Goal: Task Accomplishment & Management: Manage account settings

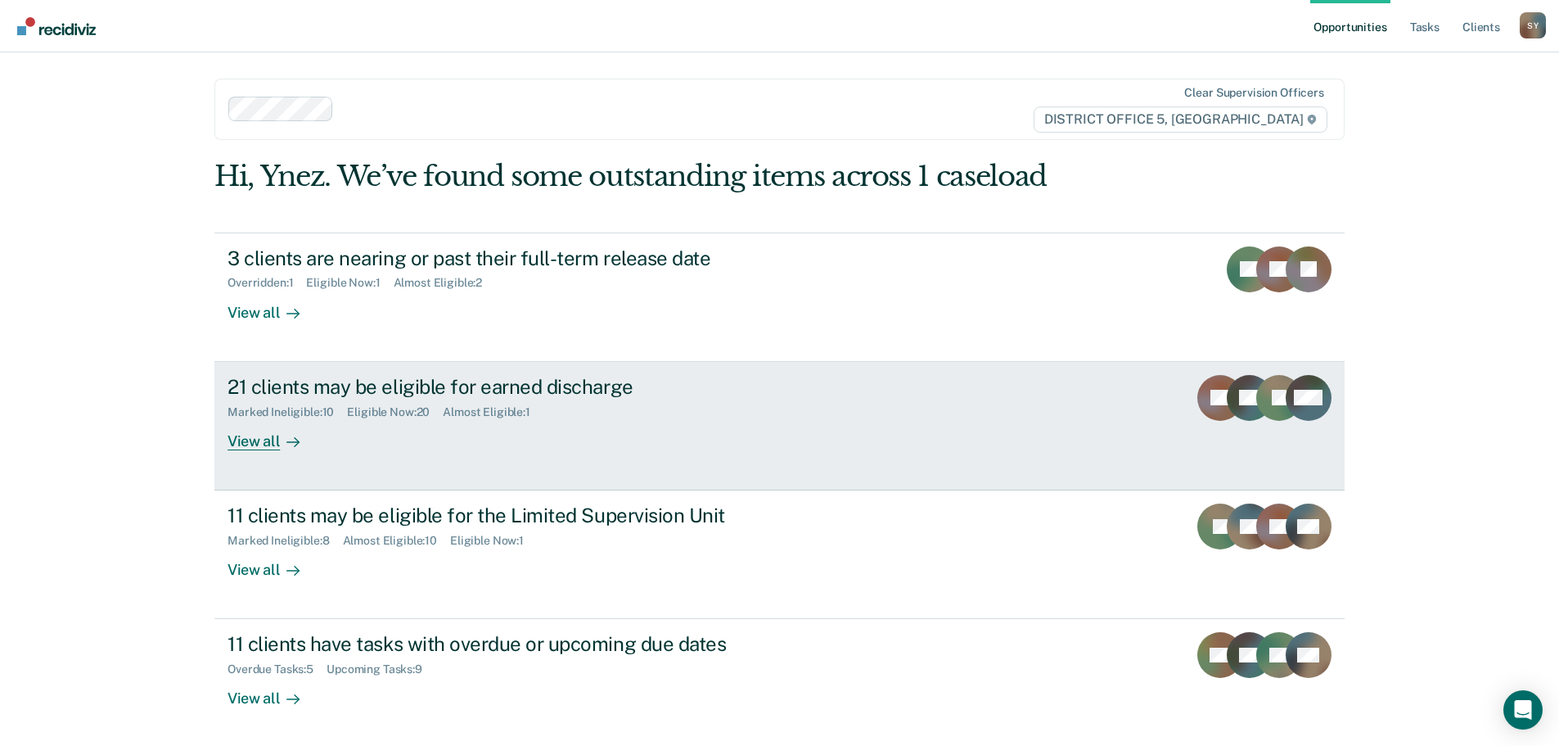
click at [291, 435] on icon at bounding box center [292, 441] width 13 height 13
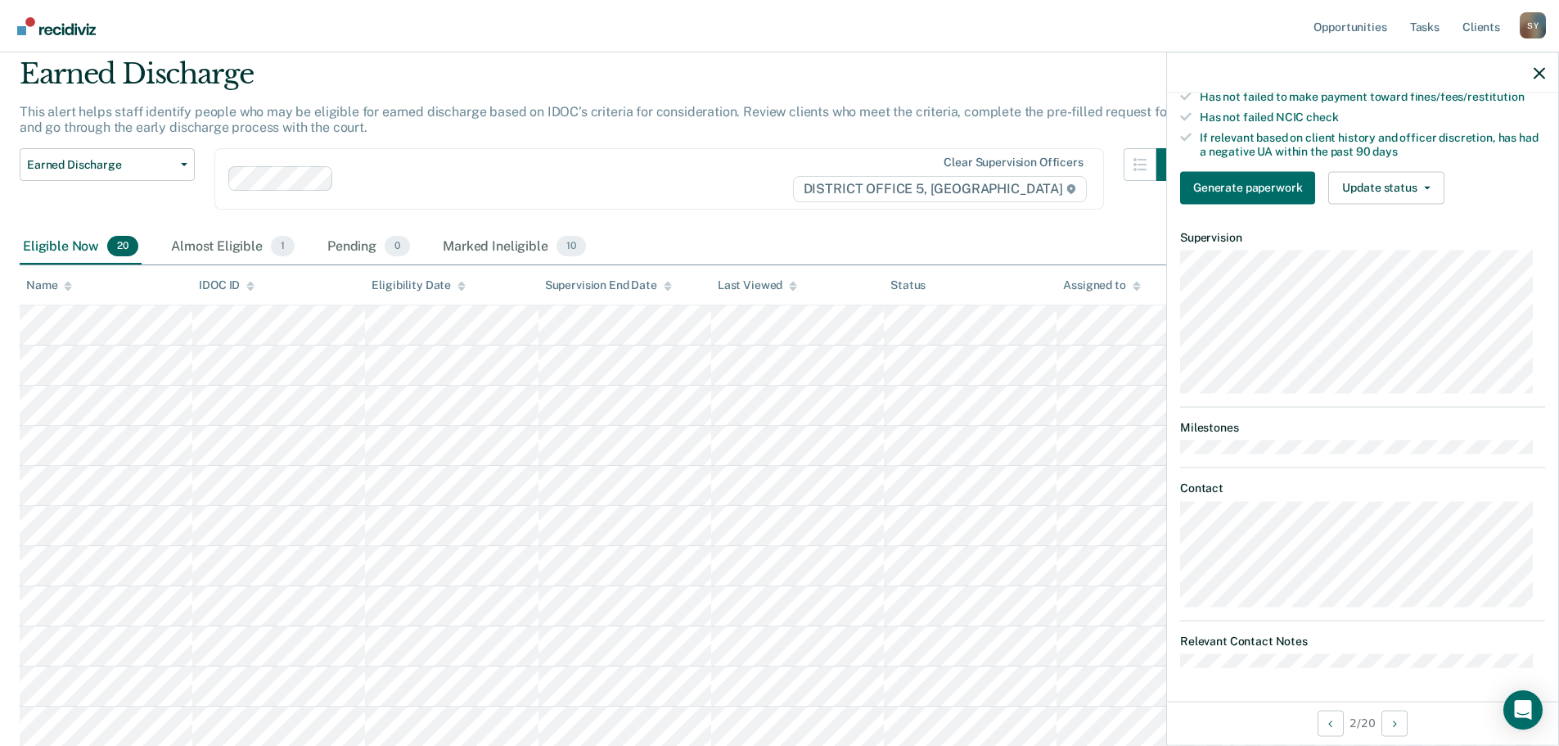
scroll to position [82, 0]
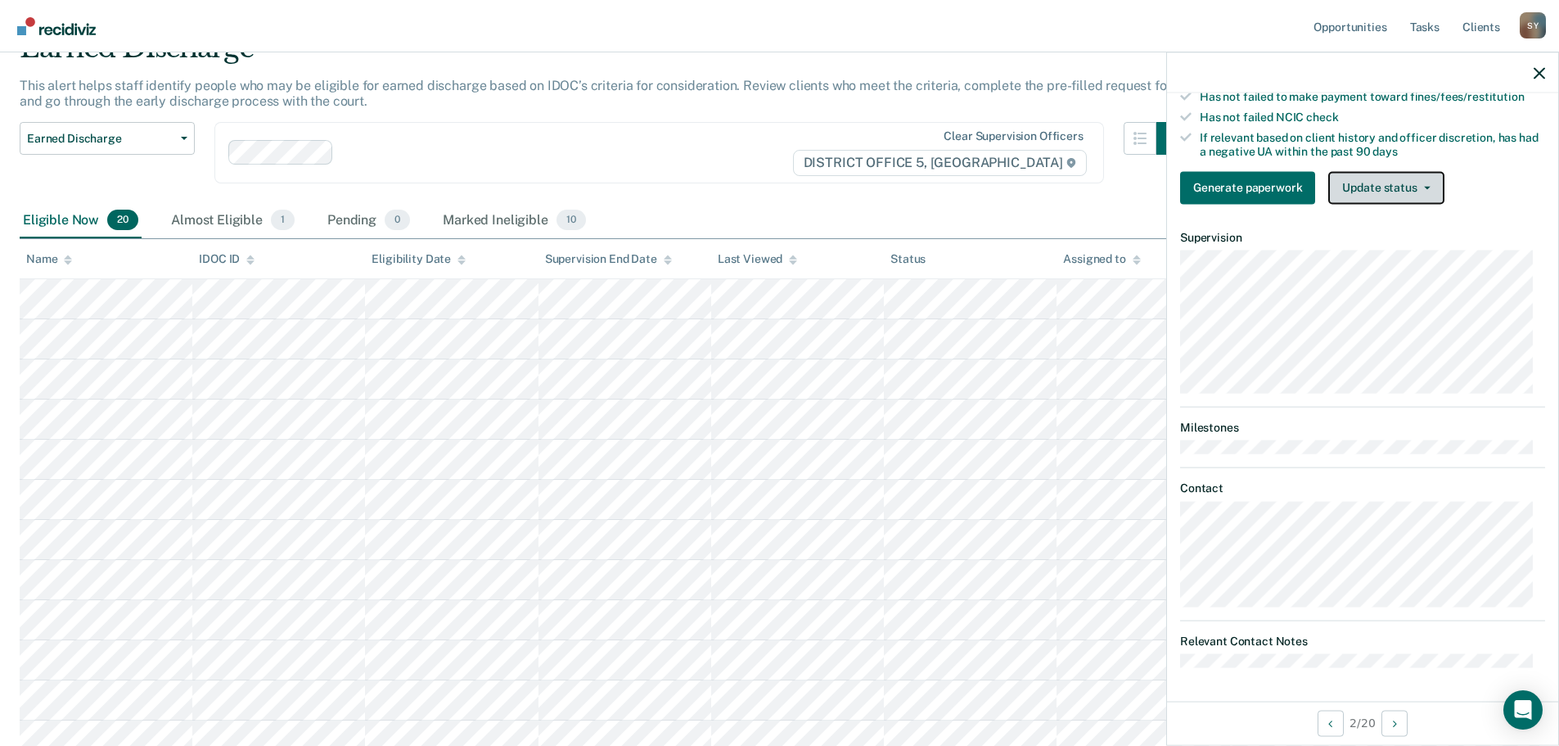
click at [1431, 187] on button "Update status" at bounding box center [1385, 187] width 115 height 33
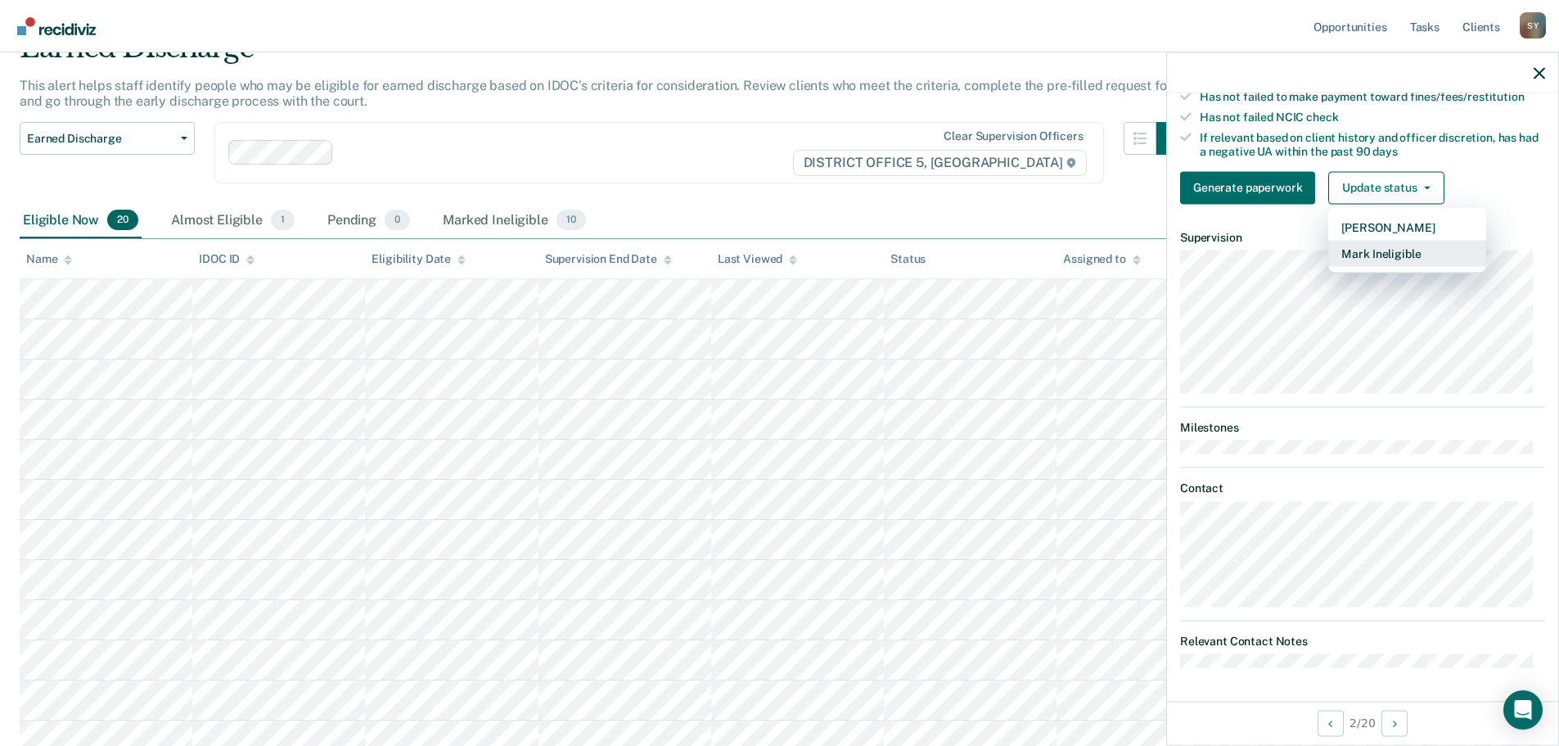
click at [1428, 250] on button "Mark Ineligible" at bounding box center [1407, 253] width 158 height 26
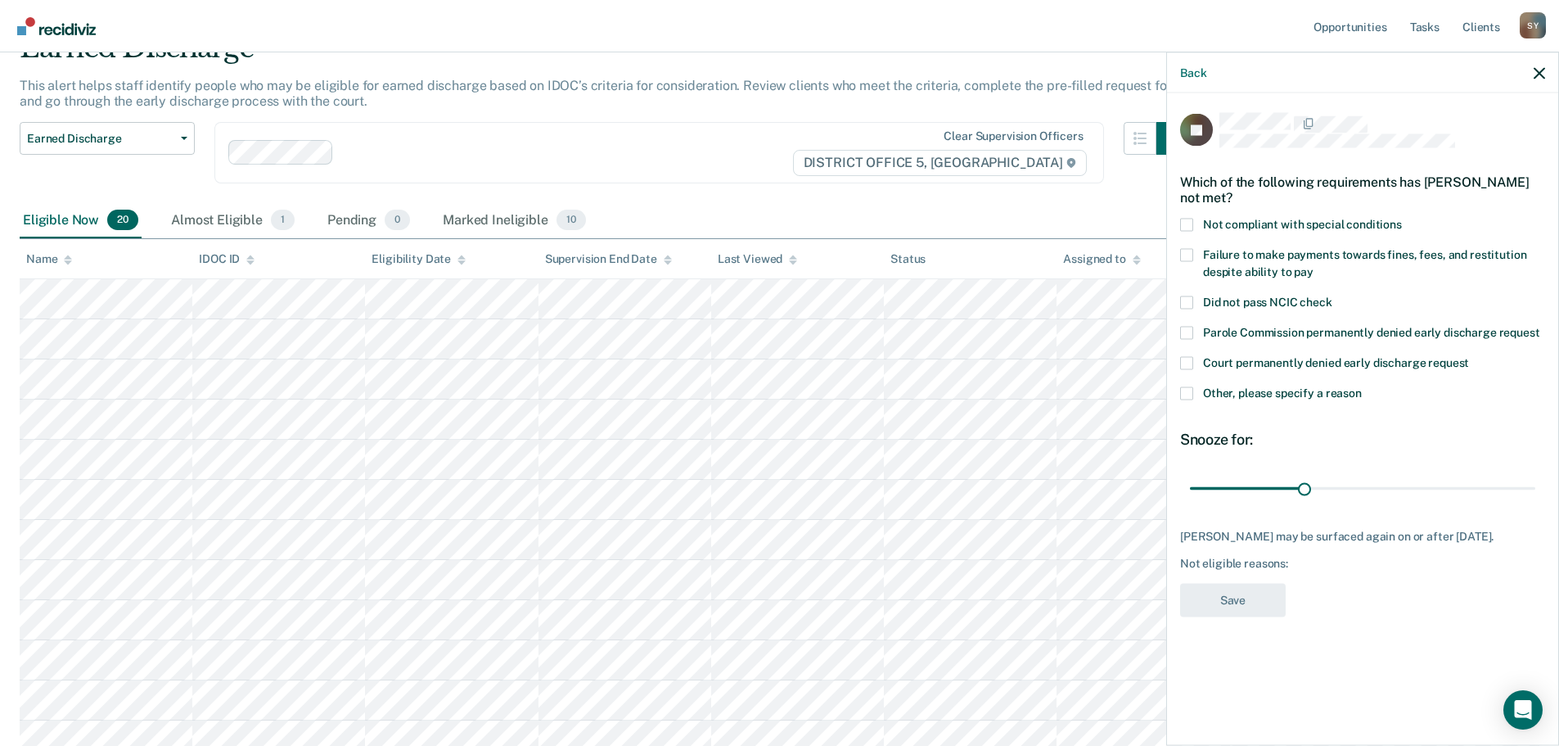
click at [1184, 386] on label "Other, please specify a reason" at bounding box center [1362, 394] width 365 height 17
click at [1362, 386] on input "Other, please specify a reason" at bounding box center [1362, 386] width 0 height 0
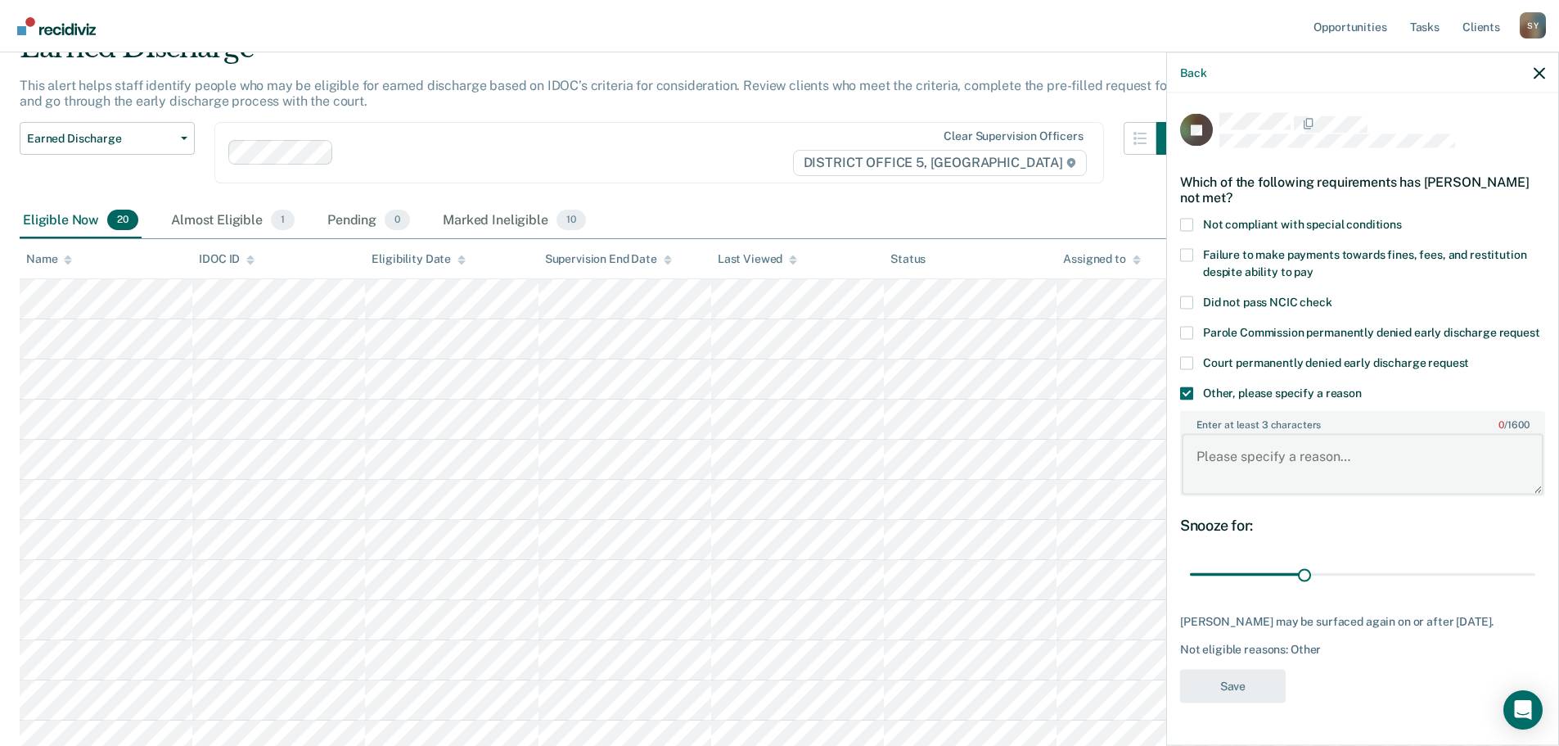
click at [1239, 436] on textarea "Enter at least 3 characters 0 / 1600" at bounding box center [1363, 464] width 362 height 61
type textarea "NCO per Court Order"
drag, startPoint x: 1311, startPoint y: 556, endPoint x: 1333, endPoint y: 609, distance: 57.6
type input "90"
click at [1536, 585] on input "range" at bounding box center [1362, 574] width 345 height 29
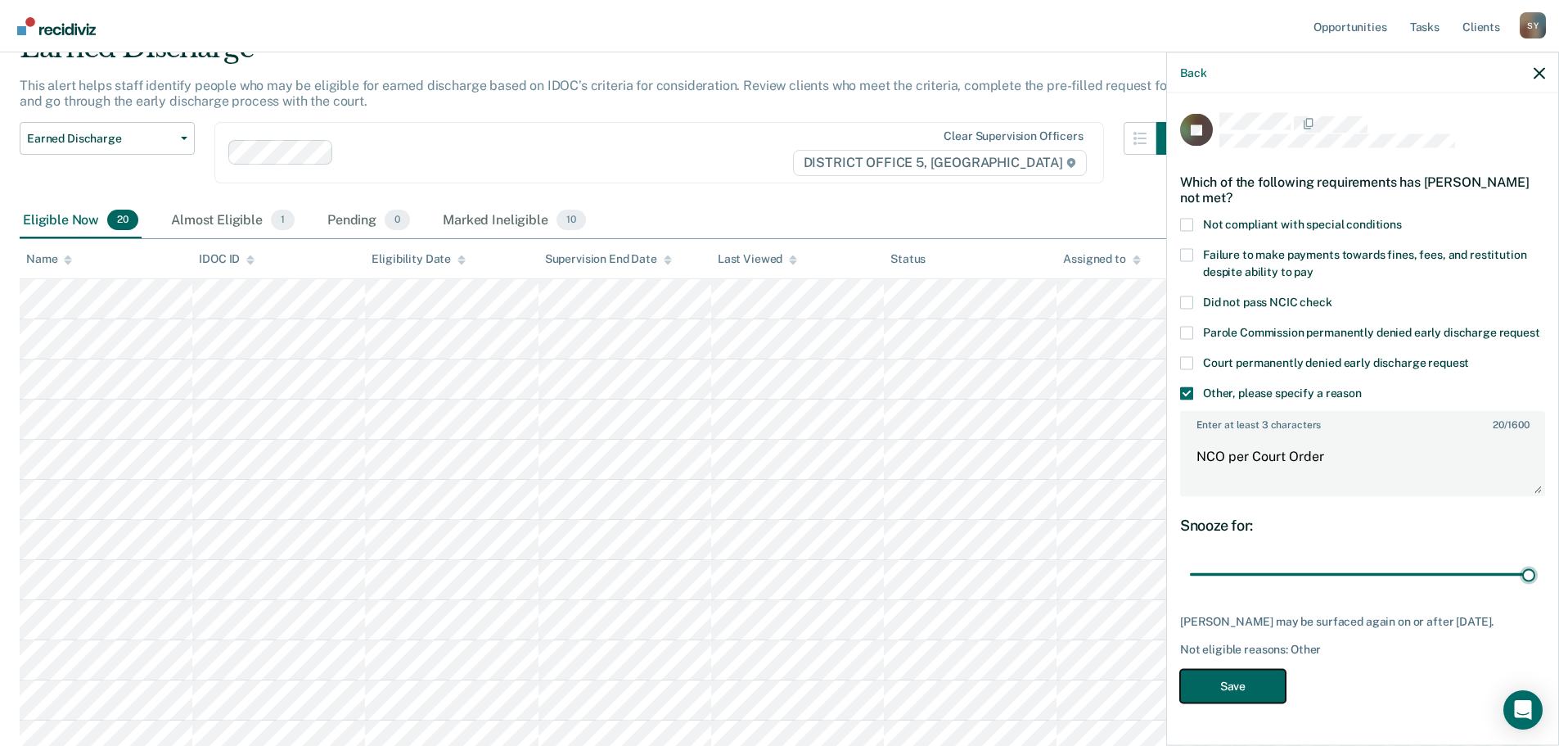
drag, startPoint x: 1230, startPoint y: 664, endPoint x: 1168, endPoint y: 634, distance: 68.8
click at [1230, 669] on button "Save" at bounding box center [1233, 686] width 106 height 34
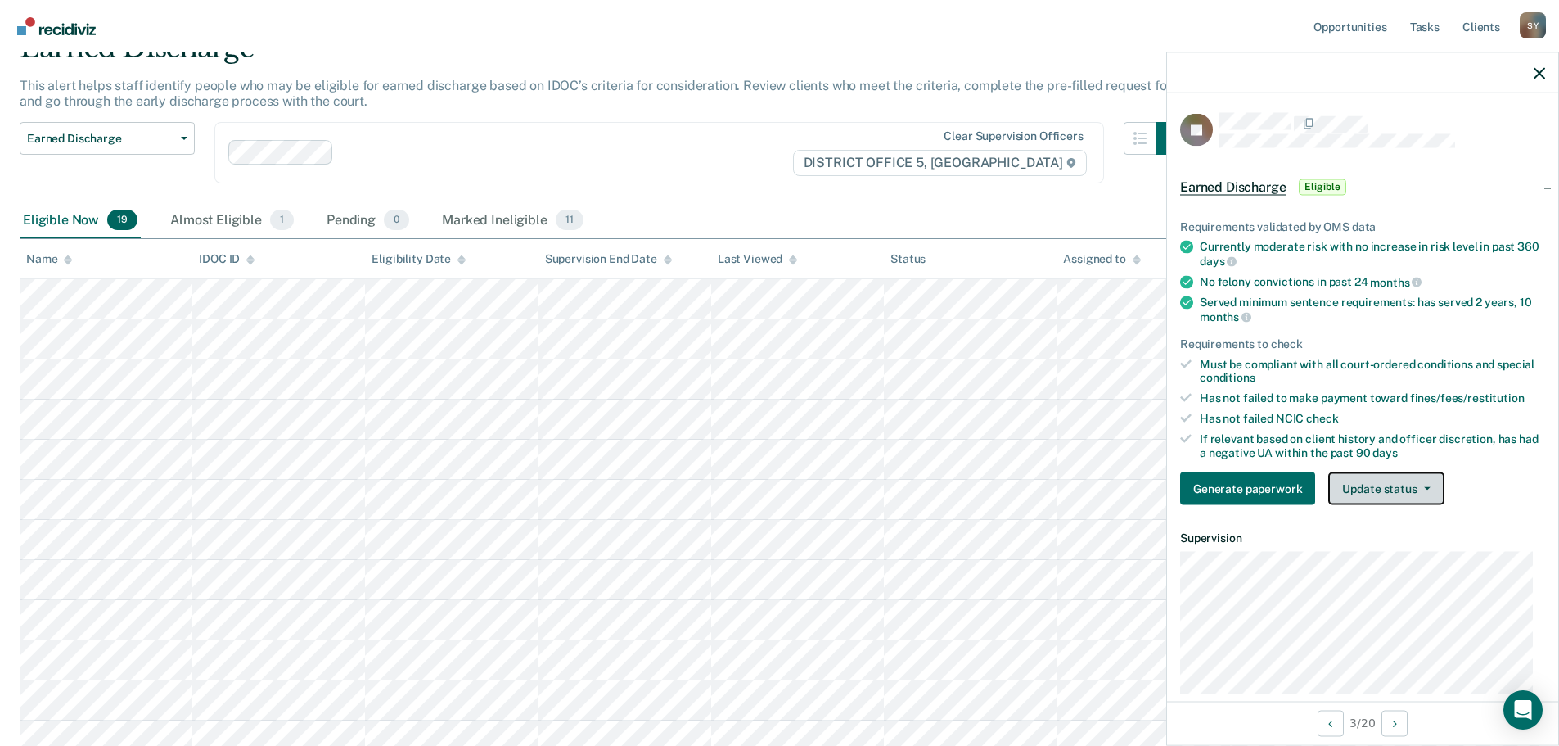
click at [1433, 484] on button "Update status" at bounding box center [1385, 488] width 115 height 33
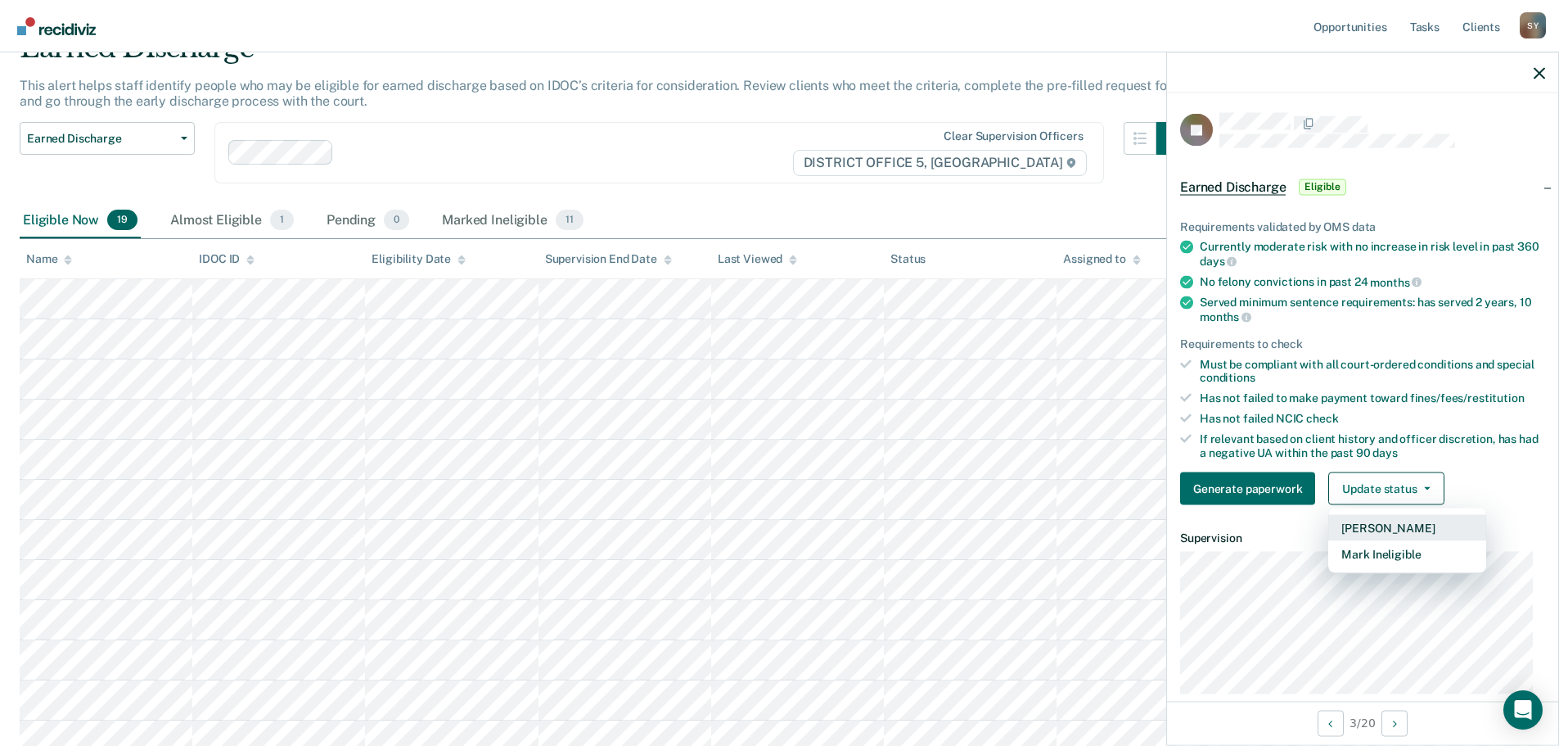
click at [1405, 530] on button "[PERSON_NAME]" at bounding box center [1407, 528] width 158 height 26
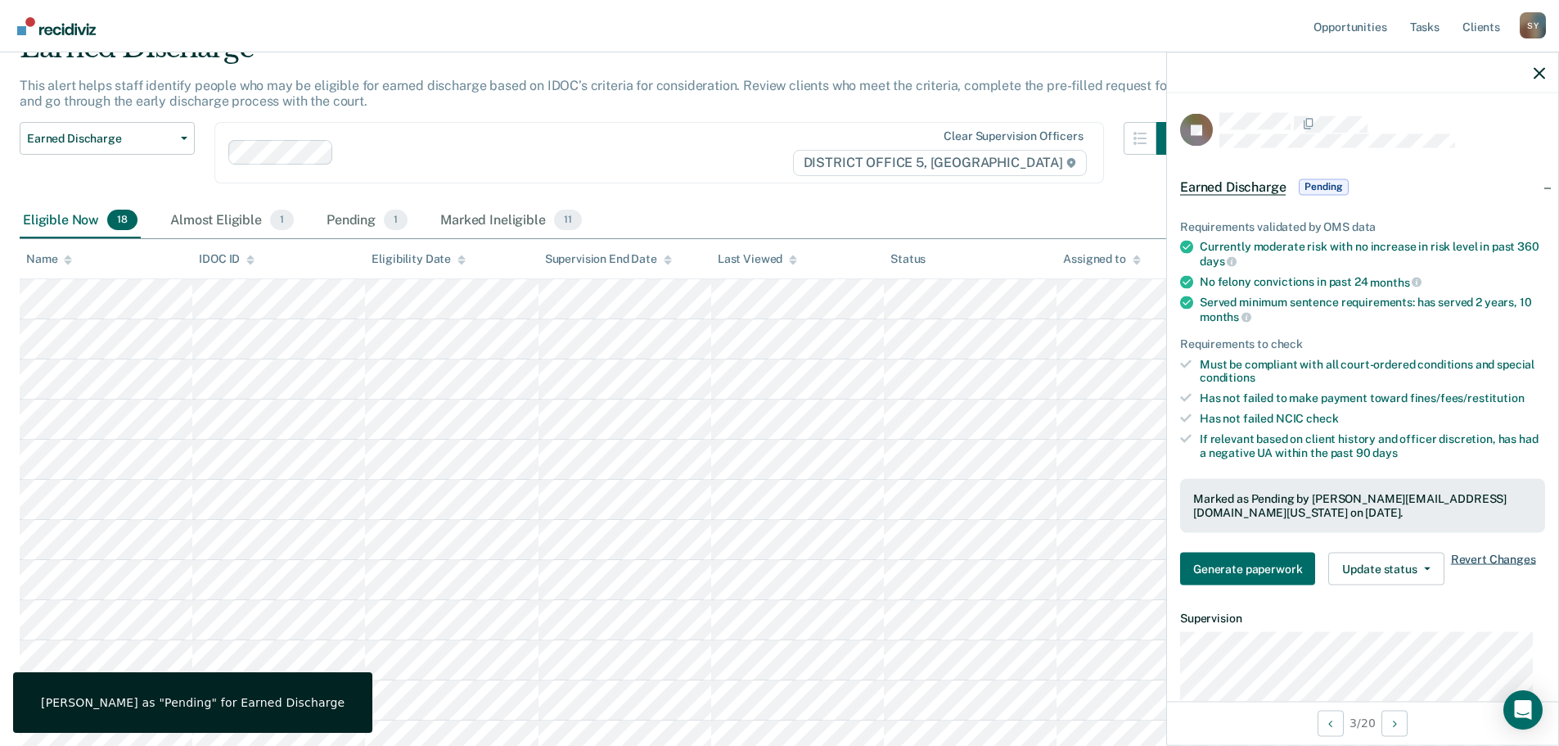
click at [1482, 560] on span "Revert Changes" at bounding box center [1493, 568] width 85 height 33
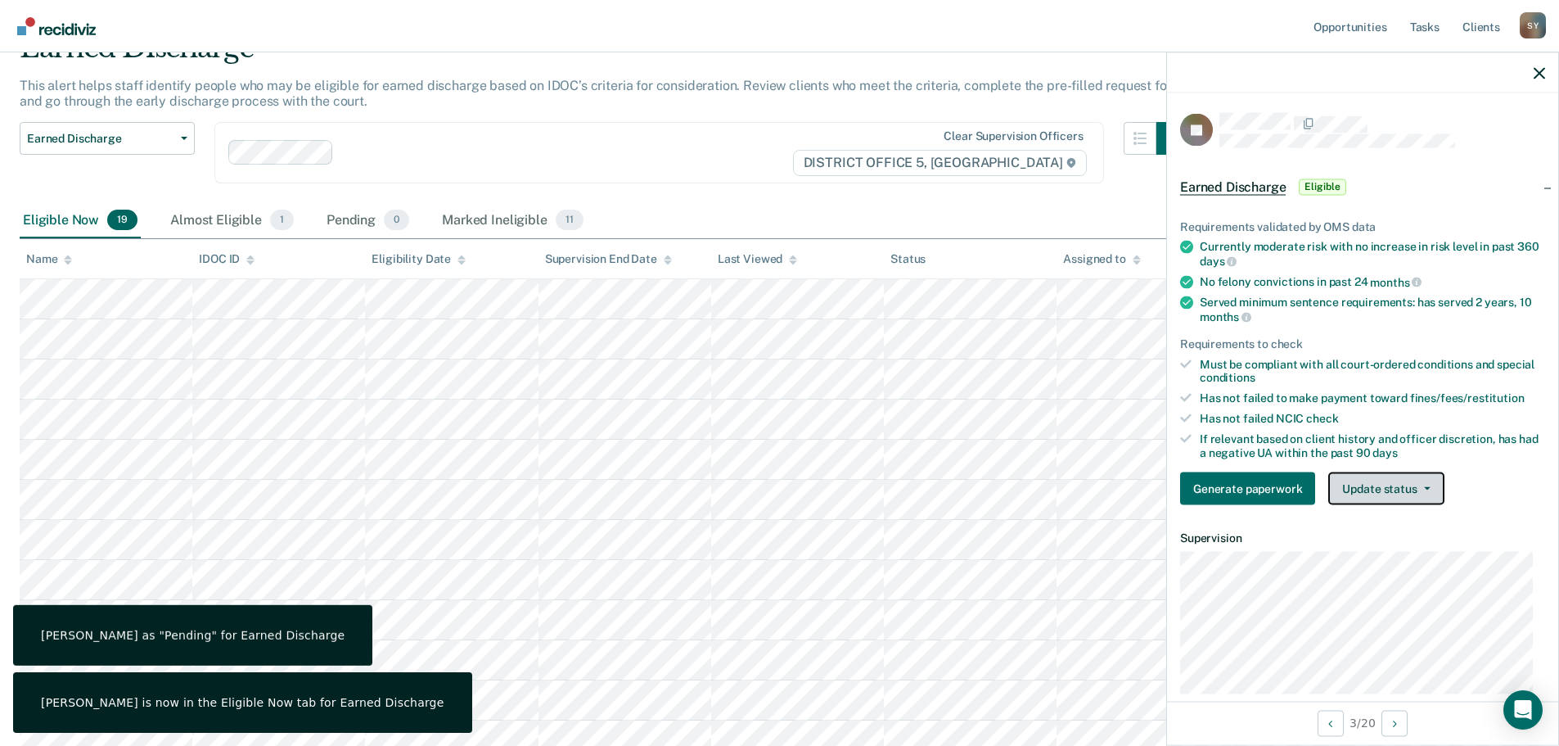
click at [1417, 494] on button "Update status" at bounding box center [1385, 488] width 115 height 33
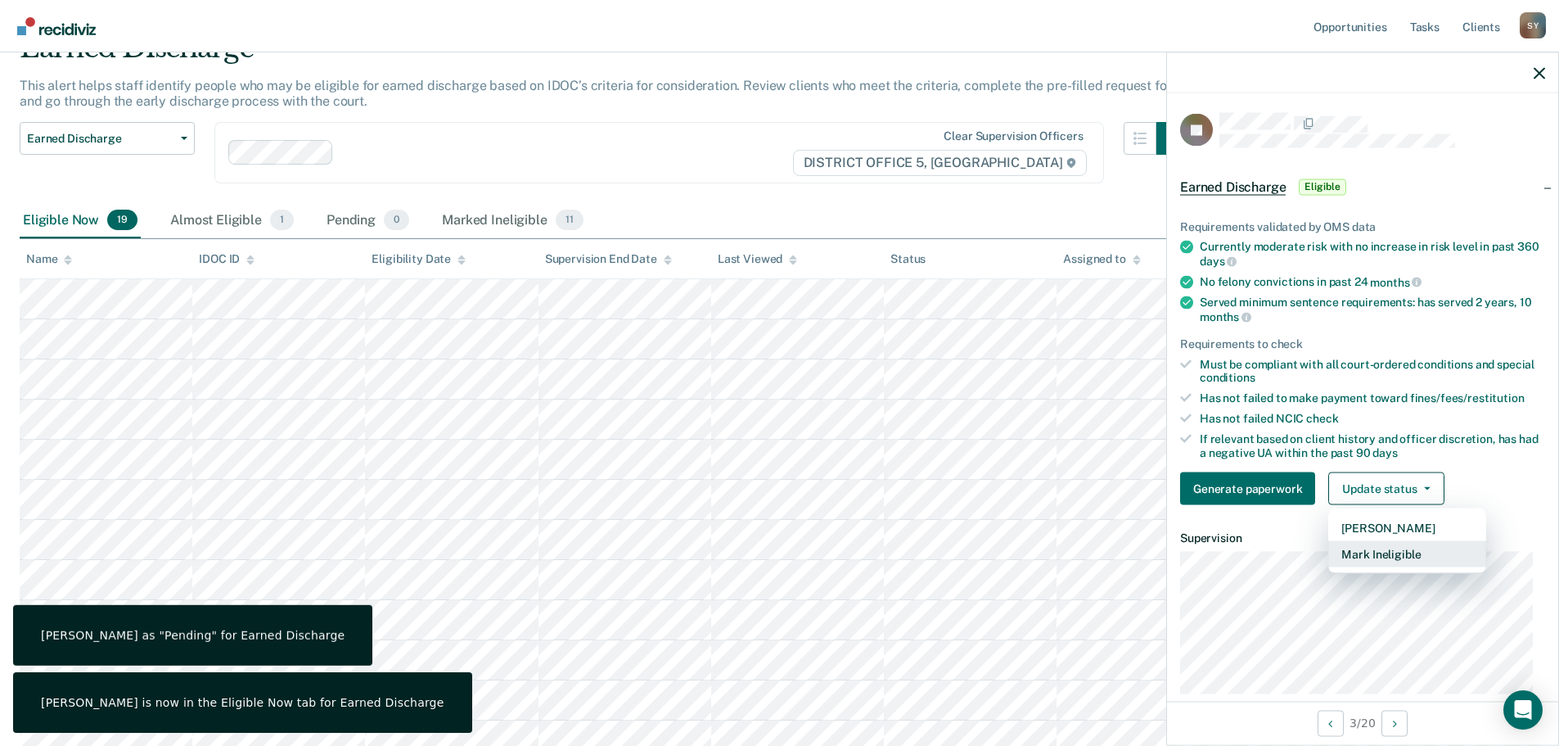
click at [1407, 548] on button "Mark Ineligible" at bounding box center [1407, 554] width 158 height 26
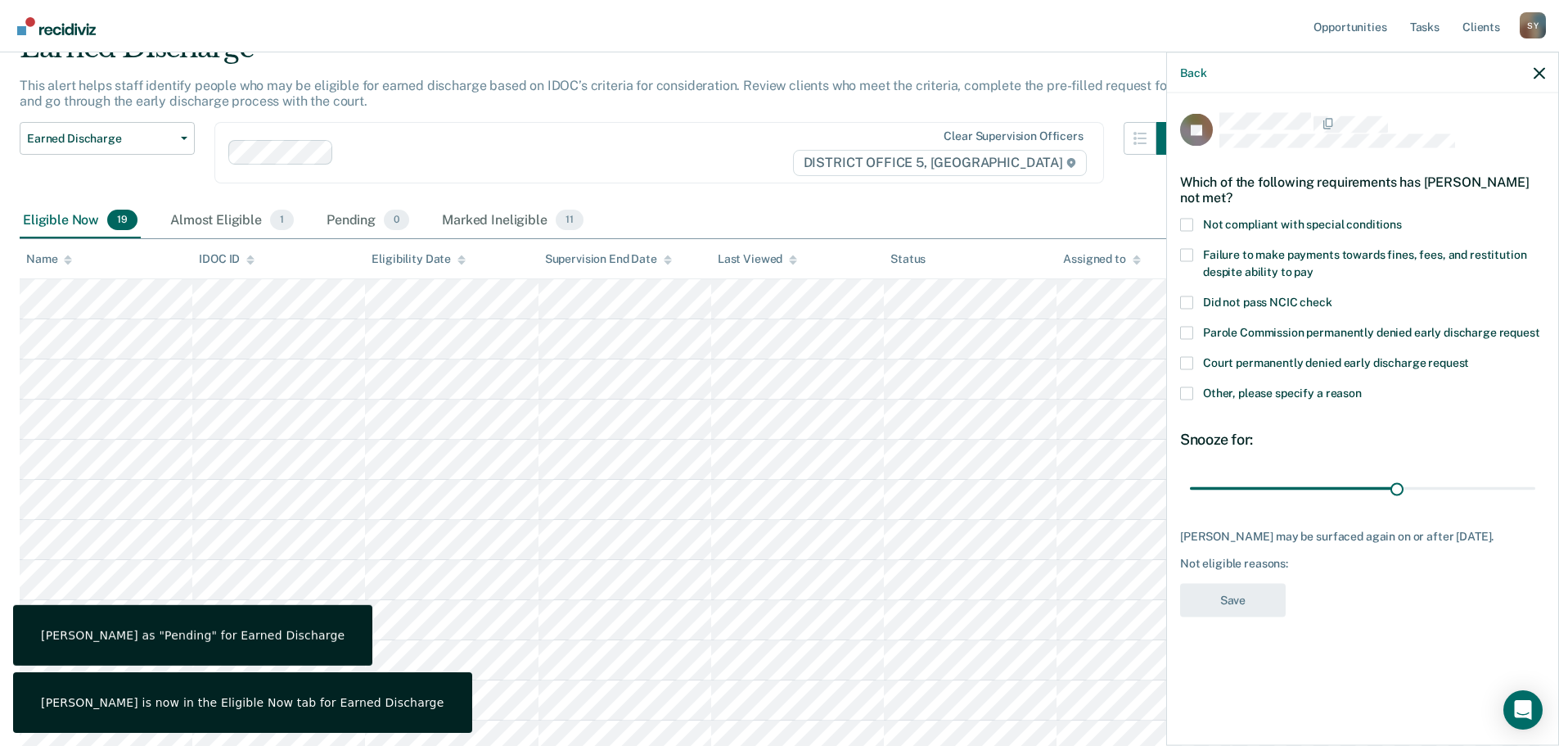
click at [1193, 393] on span at bounding box center [1186, 392] width 13 height 13
click at [1362, 386] on input "Other, please specify a reason" at bounding box center [1362, 386] width 0 height 0
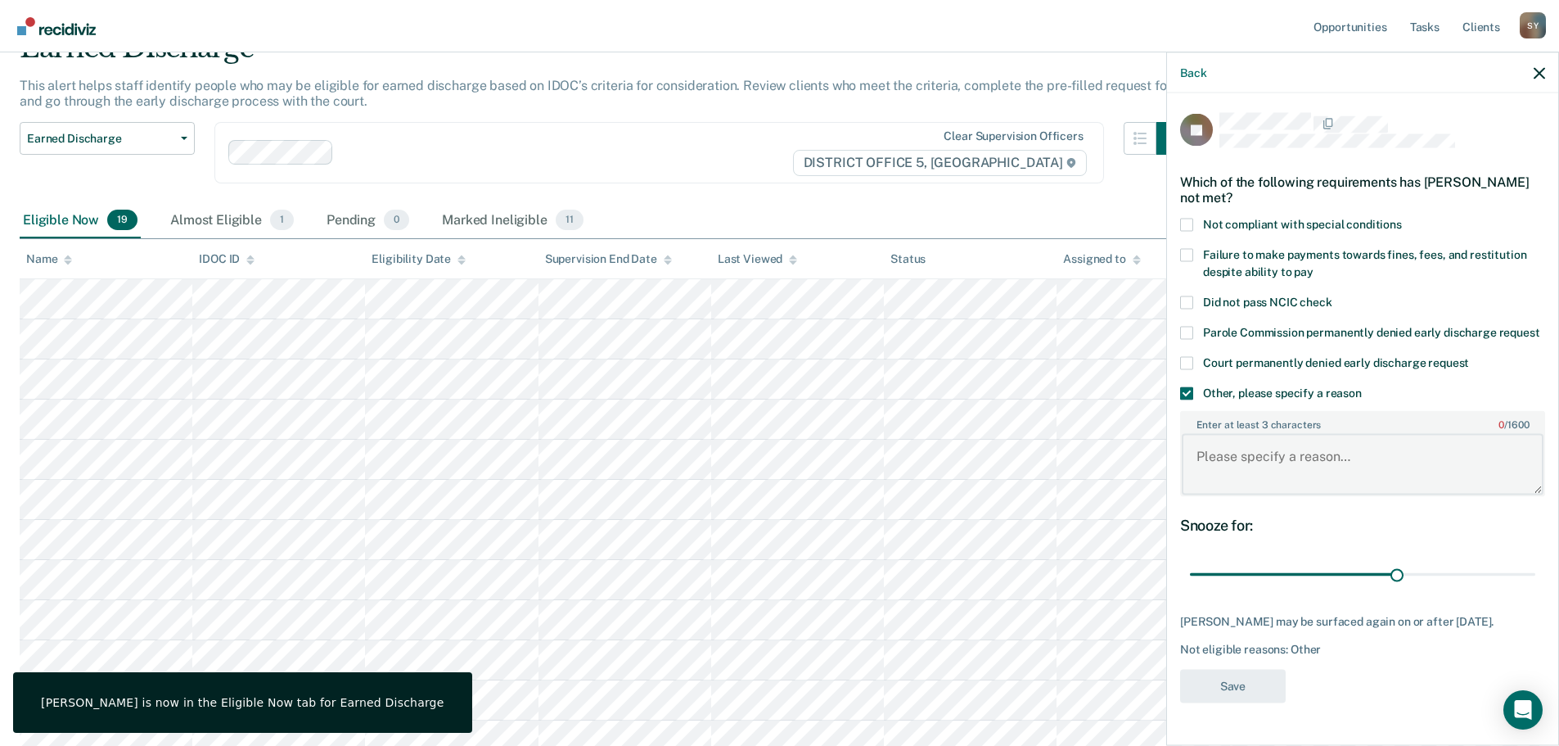
click at [1297, 447] on textarea "Enter at least 3 characters 0 / 1600" at bounding box center [1363, 464] width 362 height 61
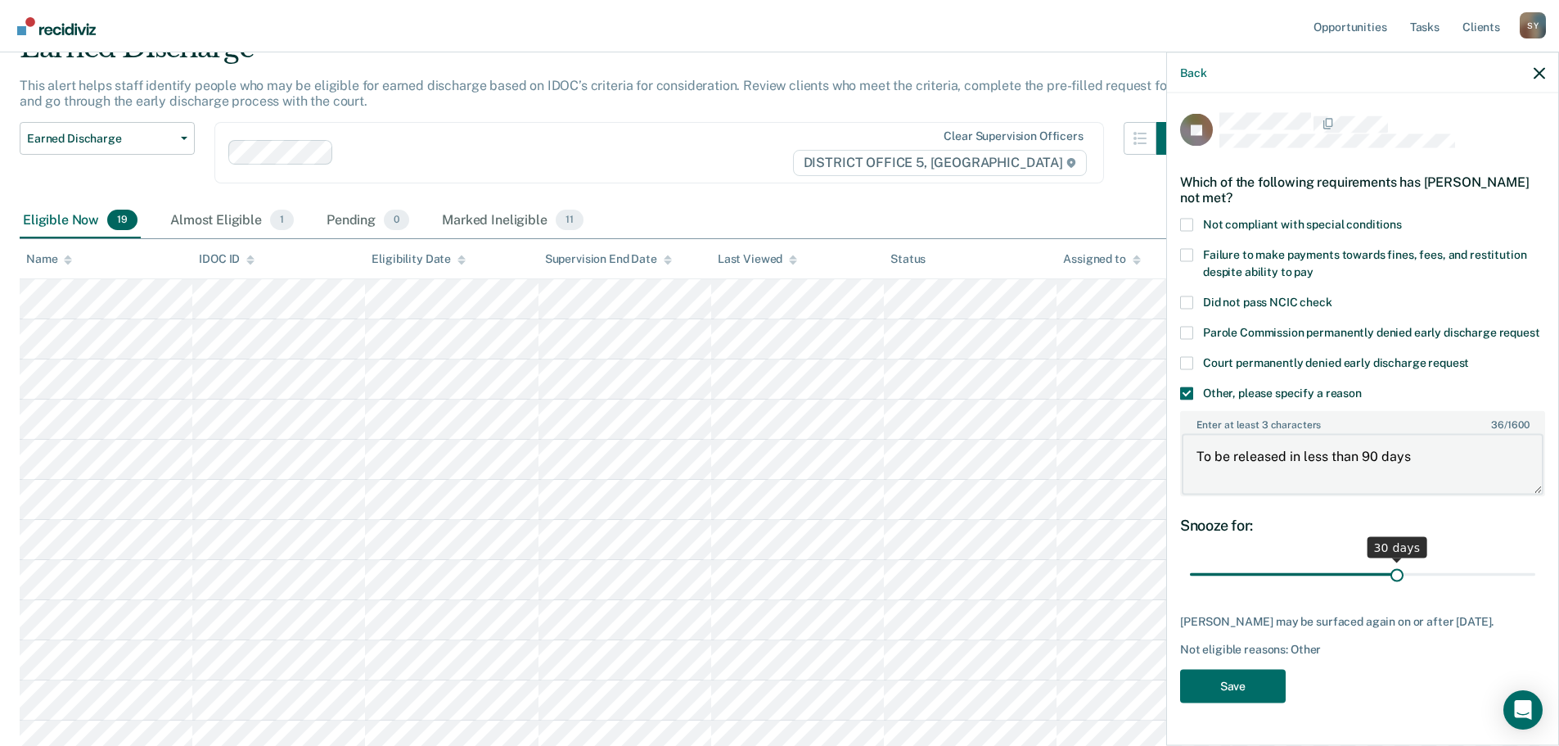
type textarea "To be released in less than 90 days"
drag, startPoint x: 1391, startPoint y: 573, endPoint x: 1328, endPoint y: 579, distance: 63.3
type input "46"
click at [1509, 566] on input "range" at bounding box center [1362, 574] width 345 height 29
click at [1213, 683] on button "Save" at bounding box center [1233, 686] width 106 height 34
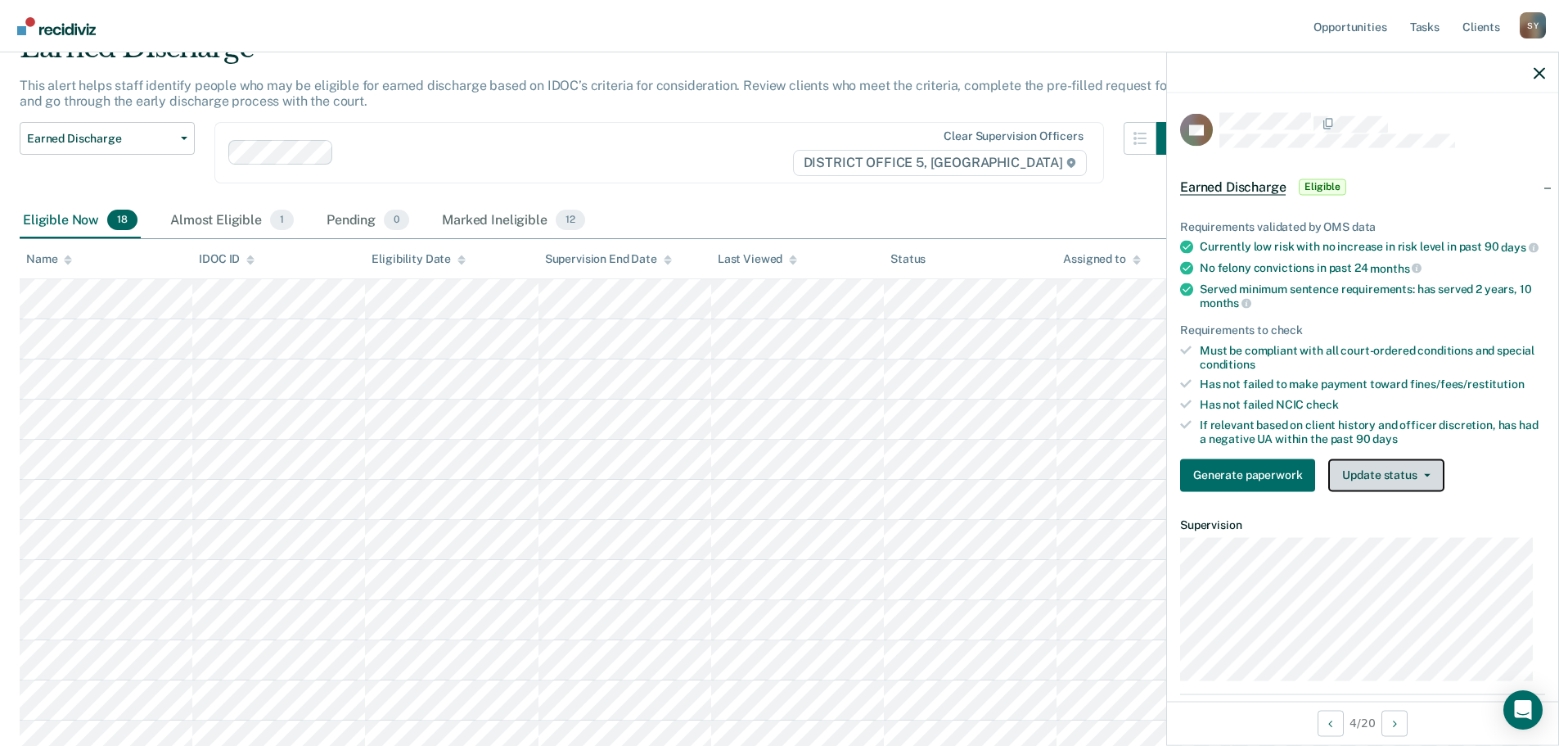
click at [1430, 478] on button "Update status" at bounding box center [1385, 474] width 115 height 33
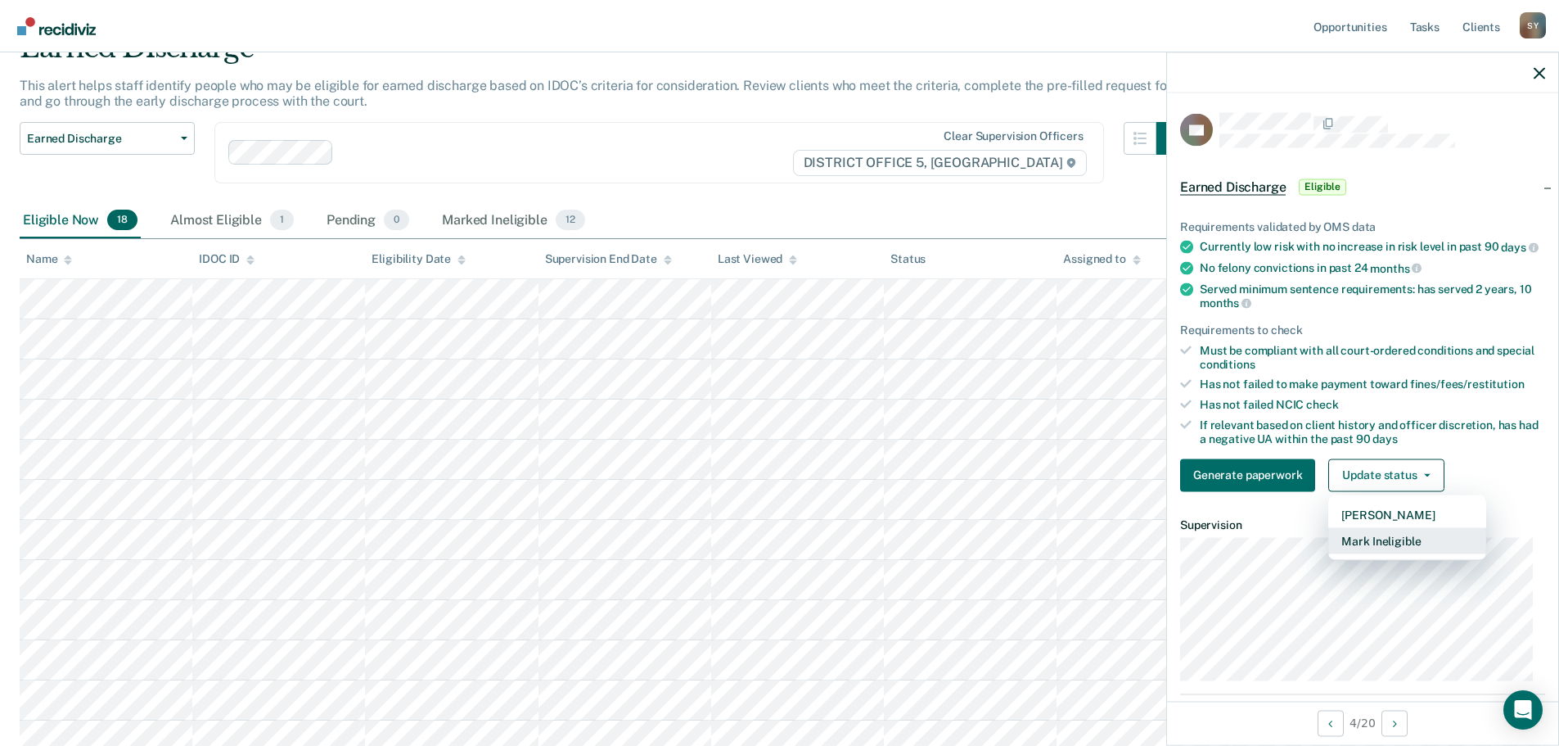
click at [1413, 545] on button "Mark Ineligible" at bounding box center [1407, 540] width 158 height 26
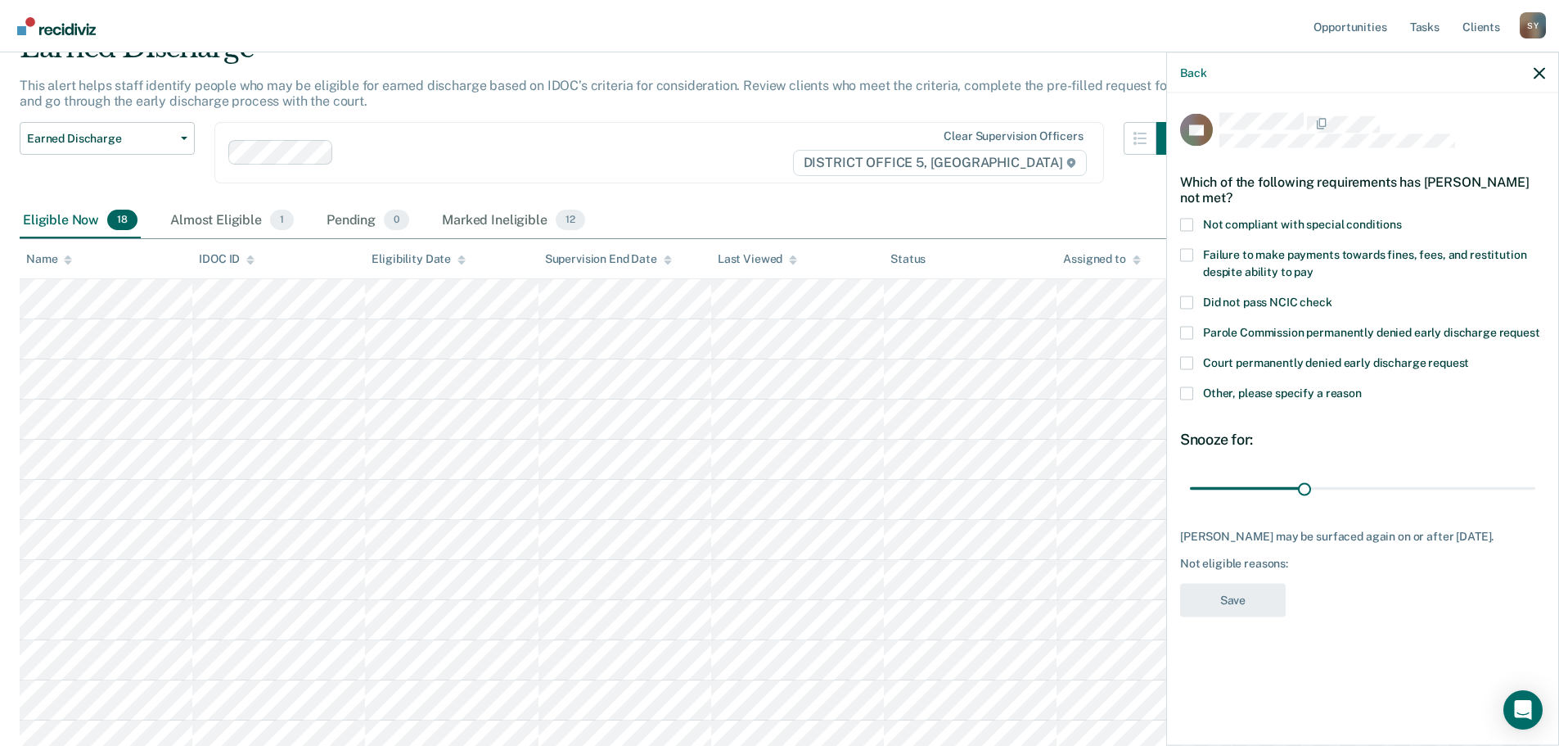
click at [1193, 399] on label "Other, please specify a reason" at bounding box center [1362, 394] width 365 height 17
click at [1362, 386] on input "Other, please specify a reason" at bounding box center [1362, 386] width 0 height 0
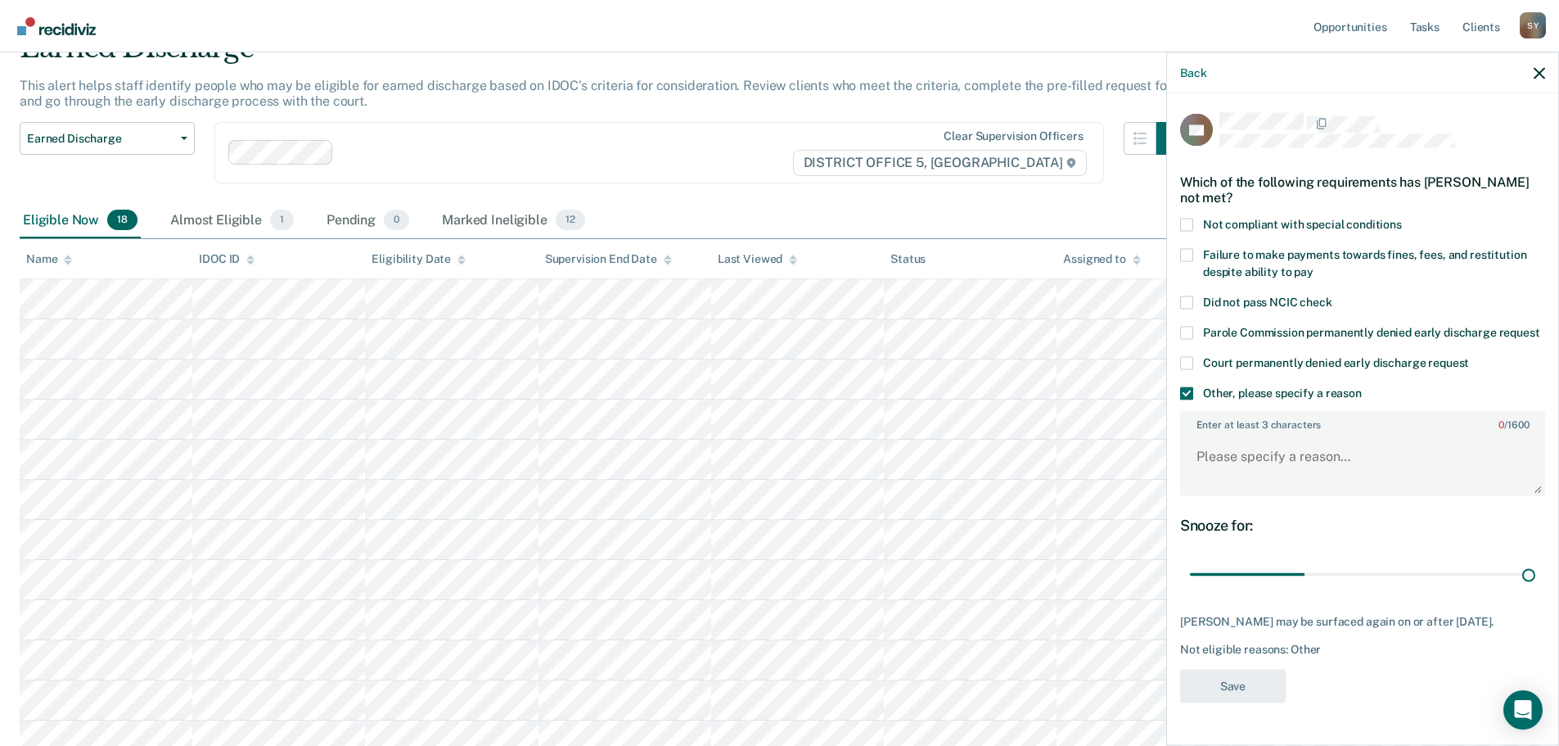
drag, startPoint x: 1305, startPoint y: 566, endPoint x: 1547, endPoint y: 525, distance: 245.9
type input "90"
click at [1536, 560] on input "range" at bounding box center [1362, 574] width 345 height 29
click at [1369, 405] on div "Enter at least 3 characters 0 / 1600" at bounding box center [1362, 453] width 365 height 99
drag, startPoint x: 1392, startPoint y: 452, endPoint x: 1384, endPoint y: 442, distance: 12.8
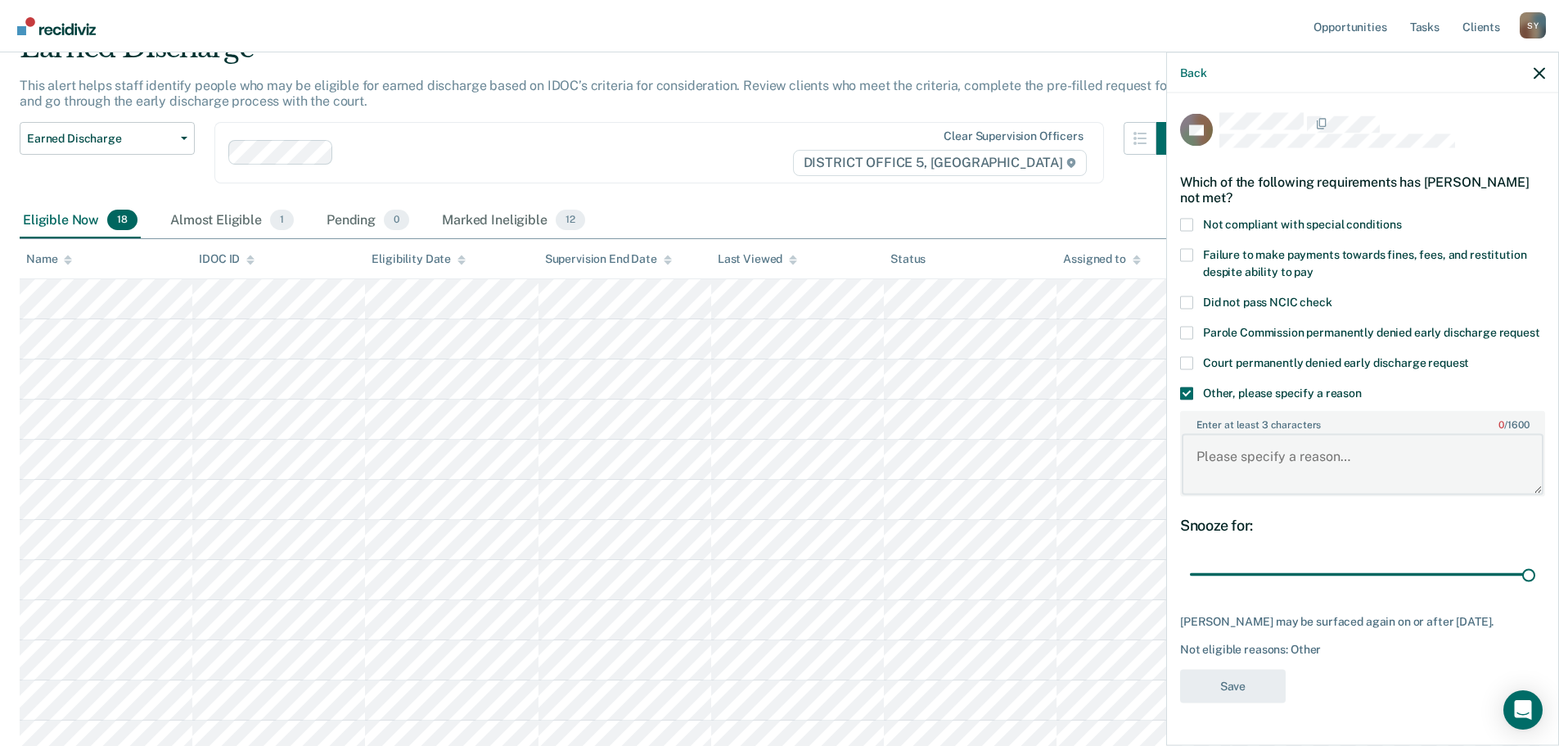
click at [1384, 442] on textarea "Enter at least 3 characters 0 / 1600" at bounding box center [1363, 464] width 362 height 61
type textarea "To release in less than 90 days"
click at [1216, 691] on button "Save" at bounding box center [1233, 686] width 106 height 34
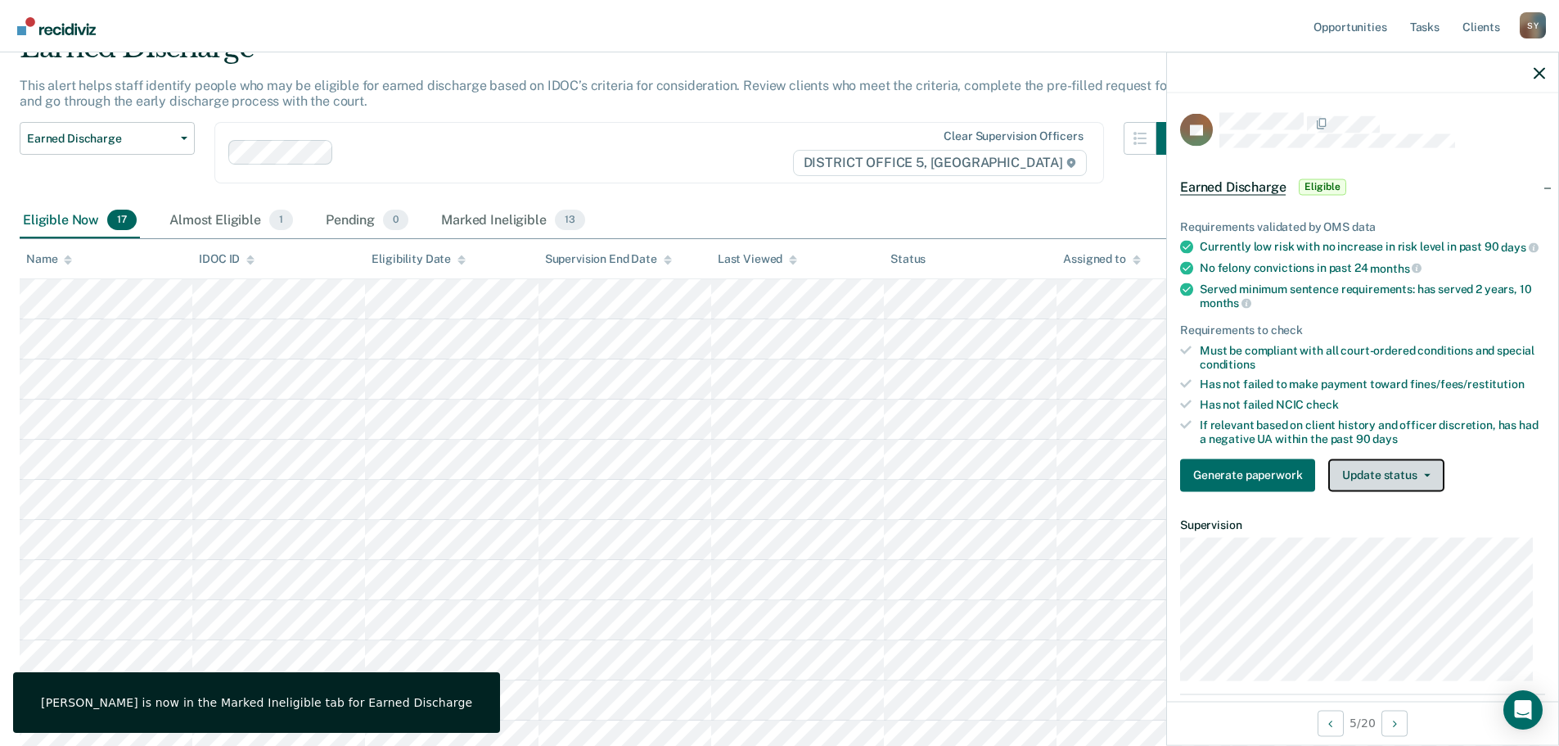
click at [1391, 471] on button "Update status" at bounding box center [1385, 474] width 115 height 33
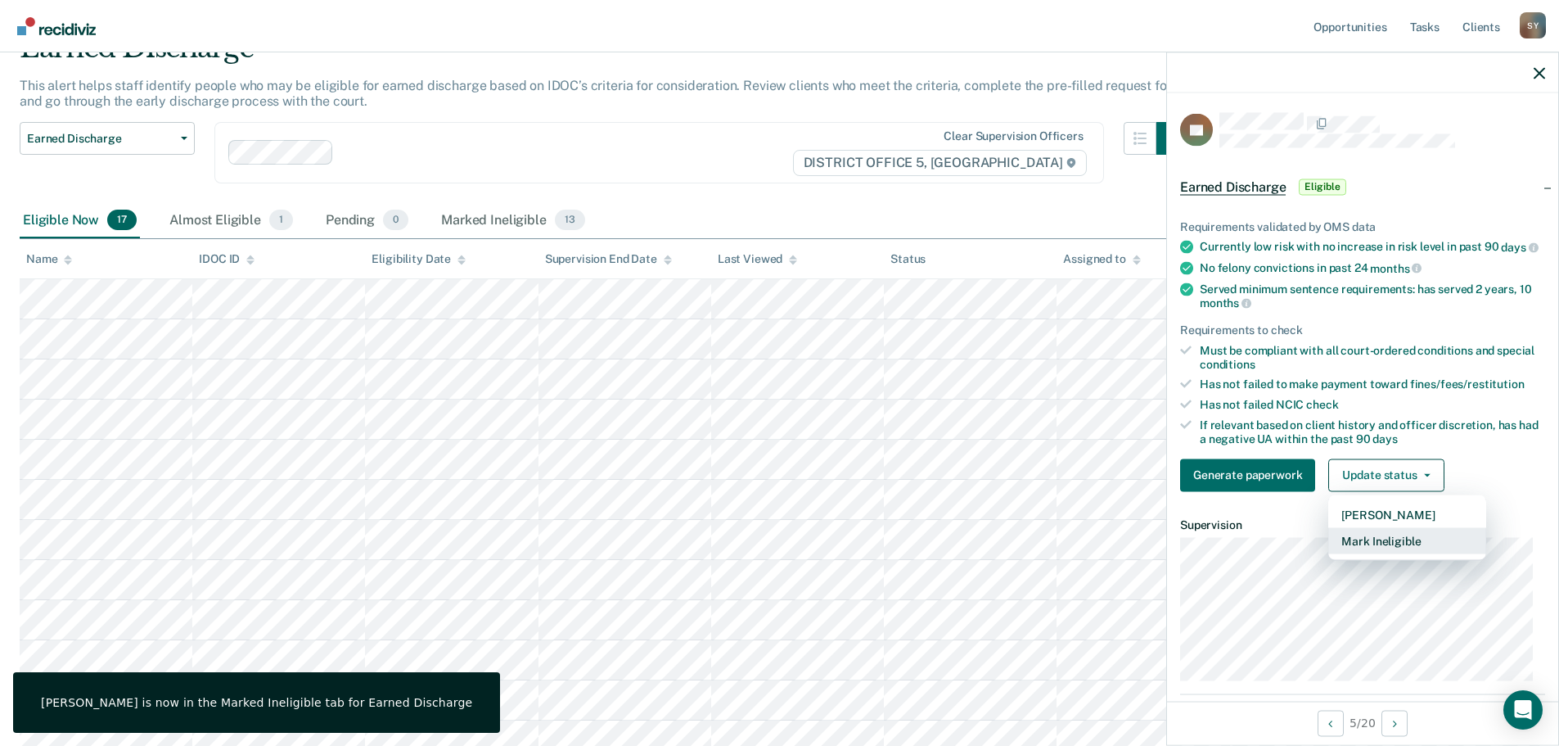
click at [1405, 553] on button "Mark Ineligible" at bounding box center [1407, 540] width 158 height 26
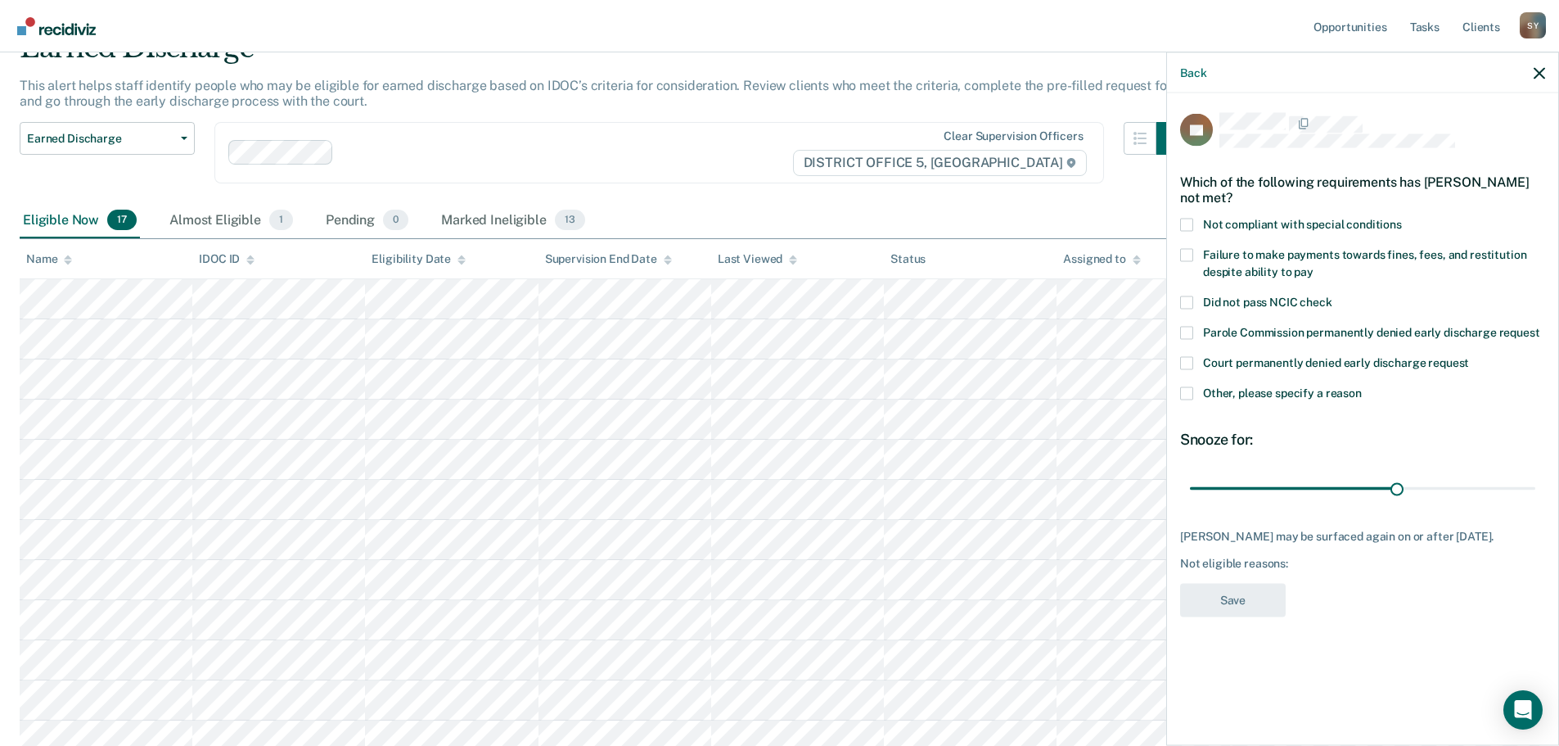
click at [1190, 248] on span at bounding box center [1186, 254] width 13 height 13
click at [1314, 265] on input "Failure to make payments towards fines, fees, and restitution despite ability t…" at bounding box center [1314, 265] width 0 height 0
click at [1184, 218] on span at bounding box center [1186, 224] width 13 height 13
click at [1402, 218] on input "Not compliant with special conditions" at bounding box center [1402, 218] width 0 height 0
drag, startPoint x: 1436, startPoint y: 479, endPoint x: 1529, endPoint y: 471, distance: 93.7
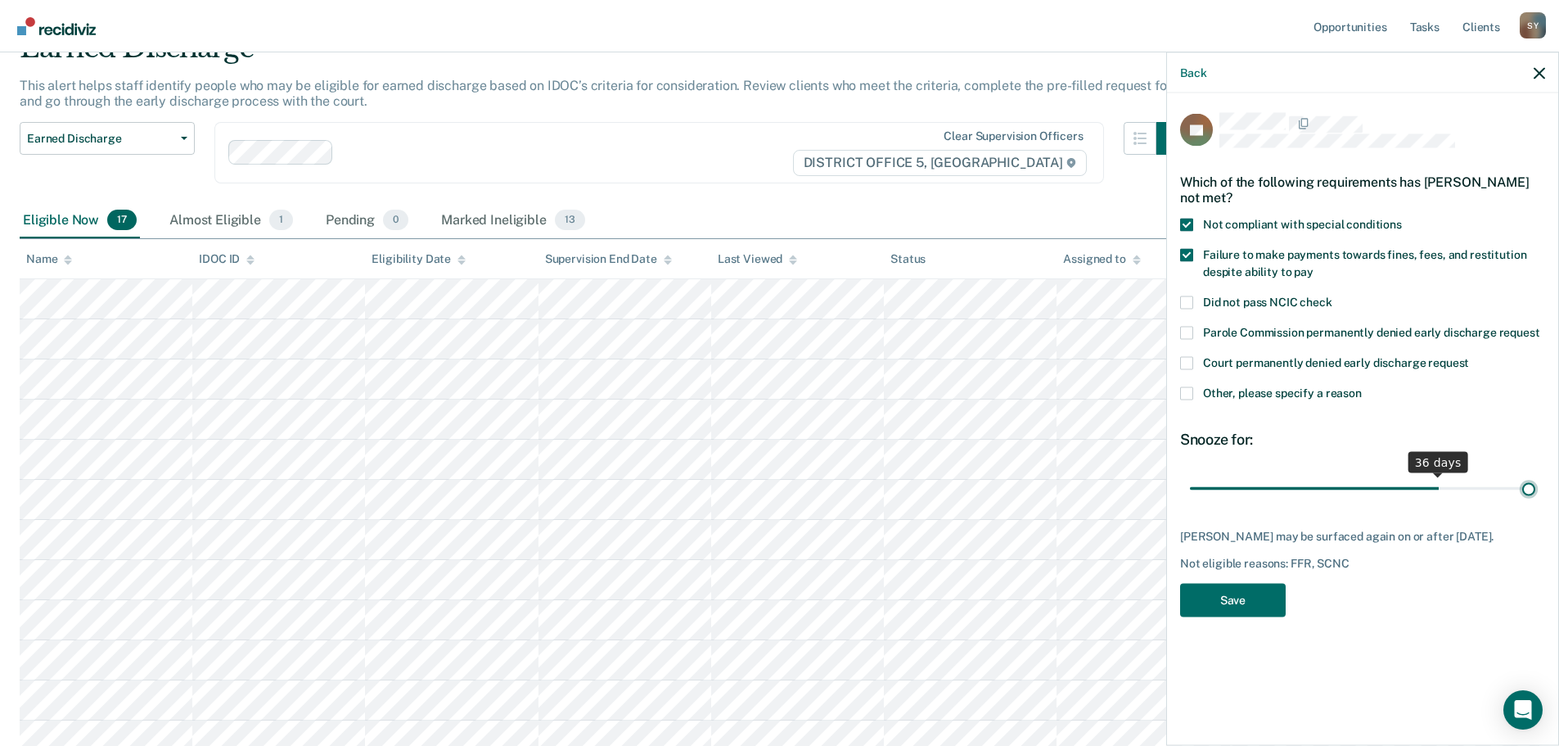
type input "49"
click at [1530, 474] on input "range" at bounding box center [1362, 488] width 345 height 29
click at [1249, 589] on button "Save" at bounding box center [1233, 600] width 106 height 34
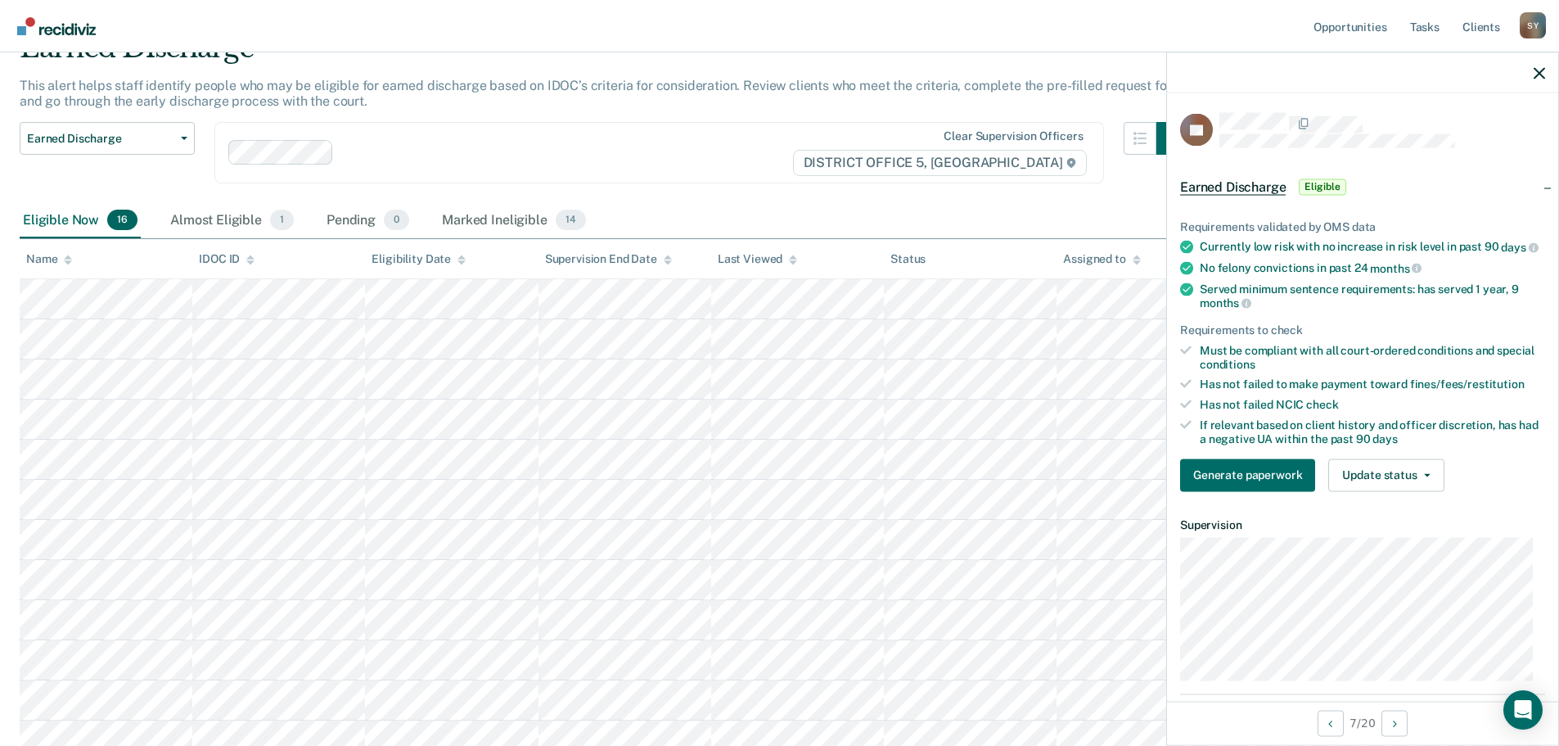
click at [1398, 504] on div "Requirements validated by OMS data Currently low risk with no increase in risk …" at bounding box center [1362, 348] width 391 height 311
drag, startPoint x: 1410, startPoint y: 489, endPoint x: 1419, endPoint y: 523, distance: 35.5
click at [1411, 489] on button "Update status" at bounding box center [1385, 474] width 115 height 33
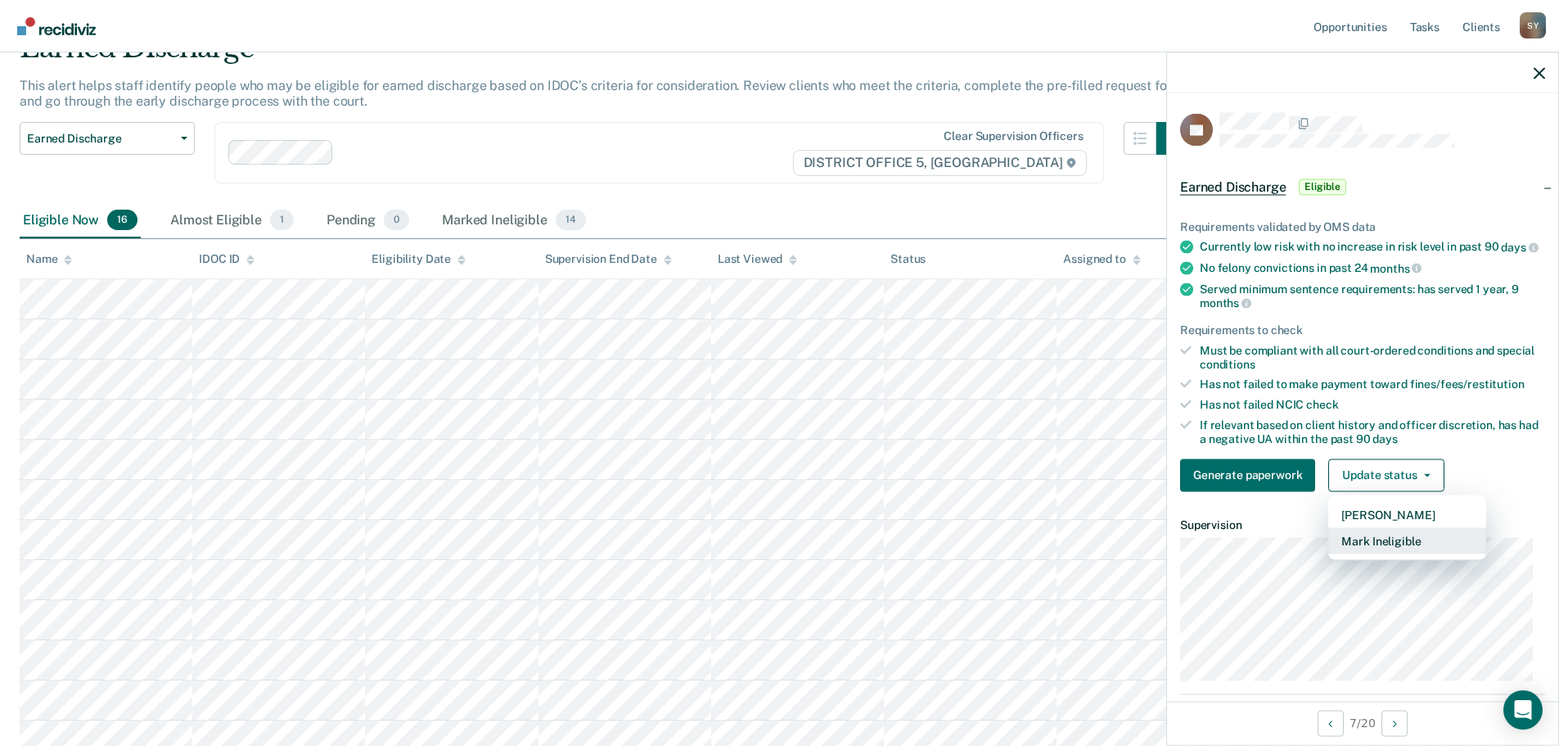
click at [1420, 551] on button "Mark Ineligible" at bounding box center [1407, 540] width 158 height 26
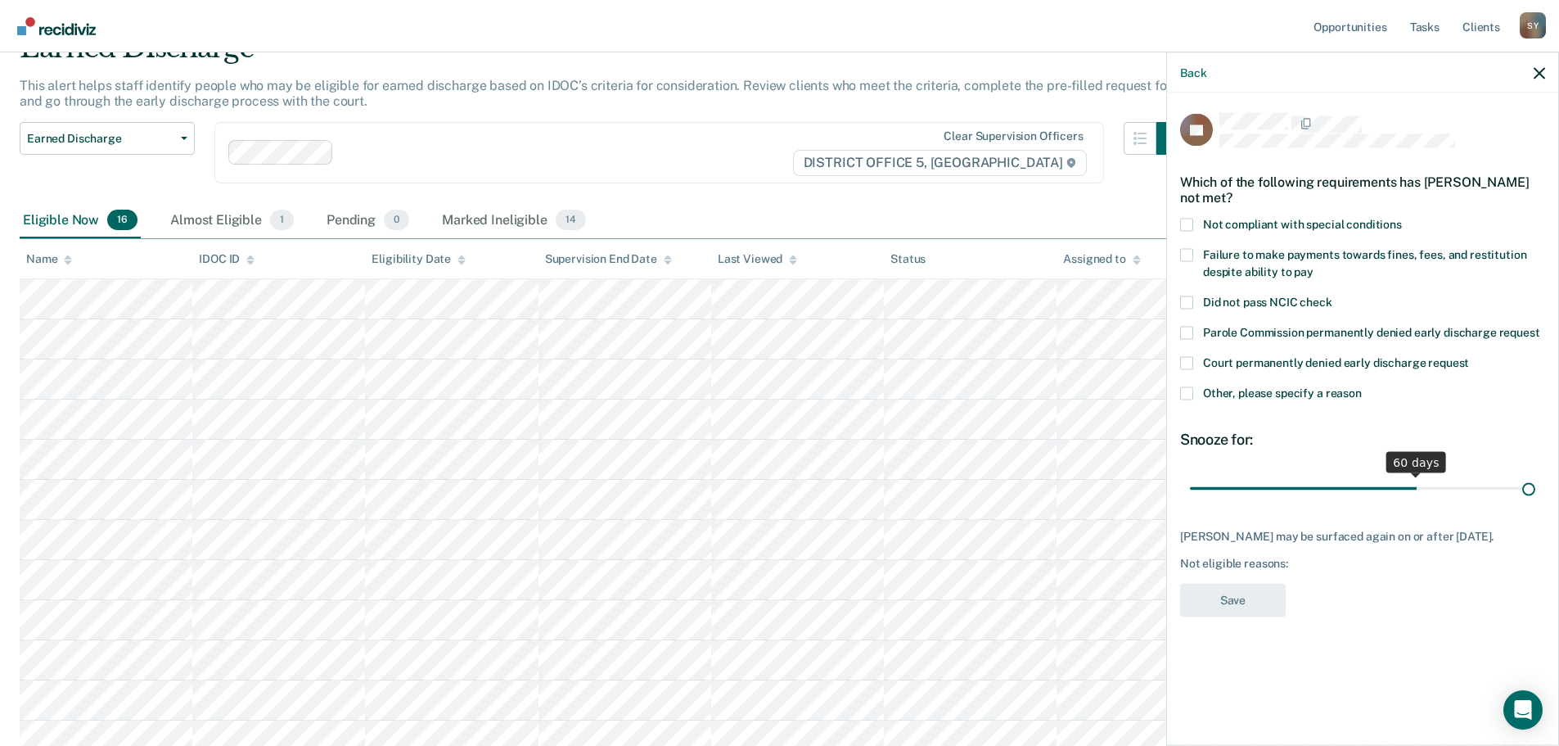
drag, startPoint x: 1308, startPoint y: 470, endPoint x: 1635, endPoint y: 477, distance: 327.5
type input "90"
click at [1536, 477] on input "range" at bounding box center [1362, 488] width 345 height 29
click at [1191, 386] on span at bounding box center [1186, 392] width 13 height 13
click at [1362, 386] on input "Other, please specify a reason" at bounding box center [1362, 386] width 0 height 0
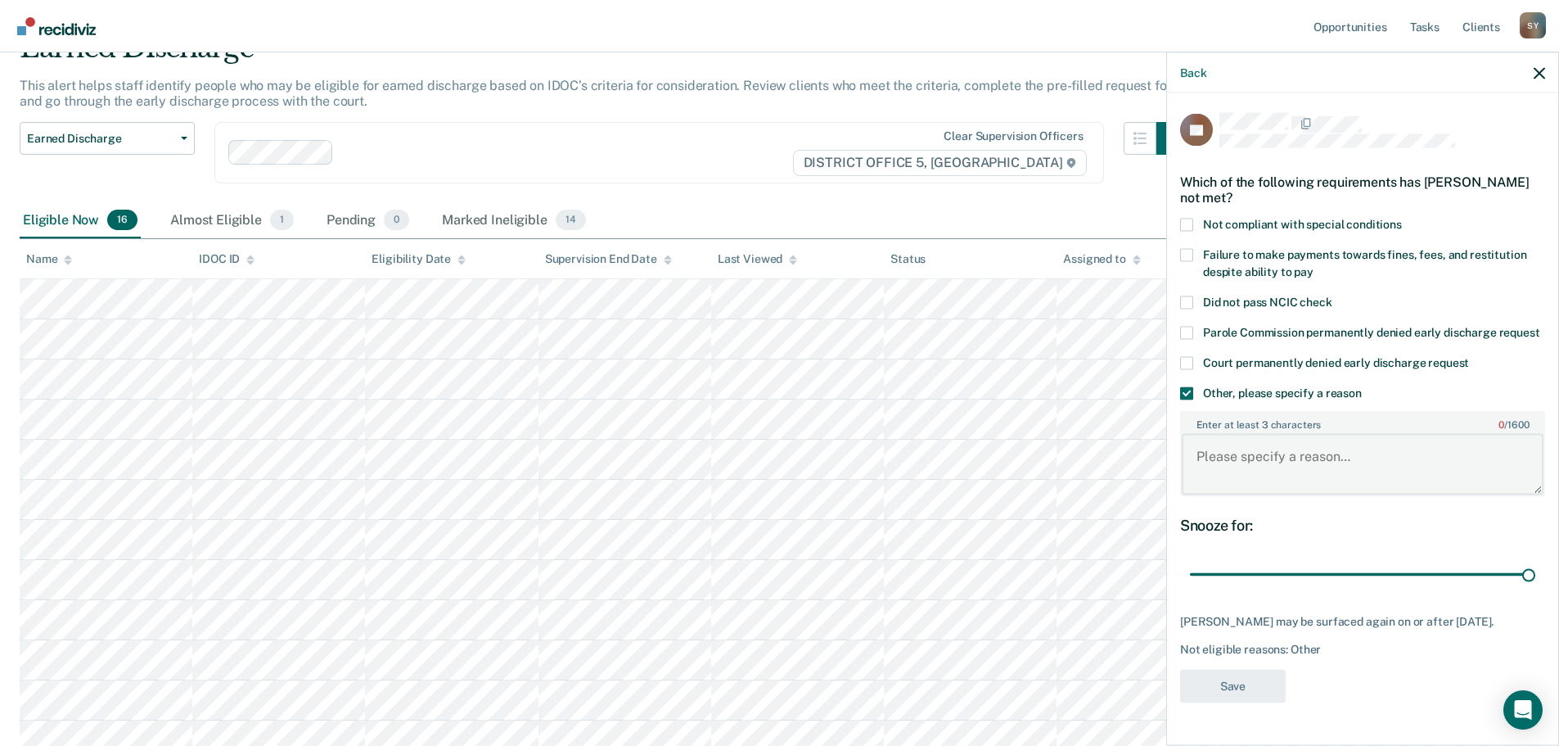
click at [1274, 457] on textarea "Enter at least 3 characters 0 / 1600" at bounding box center [1363, 464] width 362 height 61
type textarea "P"
type textarea "MHC participant"
click at [1270, 669] on button "Save" at bounding box center [1233, 686] width 106 height 34
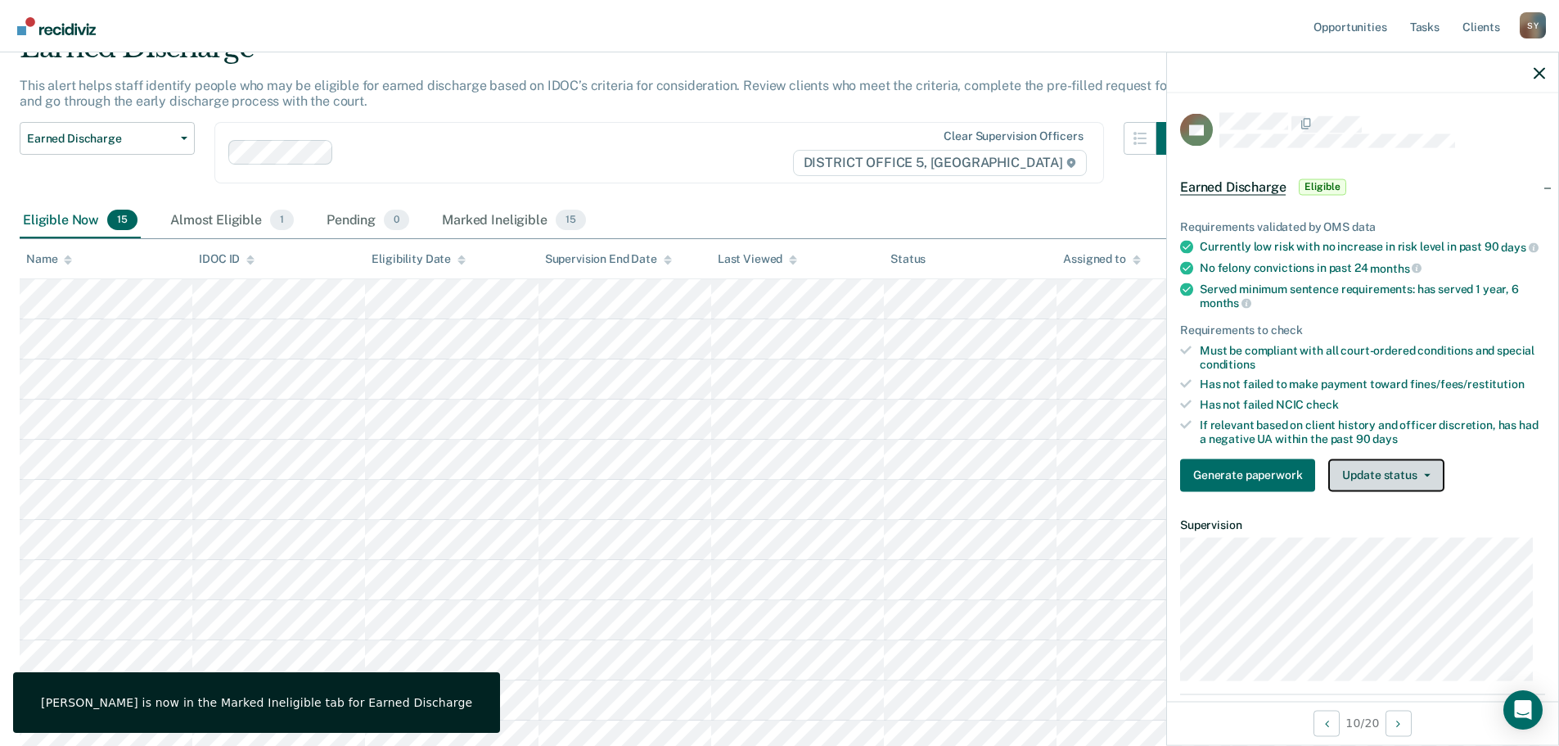
drag, startPoint x: 1418, startPoint y: 477, endPoint x: 1418, endPoint y: 506, distance: 28.7
click at [1418, 480] on button "Update status" at bounding box center [1385, 474] width 115 height 33
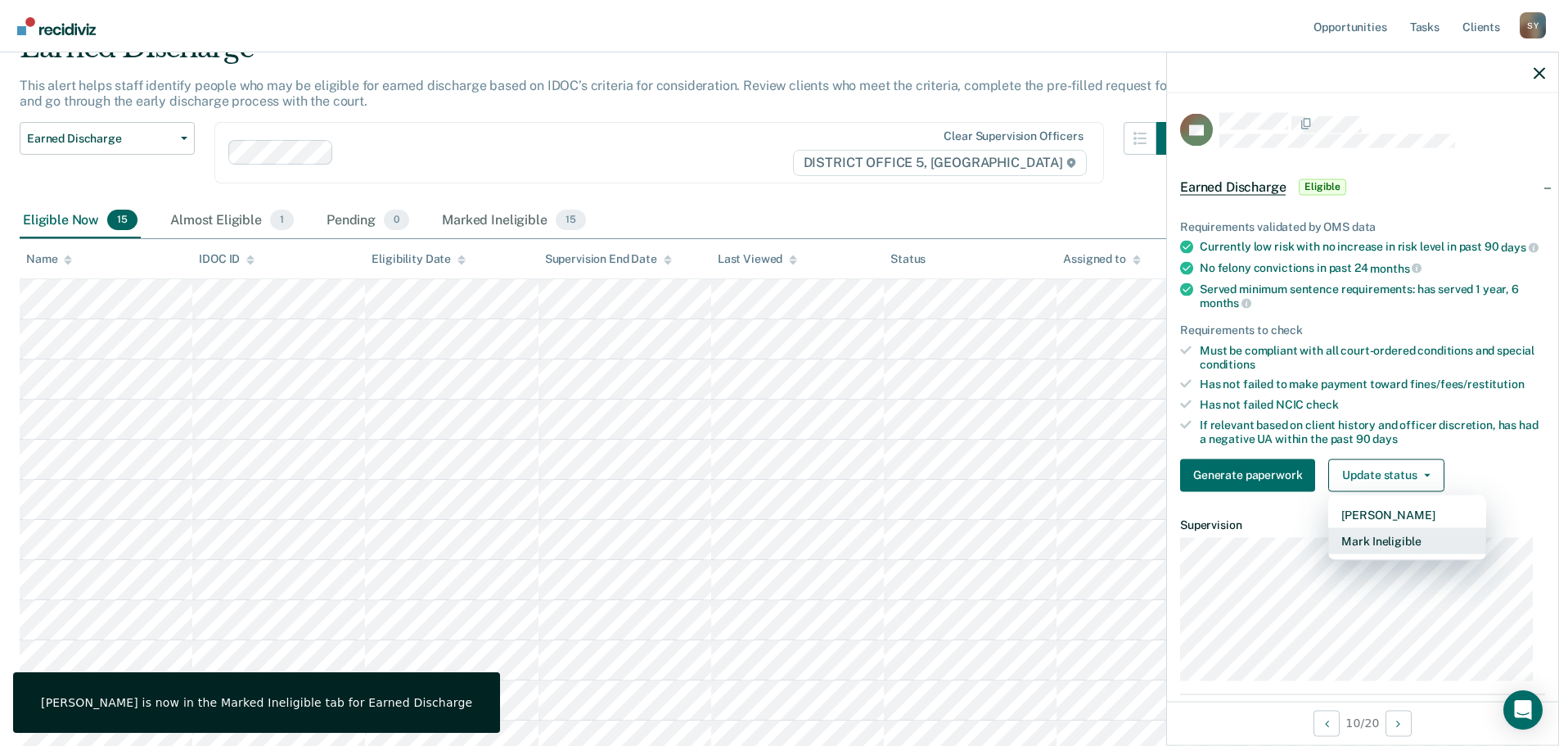
click at [1418, 542] on button "Mark Ineligible" at bounding box center [1407, 540] width 158 height 26
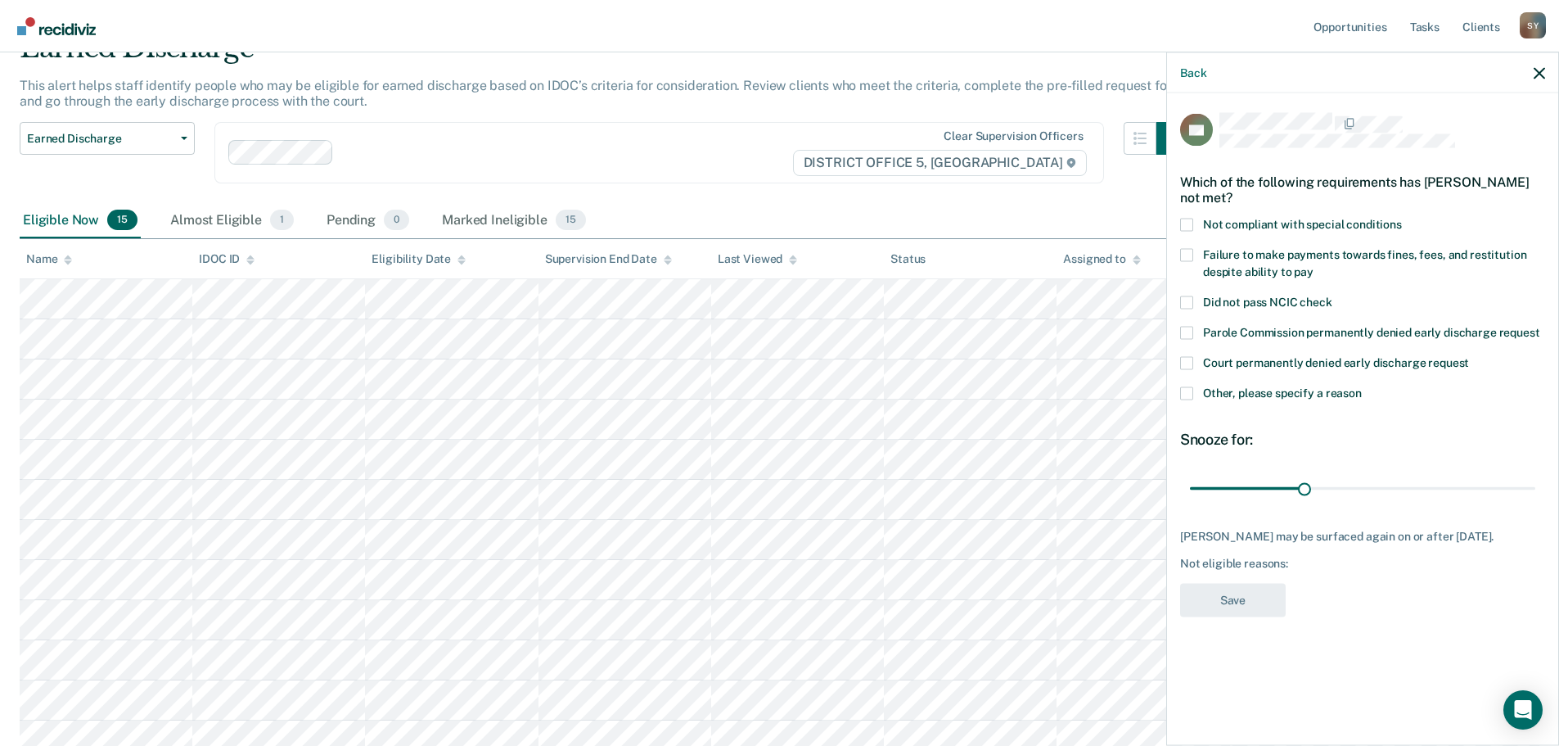
click at [1197, 390] on label "Other, please specify a reason" at bounding box center [1362, 394] width 365 height 17
click at [1362, 386] on input "Other, please specify a reason" at bounding box center [1362, 386] width 0 height 0
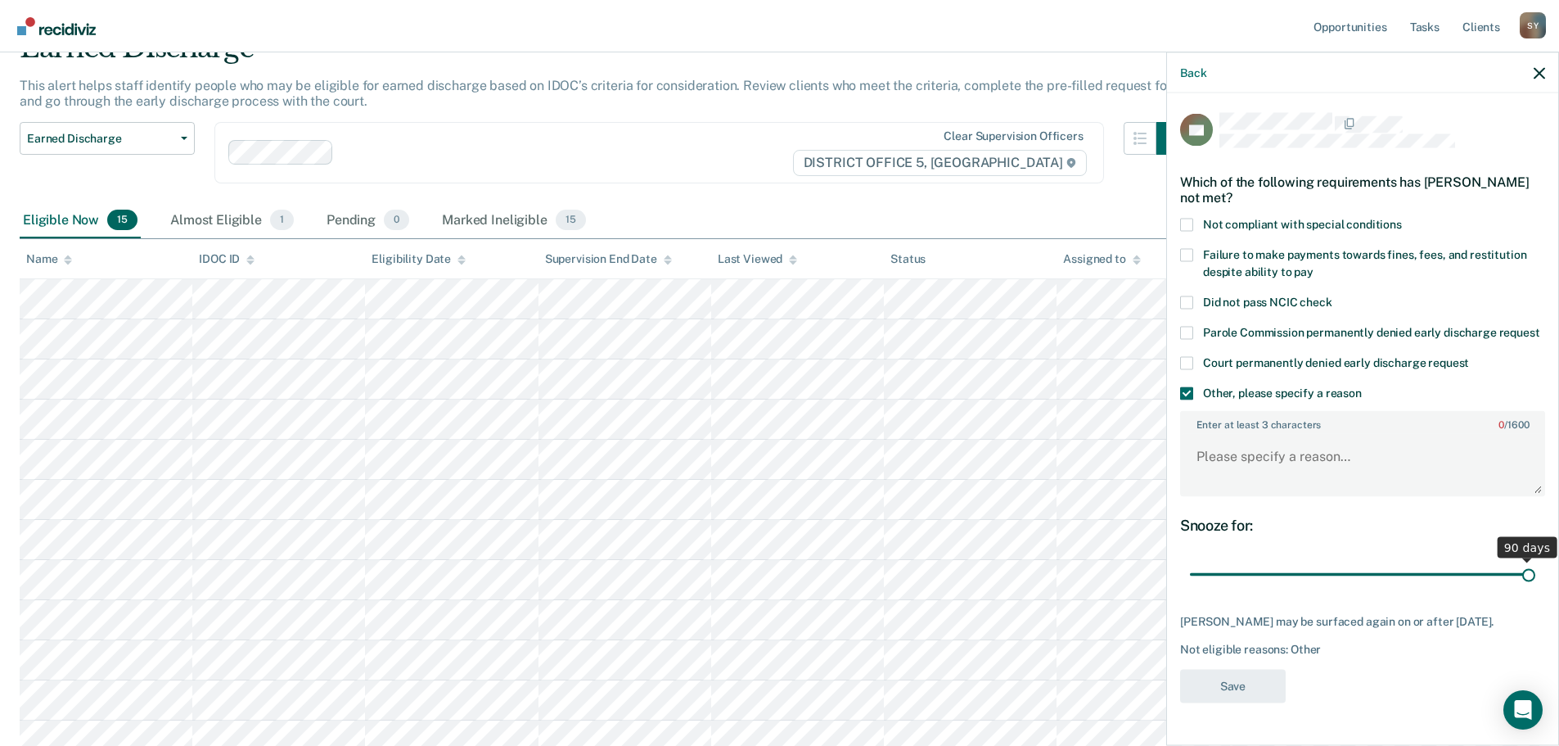
drag, startPoint x: 1301, startPoint y: 588, endPoint x: 1519, endPoint y: 589, distance: 218.6
type input "90"
click at [1519, 589] on input "range" at bounding box center [1362, 574] width 345 height 29
click at [1443, 482] on textarea "Enter at least 3 characters 0 / 1600" at bounding box center [1363, 464] width 362 height 61
type textarea "MHC participant"
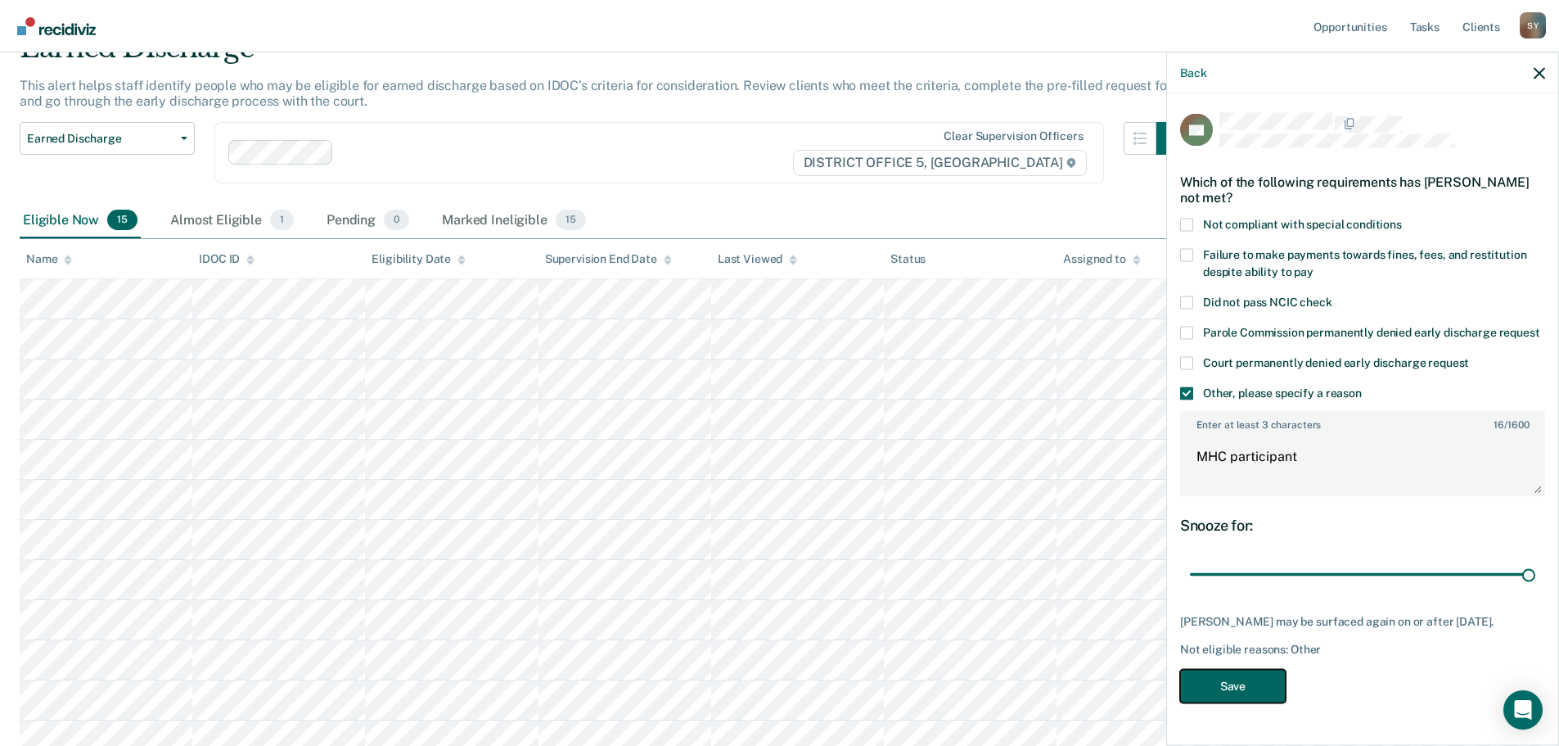
click at [1213, 702] on button "Save" at bounding box center [1233, 686] width 106 height 34
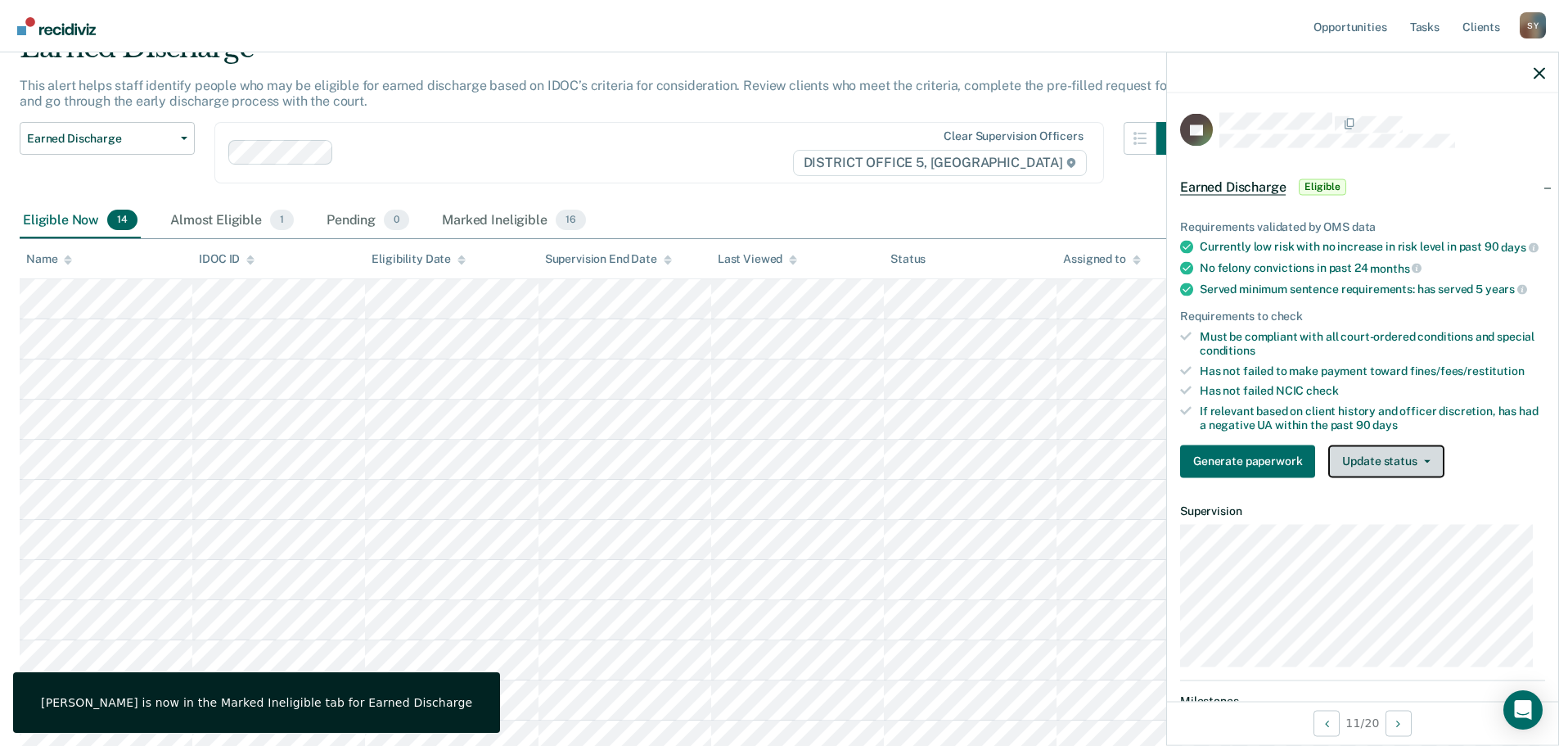
click at [1430, 469] on button "Update status" at bounding box center [1385, 460] width 115 height 33
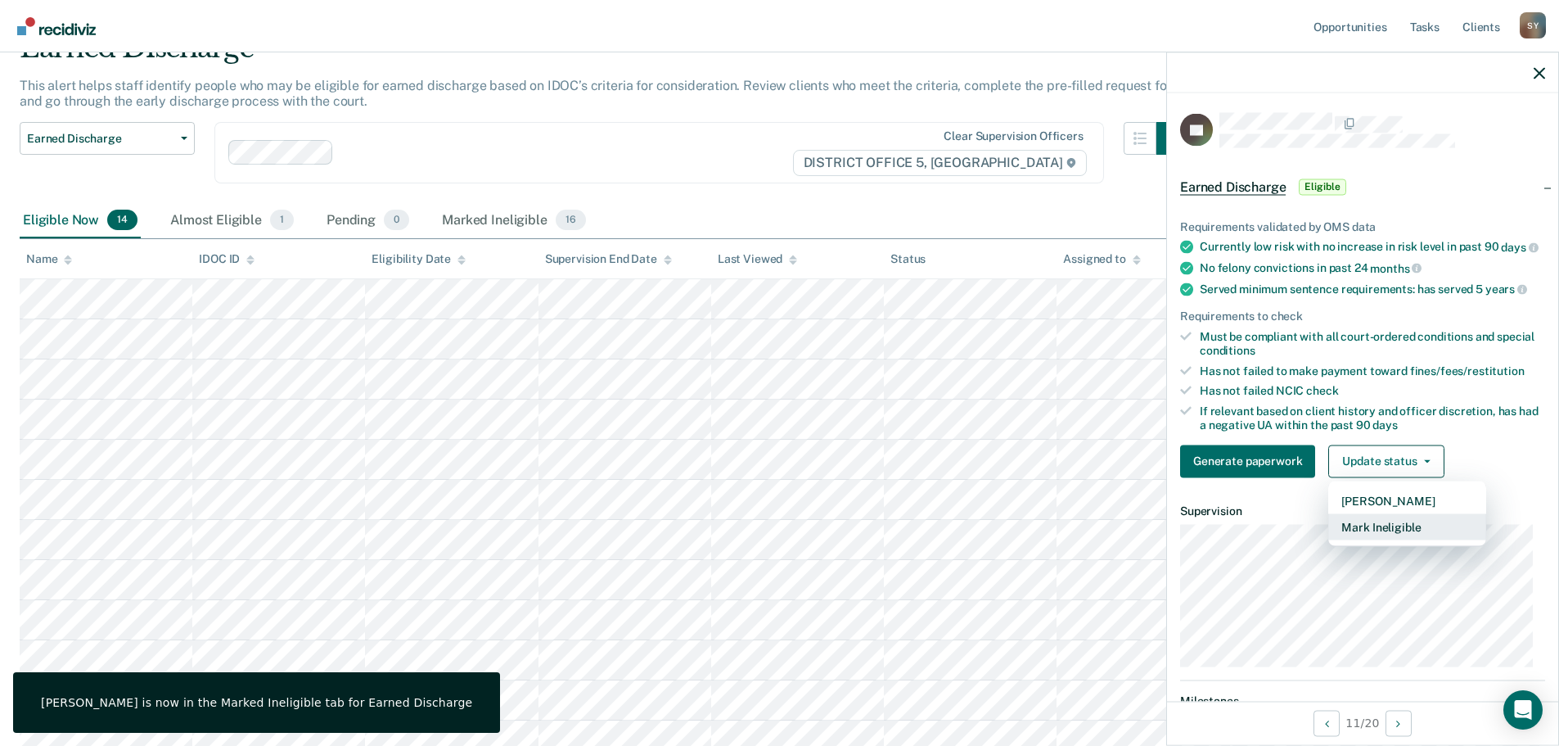
click at [1427, 531] on button "Mark Ineligible" at bounding box center [1407, 526] width 158 height 26
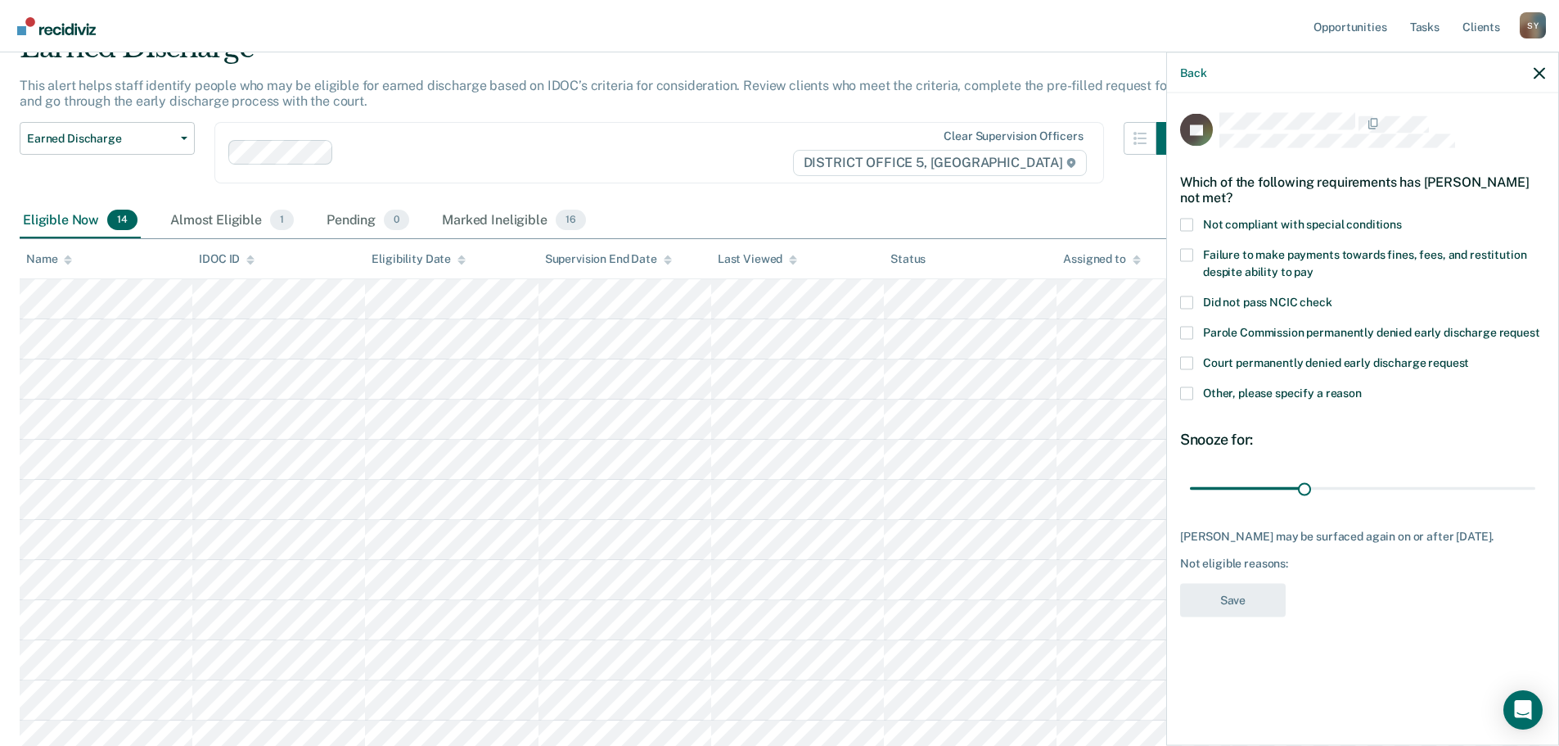
click at [1191, 225] on span at bounding box center [1186, 224] width 13 height 13
click at [1402, 218] on input "Not compliant with special conditions" at bounding box center [1402, 218] width 0 height 0
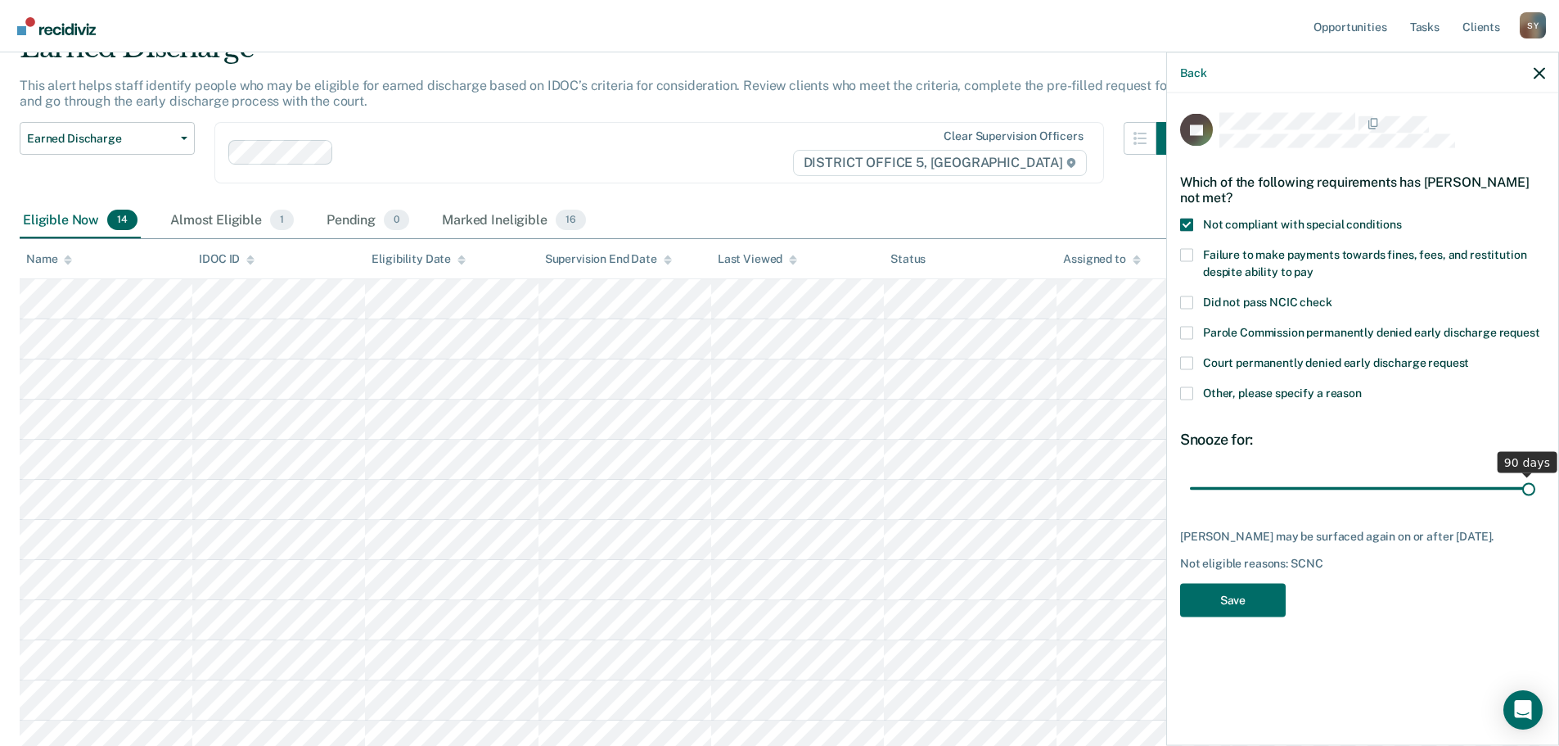
drag, startPoint x: 1307, startPoint y: 489, endPoint x: 1560, endPoint y: 497, distance: 253.0
type input "90"
click at [1536, 497] on input "range" at bounding box center [1362, 488] width 345 height 29
drag, startPoint x: 1278, startPoint y: 598, endPoint x: 1280, endPoint y: 633, distance: 34.5
click at [1279, 598] on button "Save" at bounding box center [1233, 600] width 106 height 34
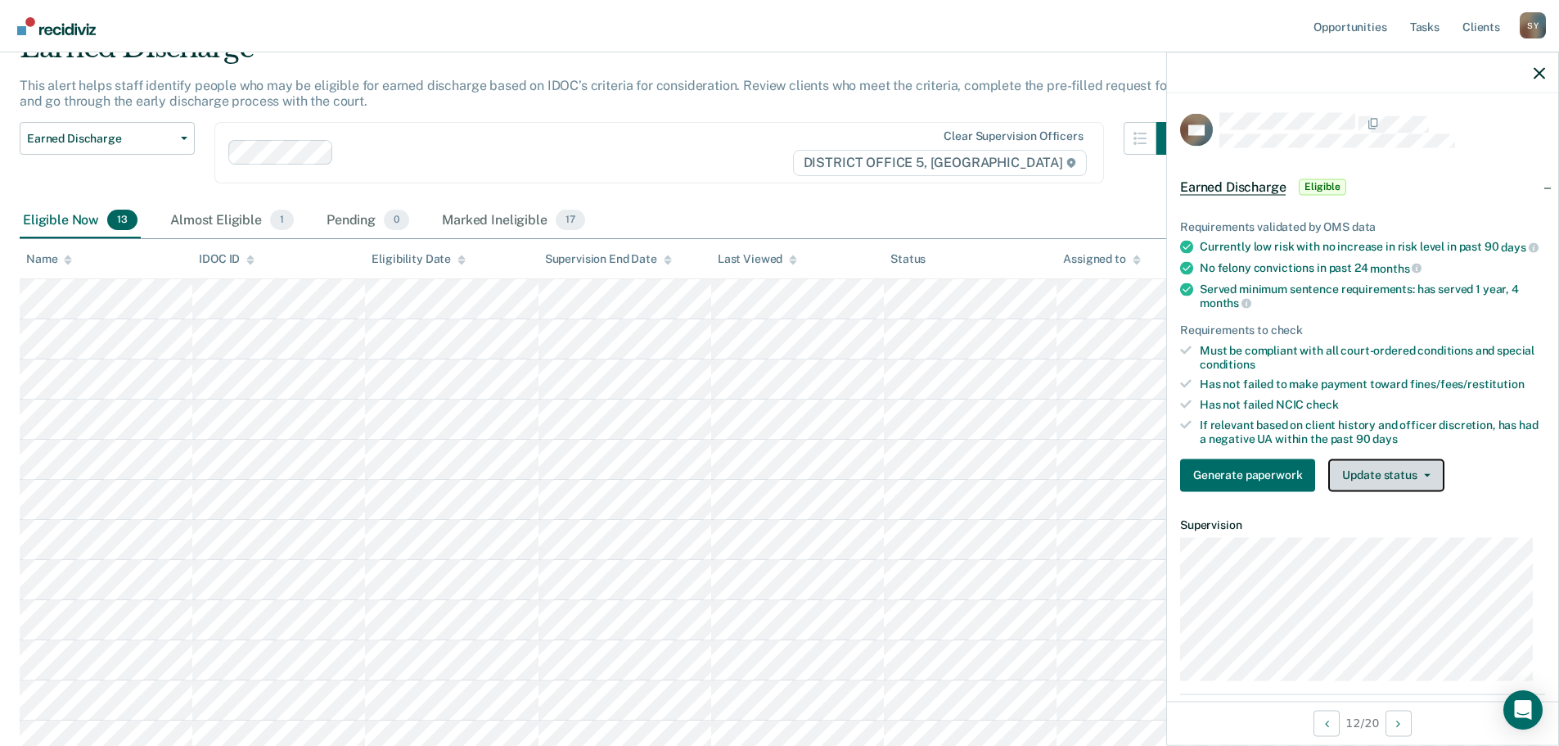
click at [1382, 488] on button "Update status" at bounding box center [1385, 474] width 115 height 33
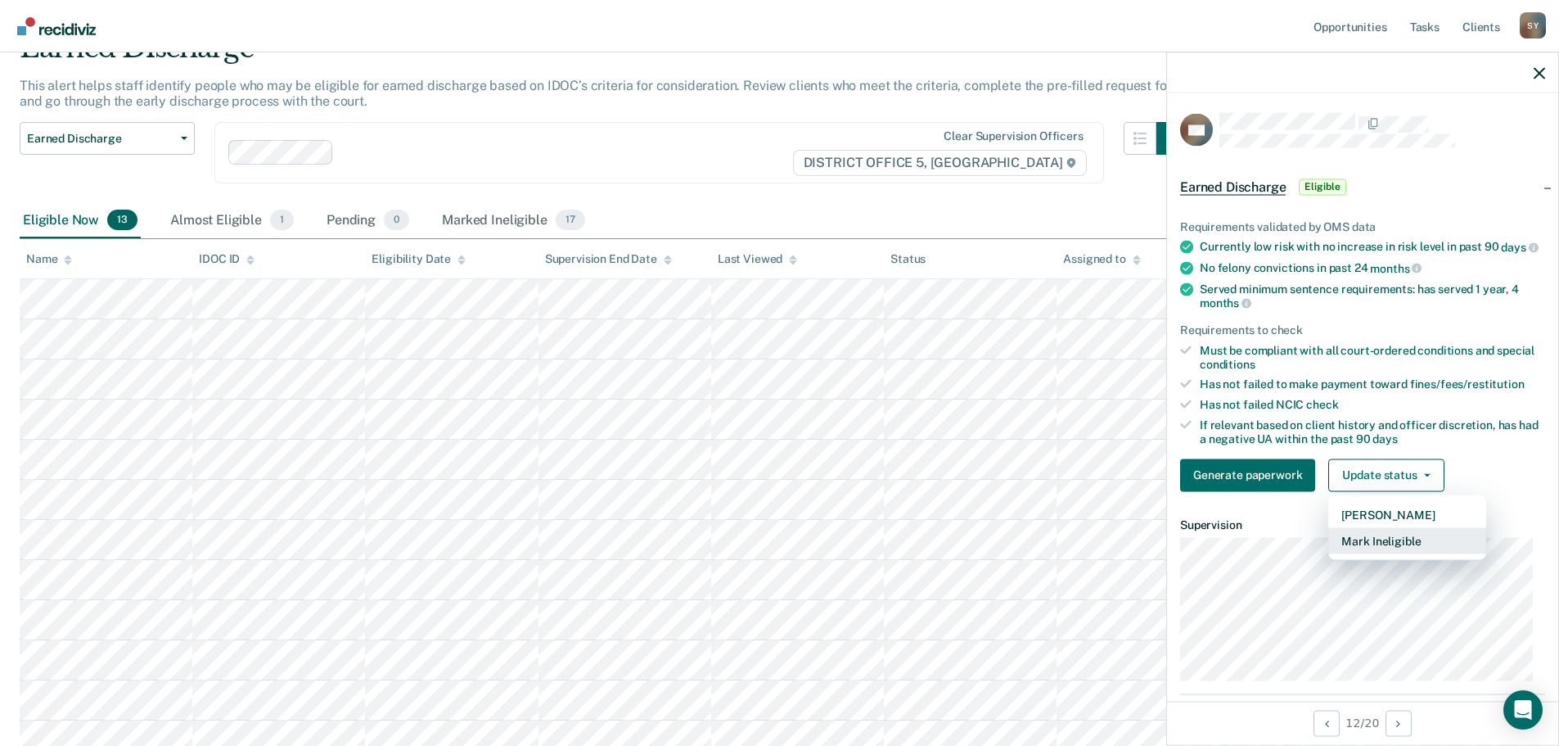
click at [1408, 545] on button "Mark Ineligible" at bounding box center [1407, 540] width 158 height 26
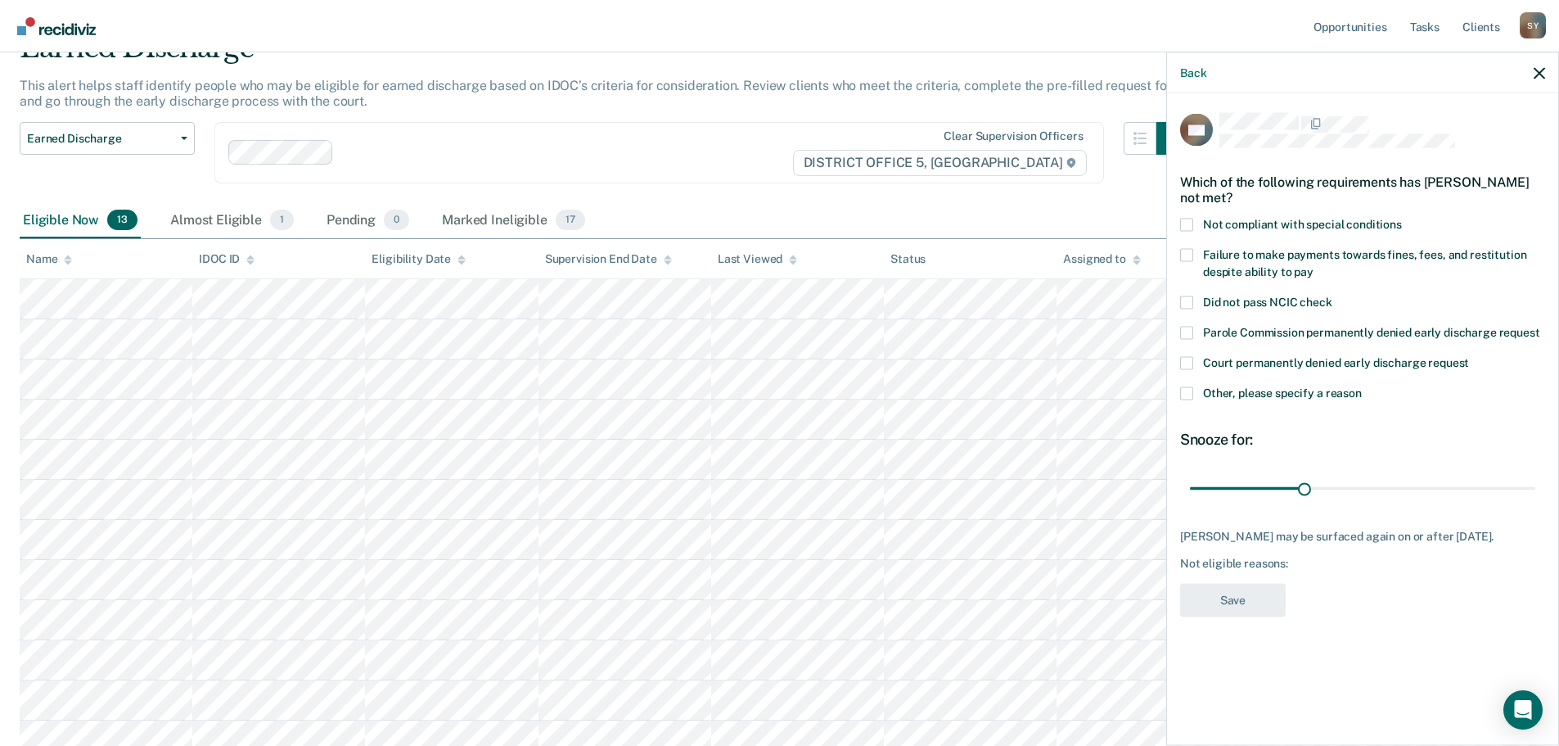
click at [1187, 223] on span at bounding box center [1186, 224] width 13 height 13
click at [1402, 218] on input "Not compliant with special conditions" at bounding box center [1402, 218] width 0 height 0
click at [1203, 599] on button "Save" at bounding box center [1233, 600] width 106 height 34
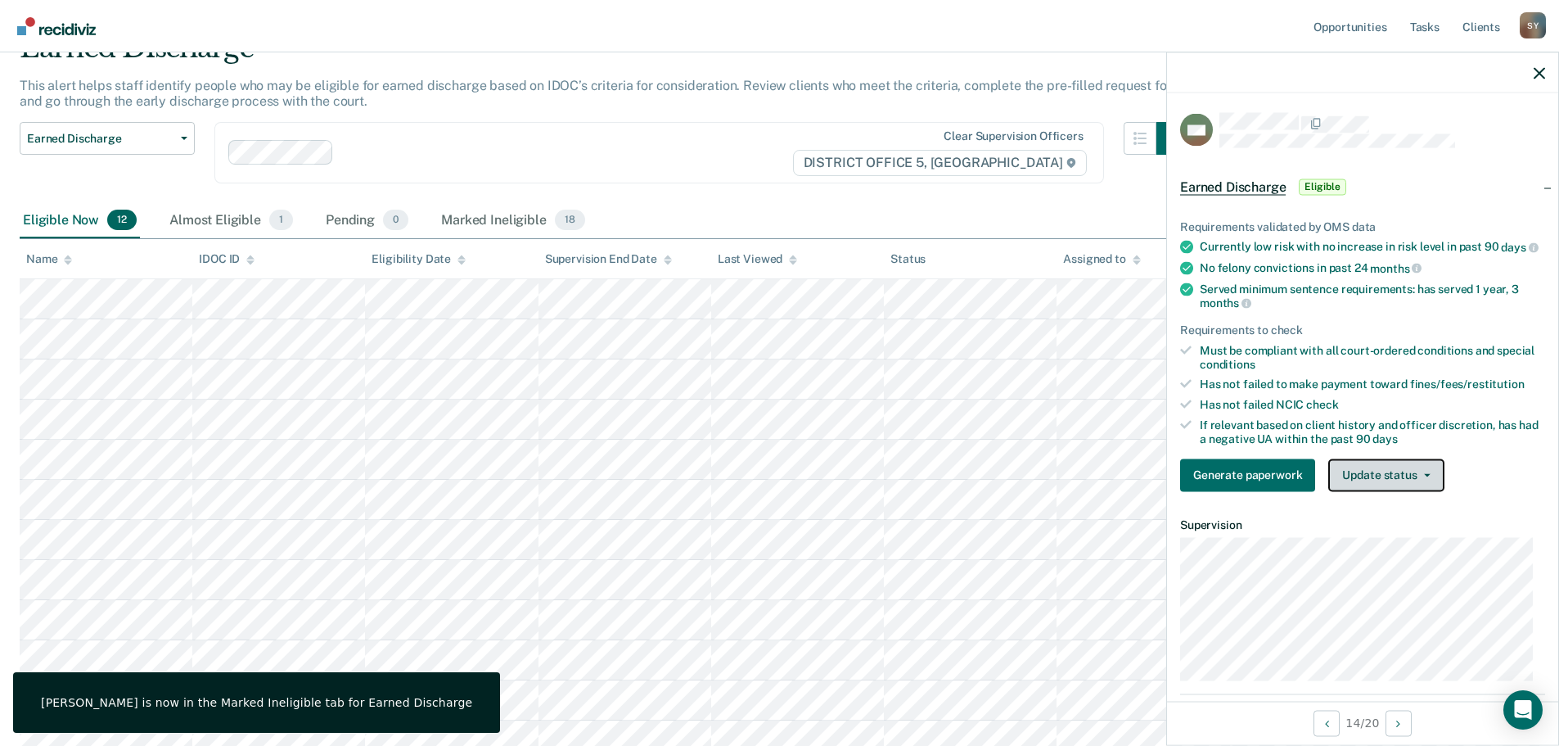
click at [1428, 484] on button "Update status" at bounding box center [1385, 474] width 115 height 33
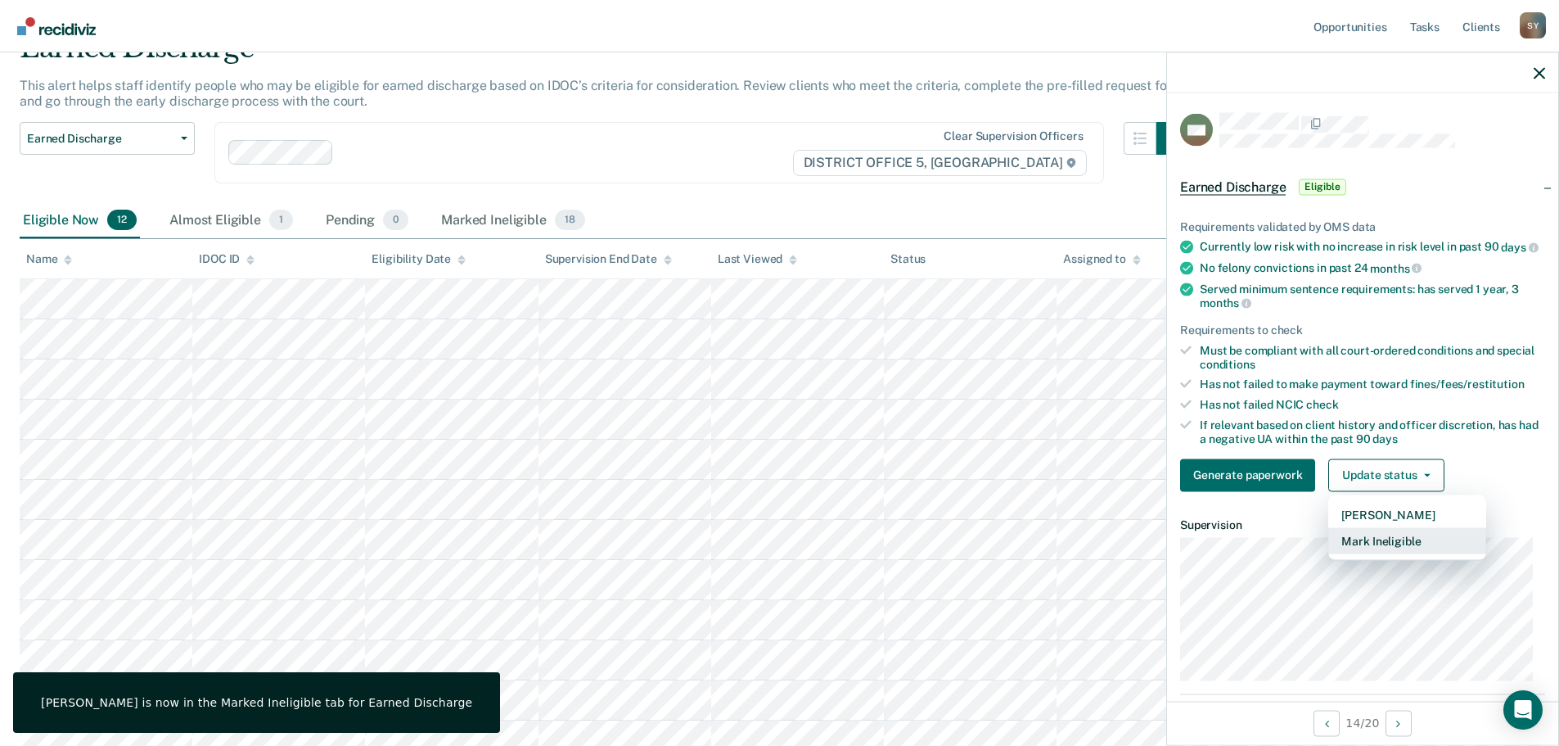
click at [1409, 553] on button "Mark Ineligible" at bounding box center [1407, 540] width 158 height 26
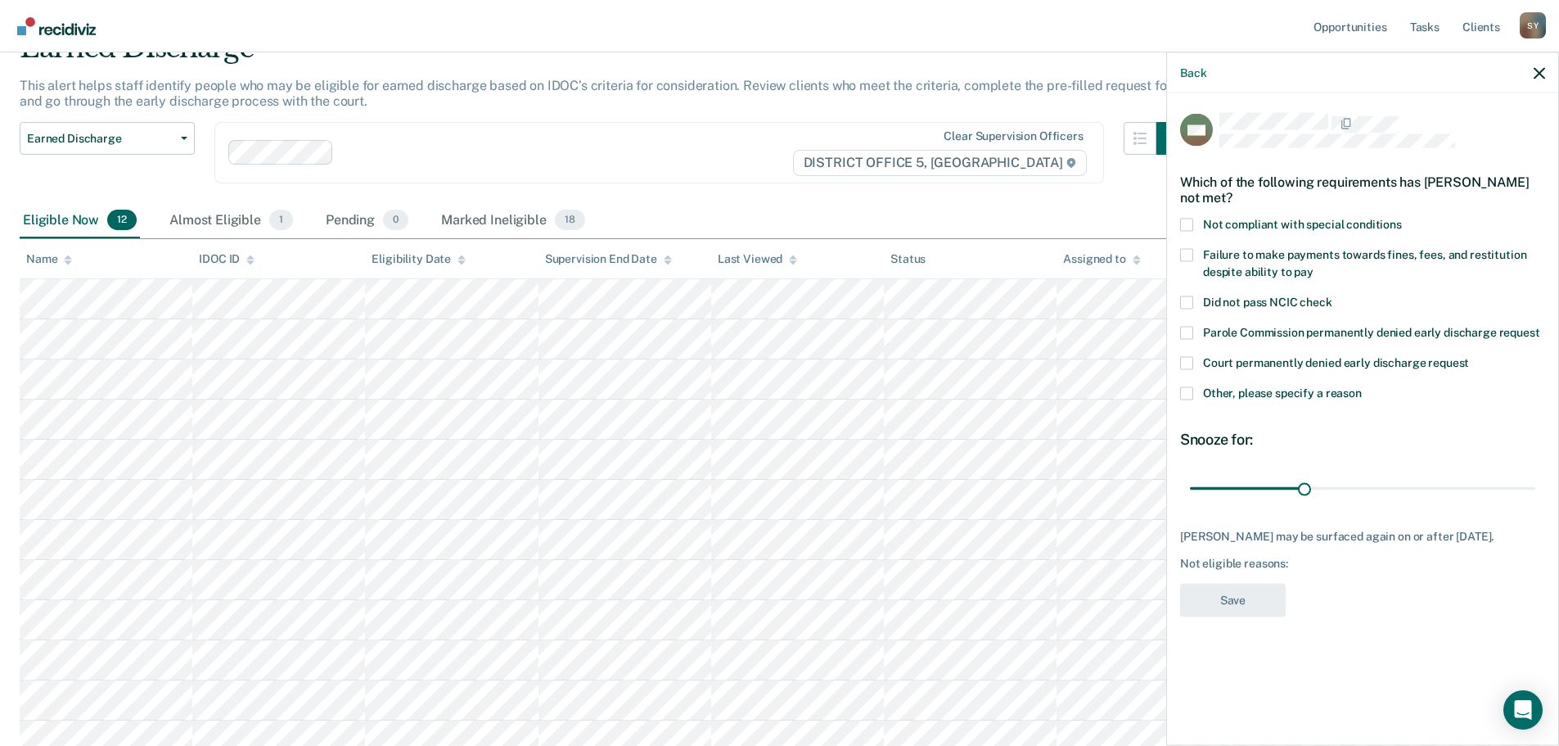
click at [1188, 218] on span at bounding box center [1186, 224] width 13 height 13
click at [1402, 218] on input "Not compliant with special conditions" at bounding box center [1402, 218] width 0 height 0
click at [1190, 395] on span at bounding box center [1186, 392] width 13 height 13
click at [1362, 386] on input "Other, please specify a reason" at bounding box center [1362, 386] width 0 height 0
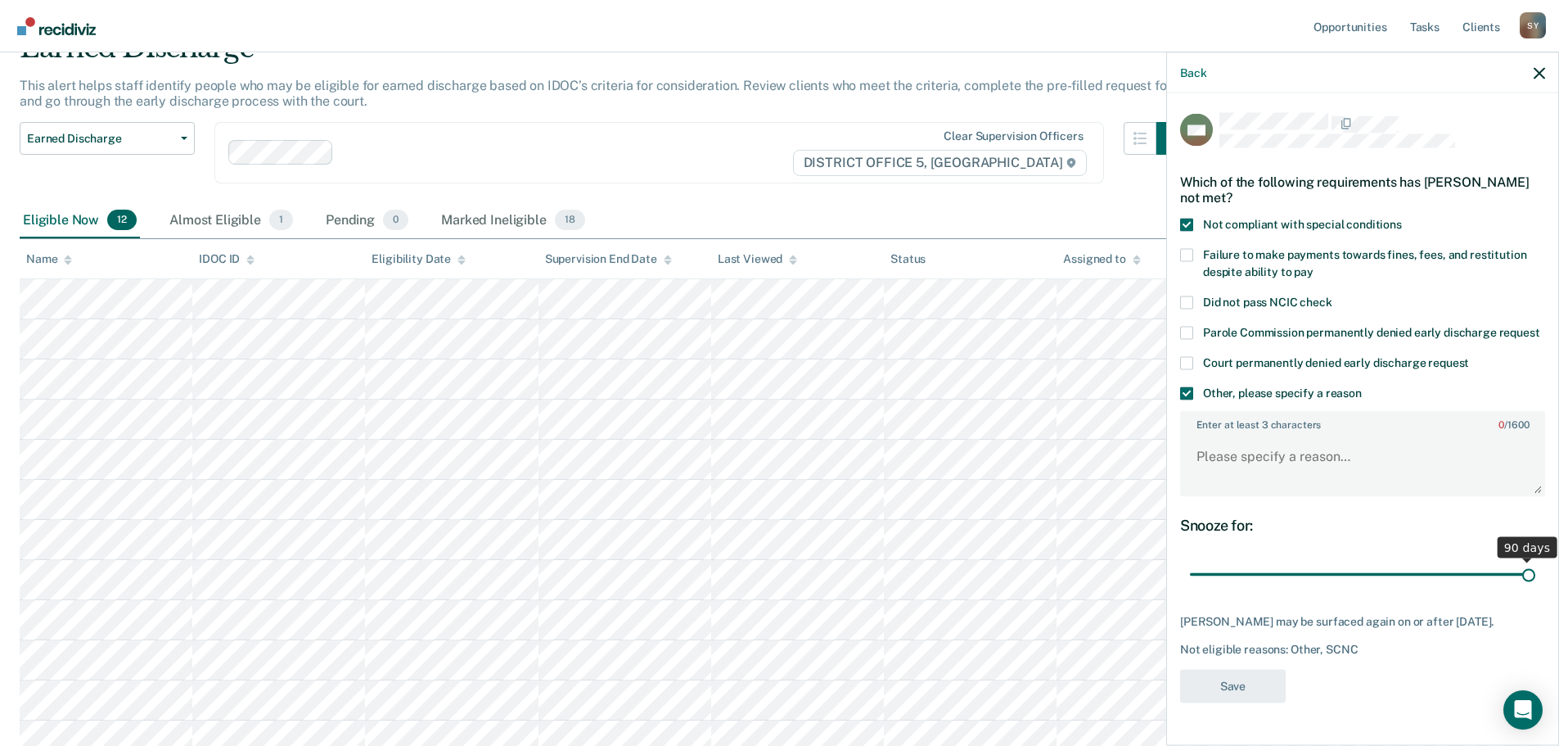
drag, startPoint x: 1303, startPoint y: 575, endPoint x: 1620, endPoint y: 575, distance: 316.8
type input "90"
click at [1536, 575] on input "range" at bounding box center [1362, 574] width 345 height 29
click at [1320, 476] on textarea "Enter at least 3 characters 0 / 1600" at bounding box center [1363, 464] width 362 height 61
type textarea "Currently using and in treatment"
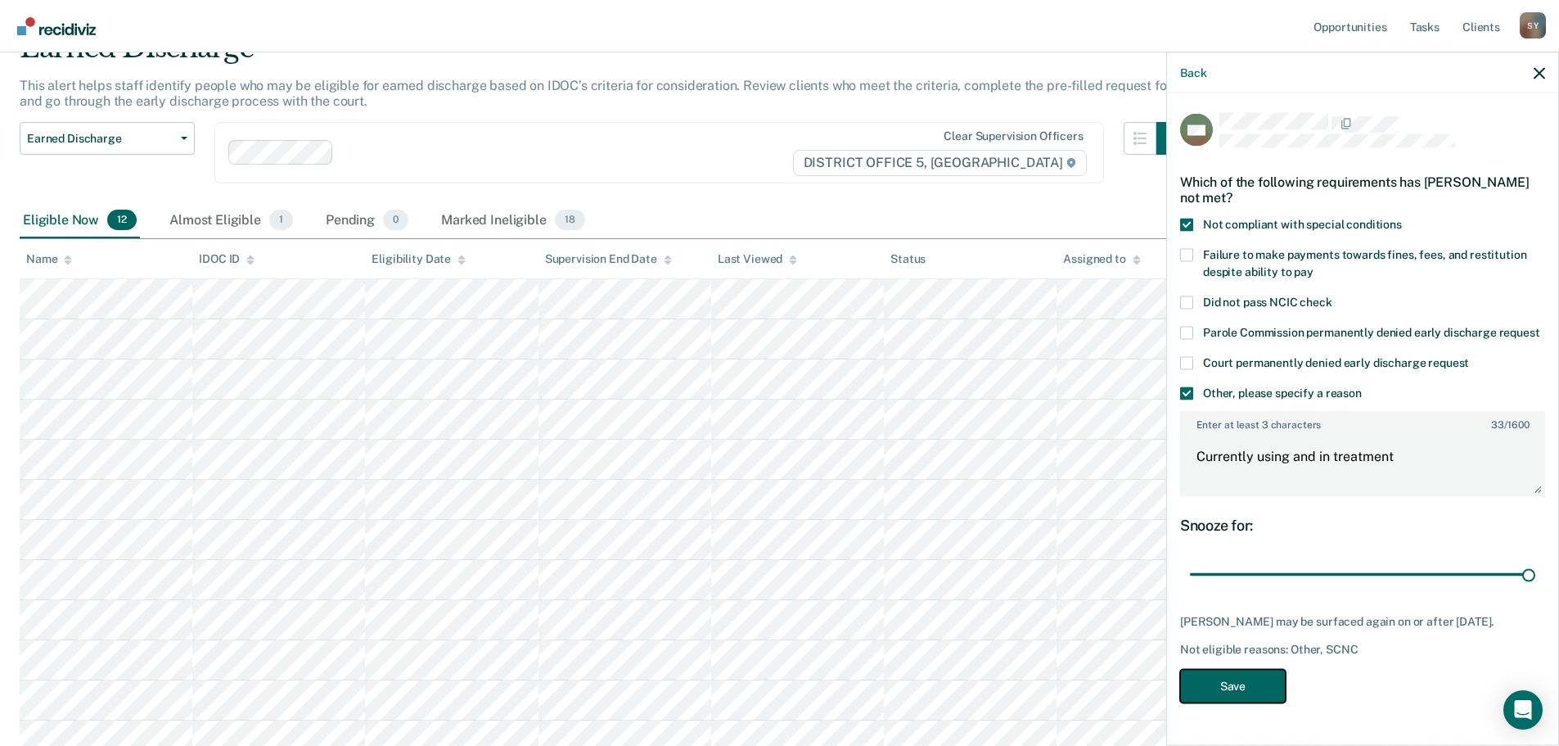
click at [1268, 702] on button "Save" at bounding box center [1233, 686] width 106 height 34
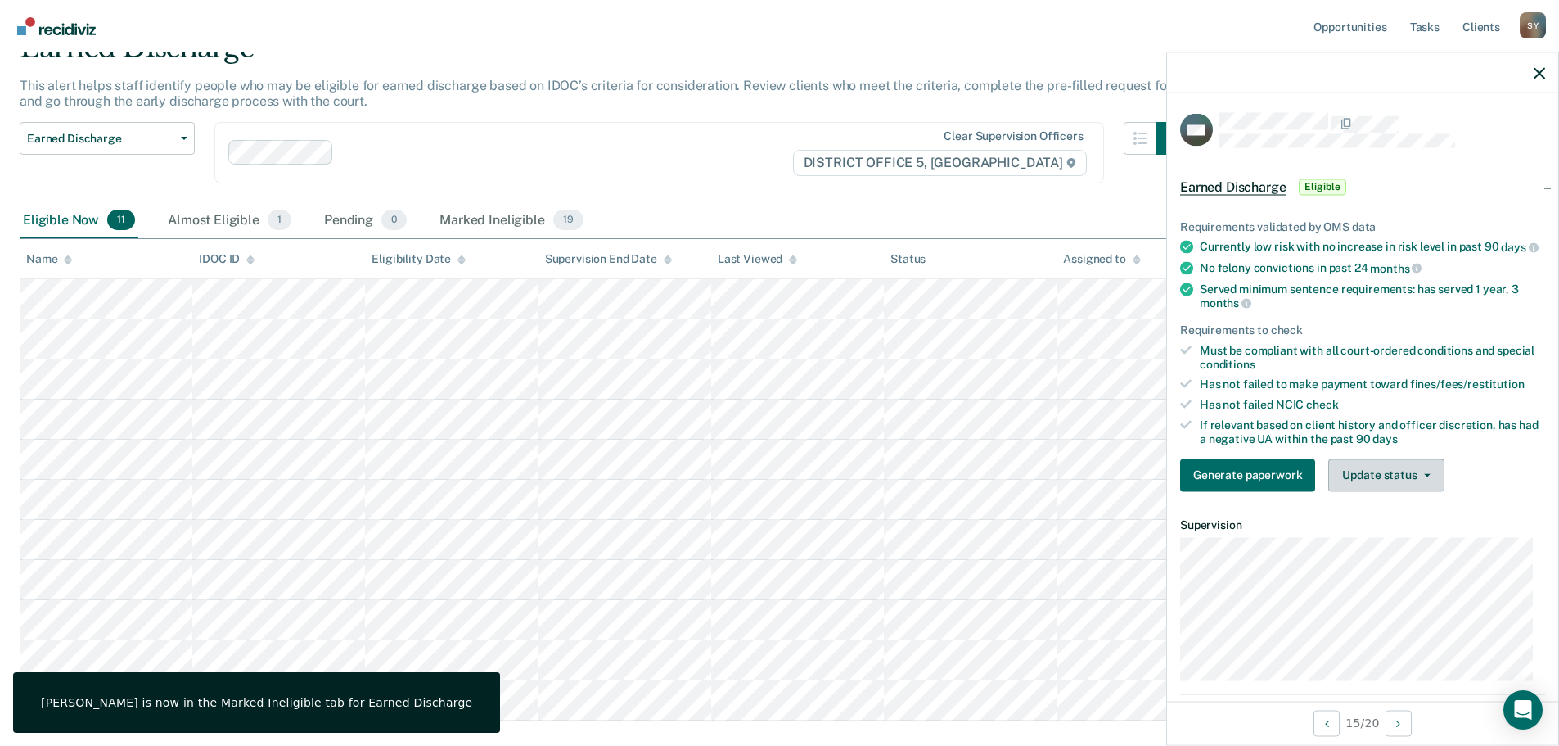
click at [1396, 503] on div "Requirements validated by OMS data Currently low risk with no increase in risk …" at bounding box center [1362, 348] width 391 height 311
drag, startPoint x: 1403, startPoint y: 493, endPoint x: 1393, endPoint y: 506, distance: 16.4
click at [1405, 491] on button "Update status" at bounding box center [1385, 474] width 115 height 33
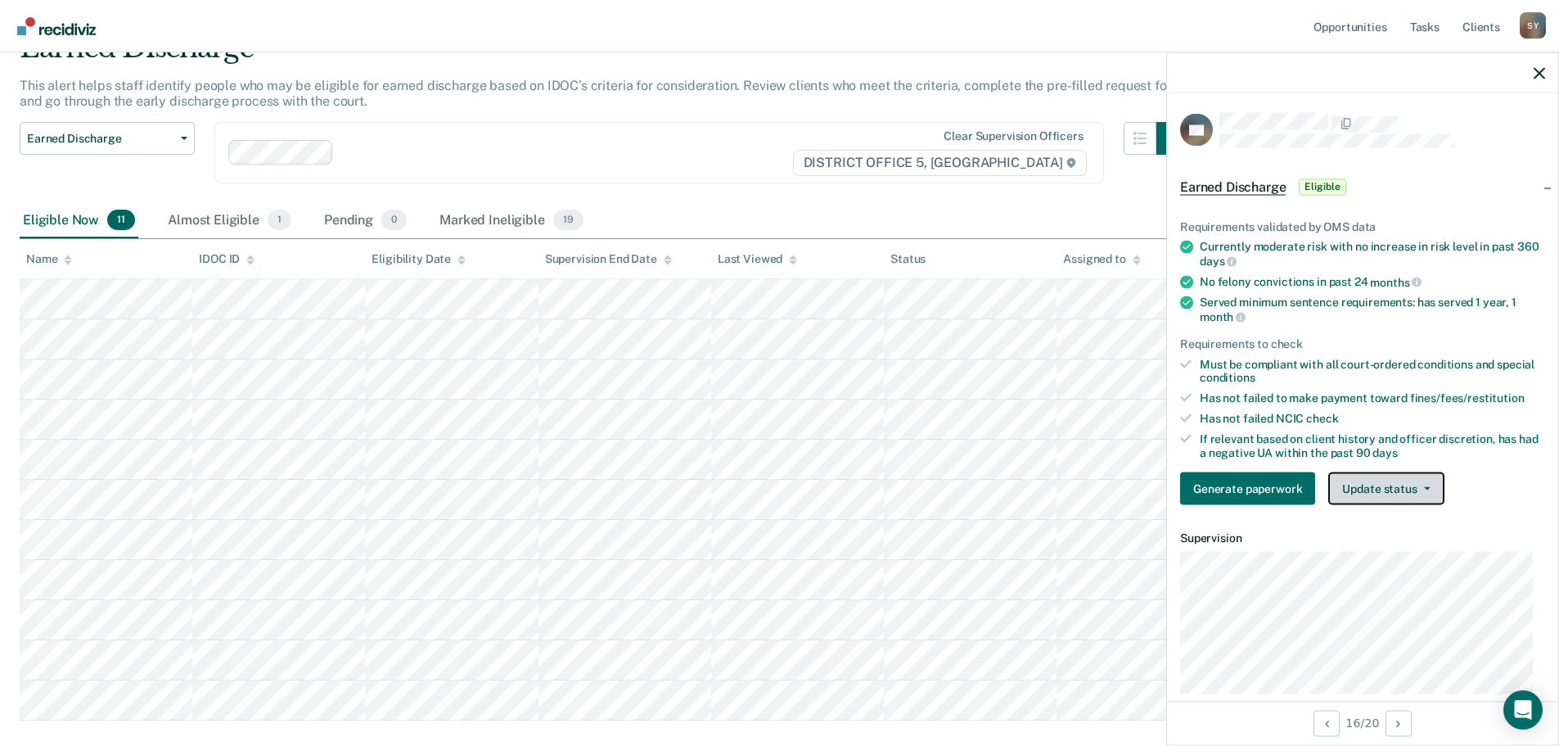
click at [1438, 489] on button "Update status" at bounding box center [1385, 488] width 115 height 33
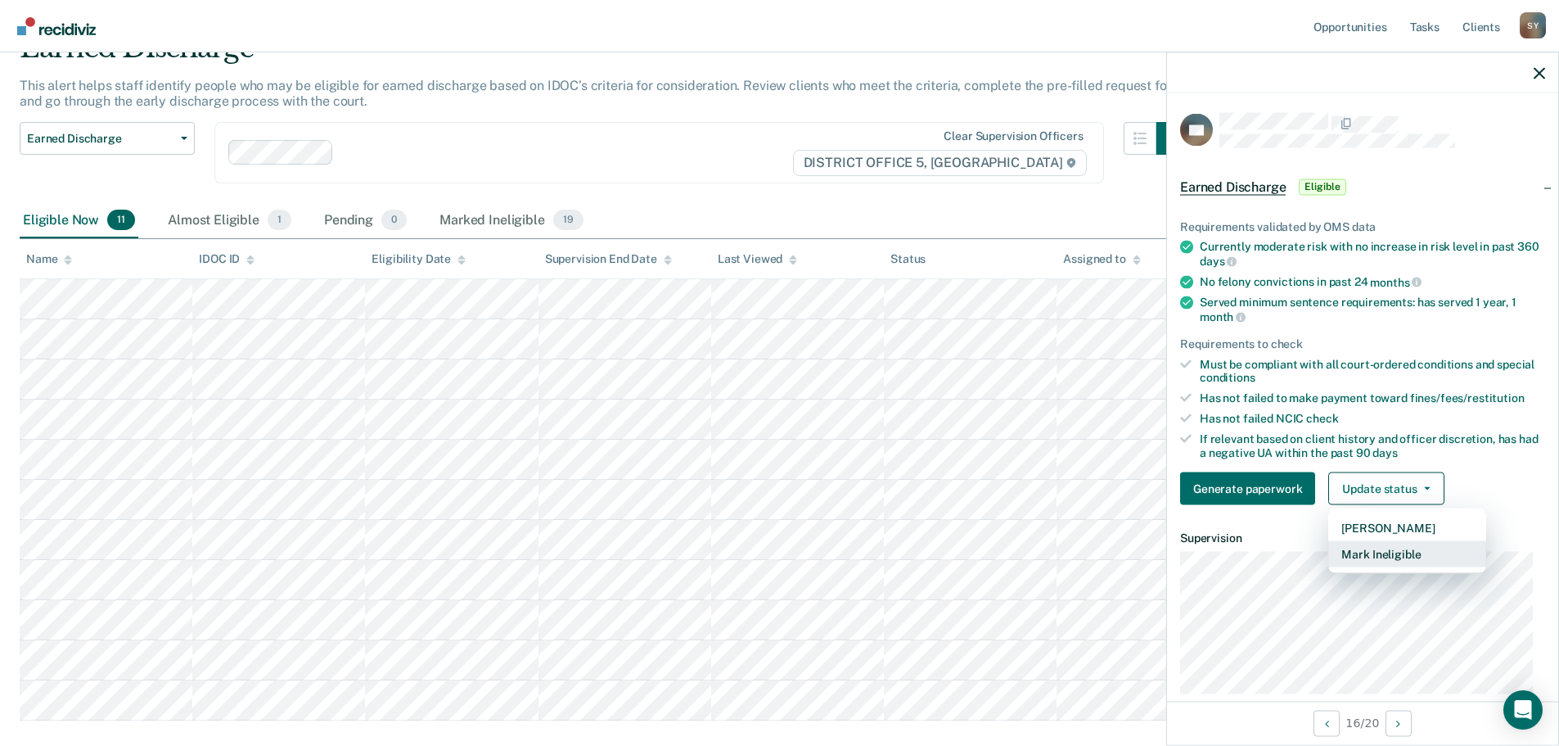
click at [1422, 553] on button "Mark Ineligible" at bounding box center [1407, 554] width 158 height 26
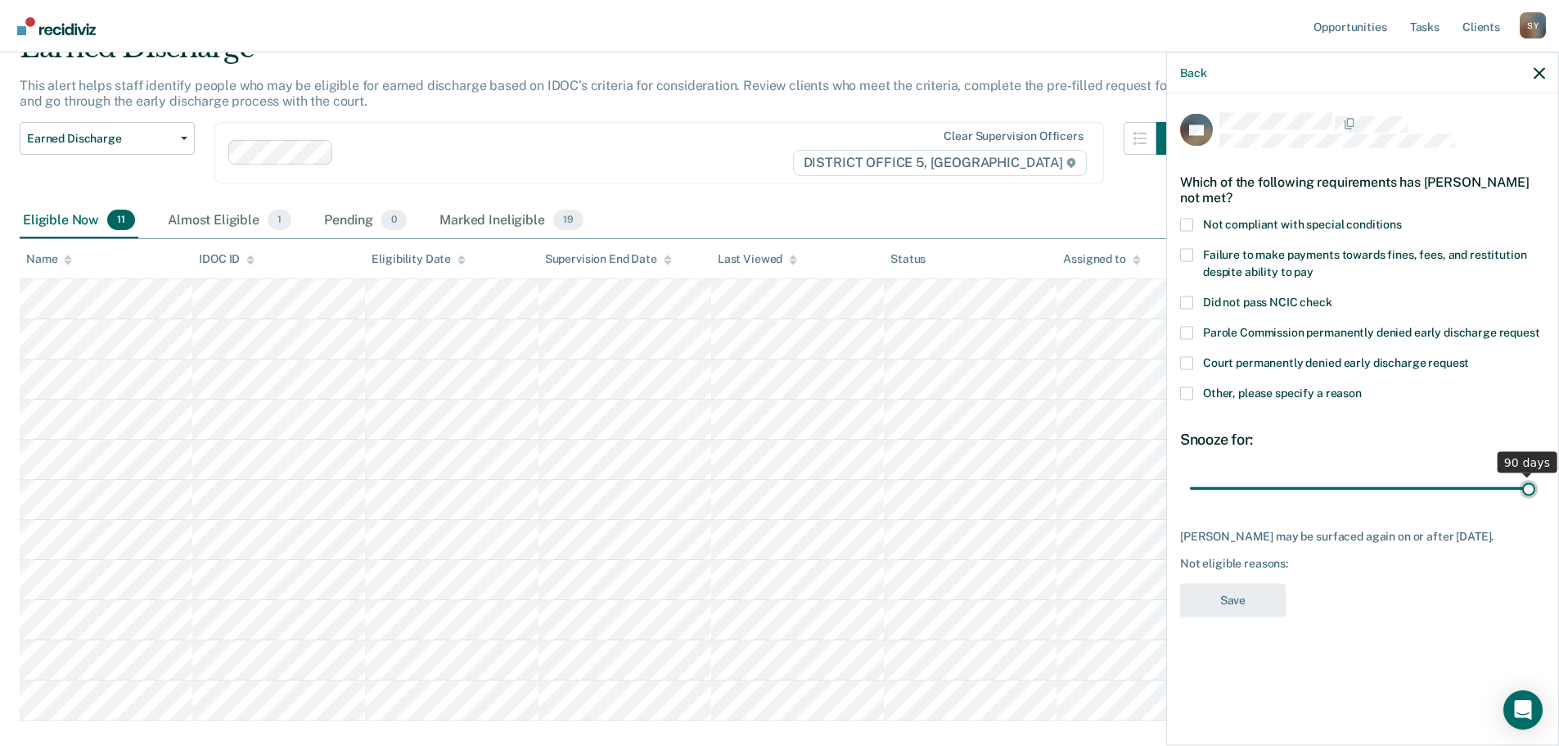
drag, startPoint x: 1304, startPoint y: 485, endPoint x: 1556, endPoint y: 516, distance: 254.0
type input "90"
click at [1536, 503] on input "range" at bounding box center [1362, 488] width 345 height 29
click at [1187, 391] on span at bounding box center [1186, 392] width 13 height 13
click at [1362, 386] on input "Other, please specify a reason" at bounding box center [1362, 386] width 0 height 0
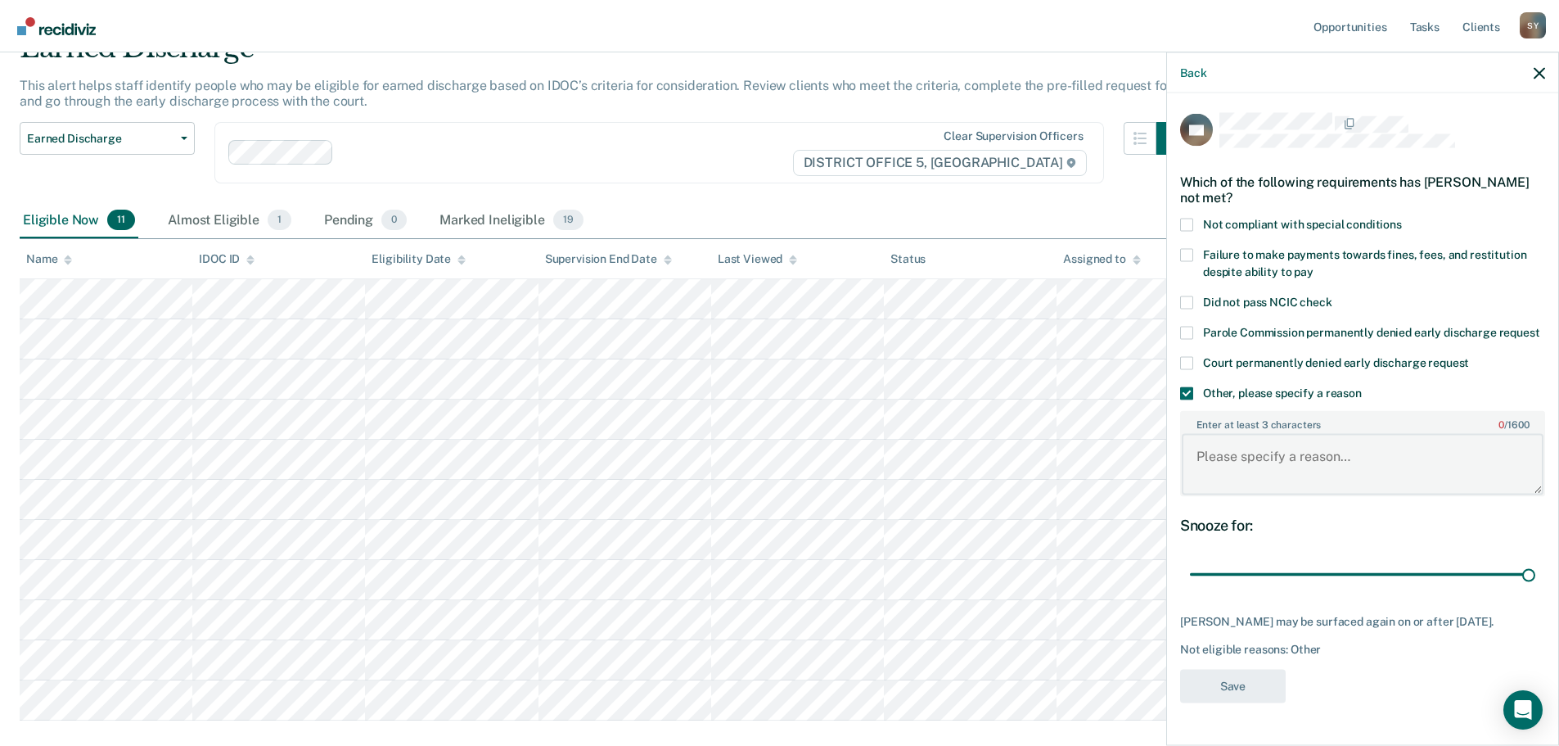
click at [1270, 482] on textarea "Enter at least 3 characters 0 / 1600" at bounding box center [1363, 464] width 362 height 61
type textarea "Currently has an ankle monitor"
click at [1243, 702] on button "Save" at bounding box center [1233, 686] width 106 height 34
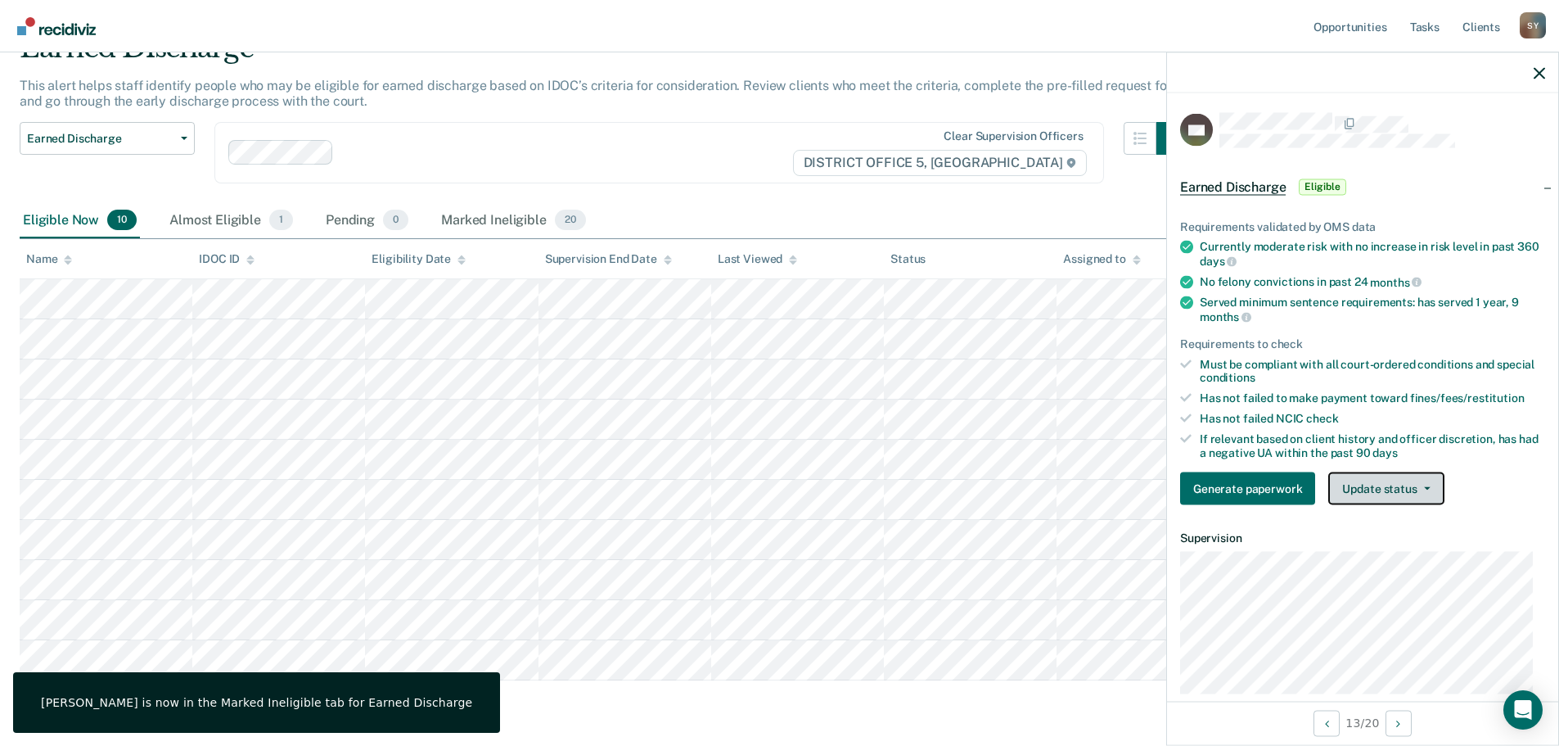
click at [1416, 489] on button "Update status" at bounding box center [1385, 488] width 115 height 33
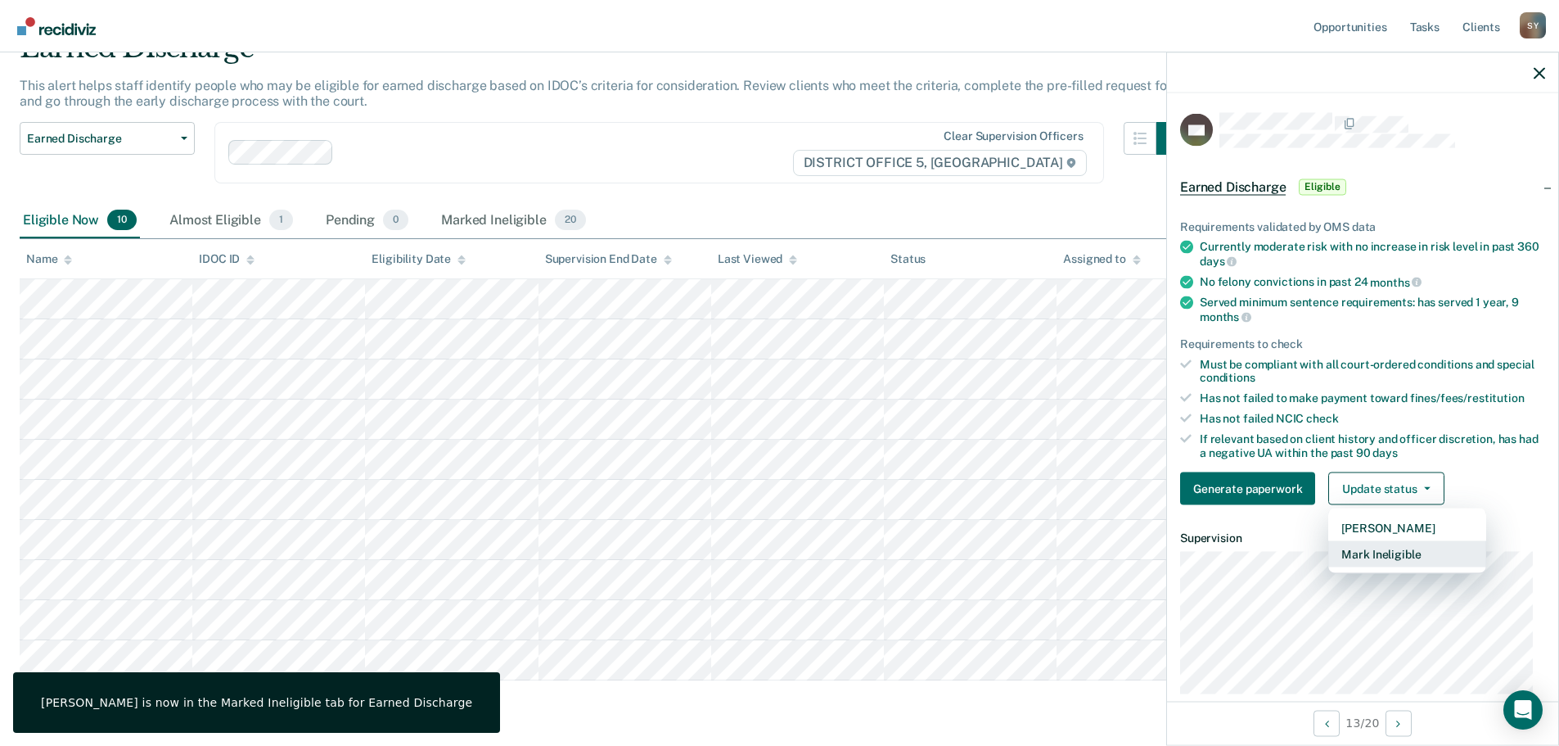
click at [1414, 548] on button "Mark Ineligible" at bounding box center [1407, 554] width 158 height 26
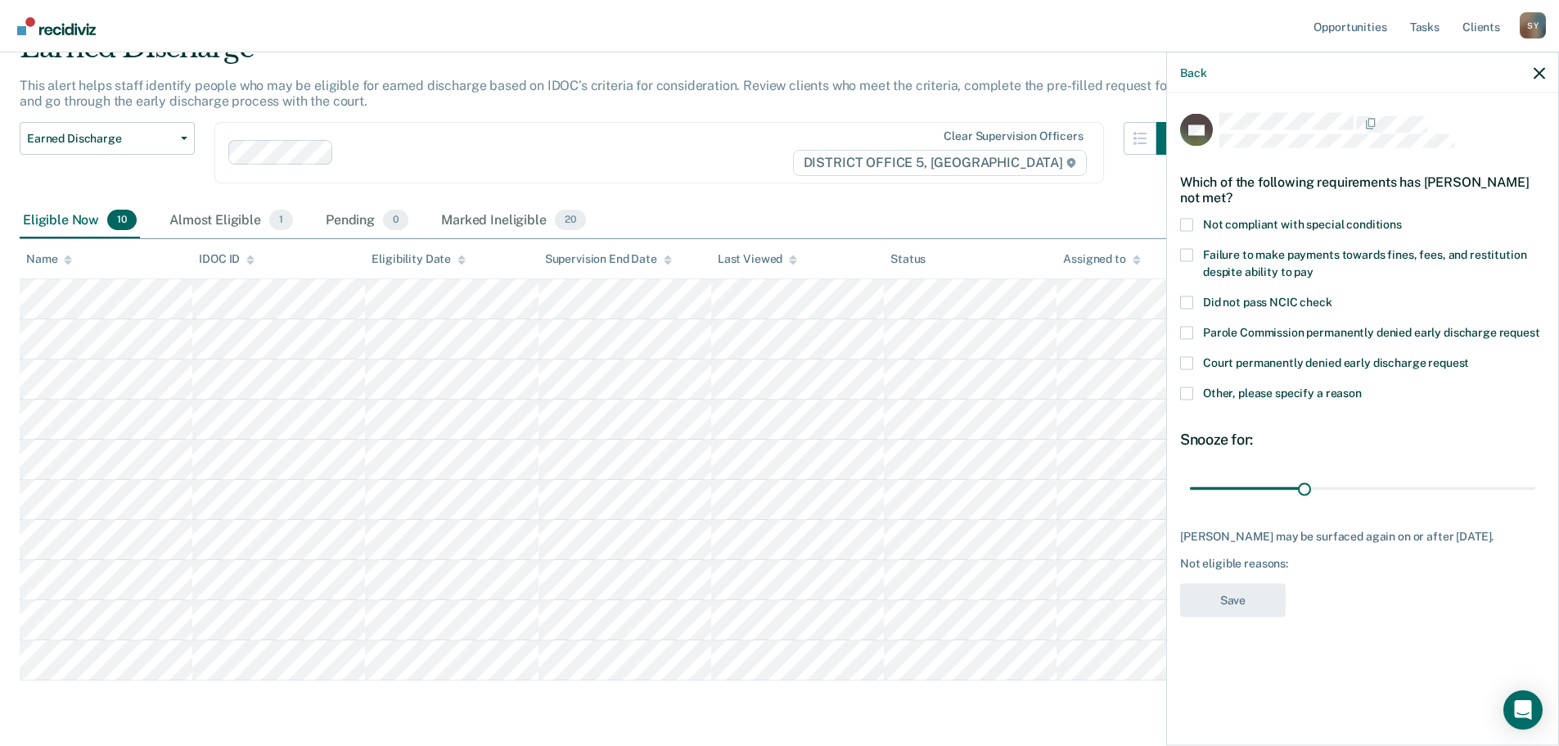
drag, startPoint x: 1183, startPoint y: 396, endPoint x: 1224, endPoint y: 411, distance: 43.5
click at [1195, 399] on label "Other, please specify a reason" at bounding box center [1362, 394] width 365 height 17
click at [1362, 386] on input "Other, please specify a reason" at bounding box center [1362, 386] width 0 height 0
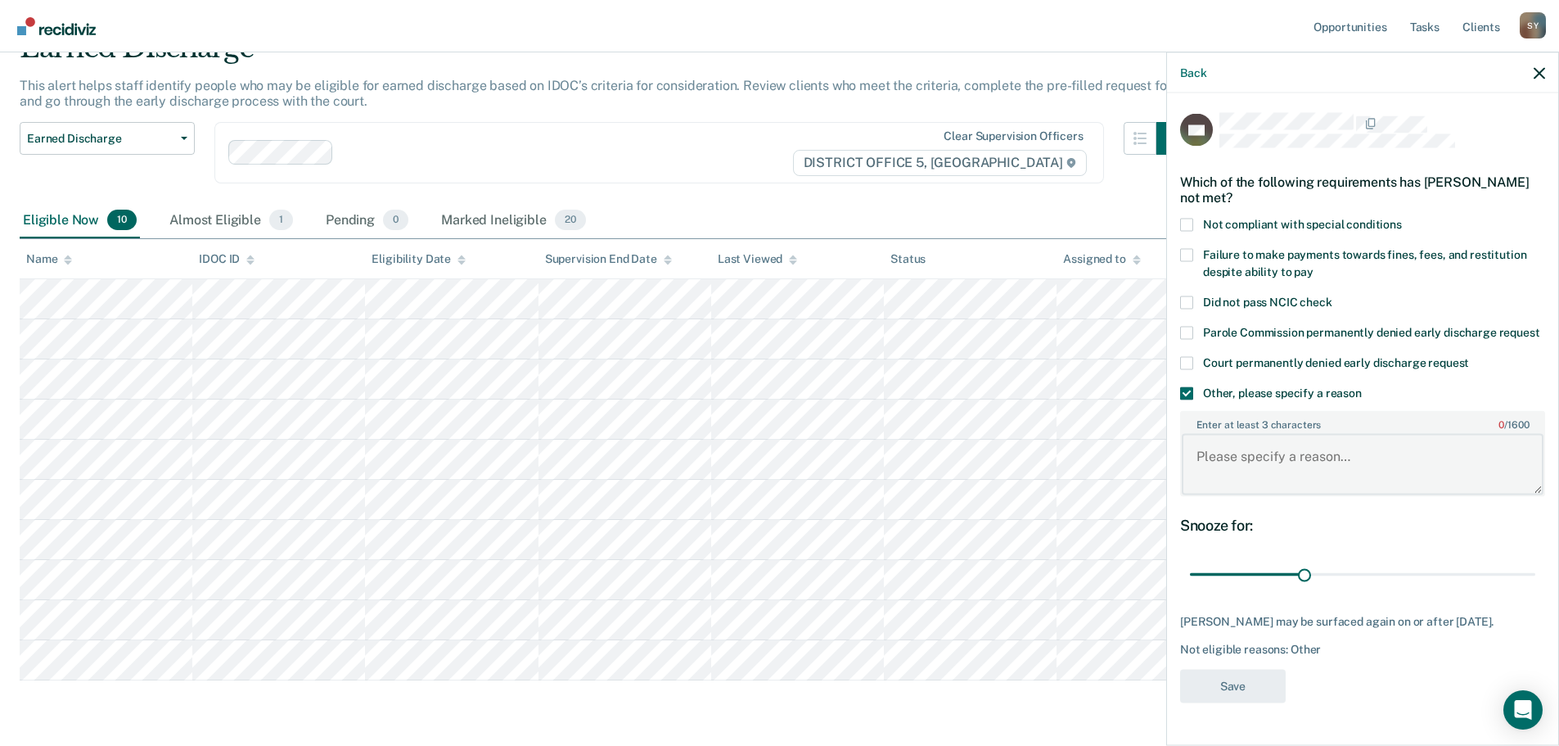
click at [1314, 485] on textarea "Enter at least 3 characters 0 / 1600" at bounding box center [1363, 464] width 362 height 61
drag, startPoint x: 1299, startPoint y: 590, endPoint x: 1474, endPoint y: 512, distance: 192.0
type input "90"
click at [1536, 589] on input "range" at bounding box center [1362, 574] width 345 height 29
click at [1316, 469] on textarea "Enter at least 3 characters 0 / 1600" at bounding box center [1363, 464] width 362 height 61
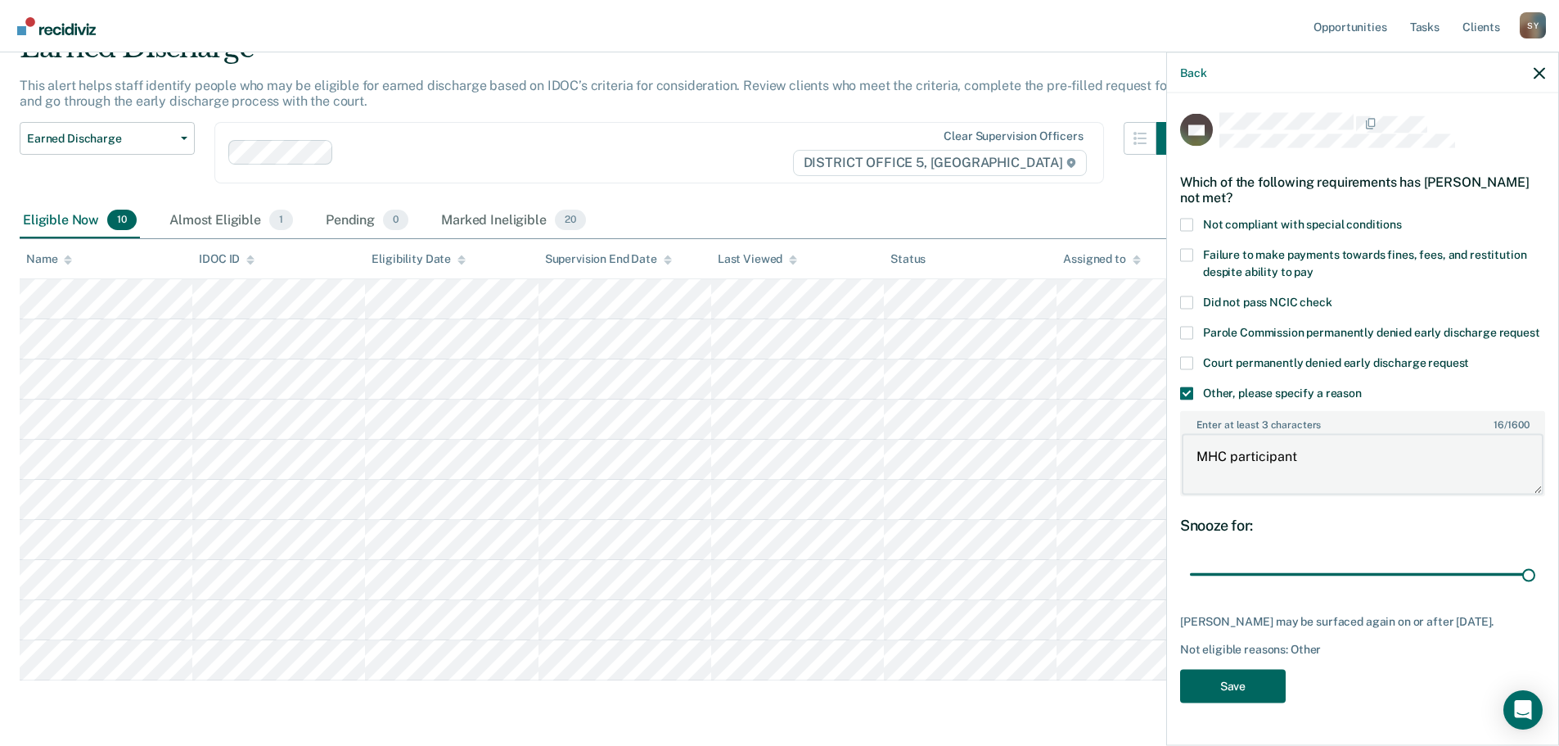
type textarea "MHC participant"
drag, startPoint x: 1271, startPoint y: 705, endPoint x: 1237, endPoint y: 670, distance: 49.2
click at [1268, 697] on div "KH Which of the following requirements has [PERSON_NAME] not met? Not compliant…" at bounding box center [1362, 412] width 365 height 599
click at [1241, 702] on button "Save" at bounding box center [1233, 686] width 106 height 34
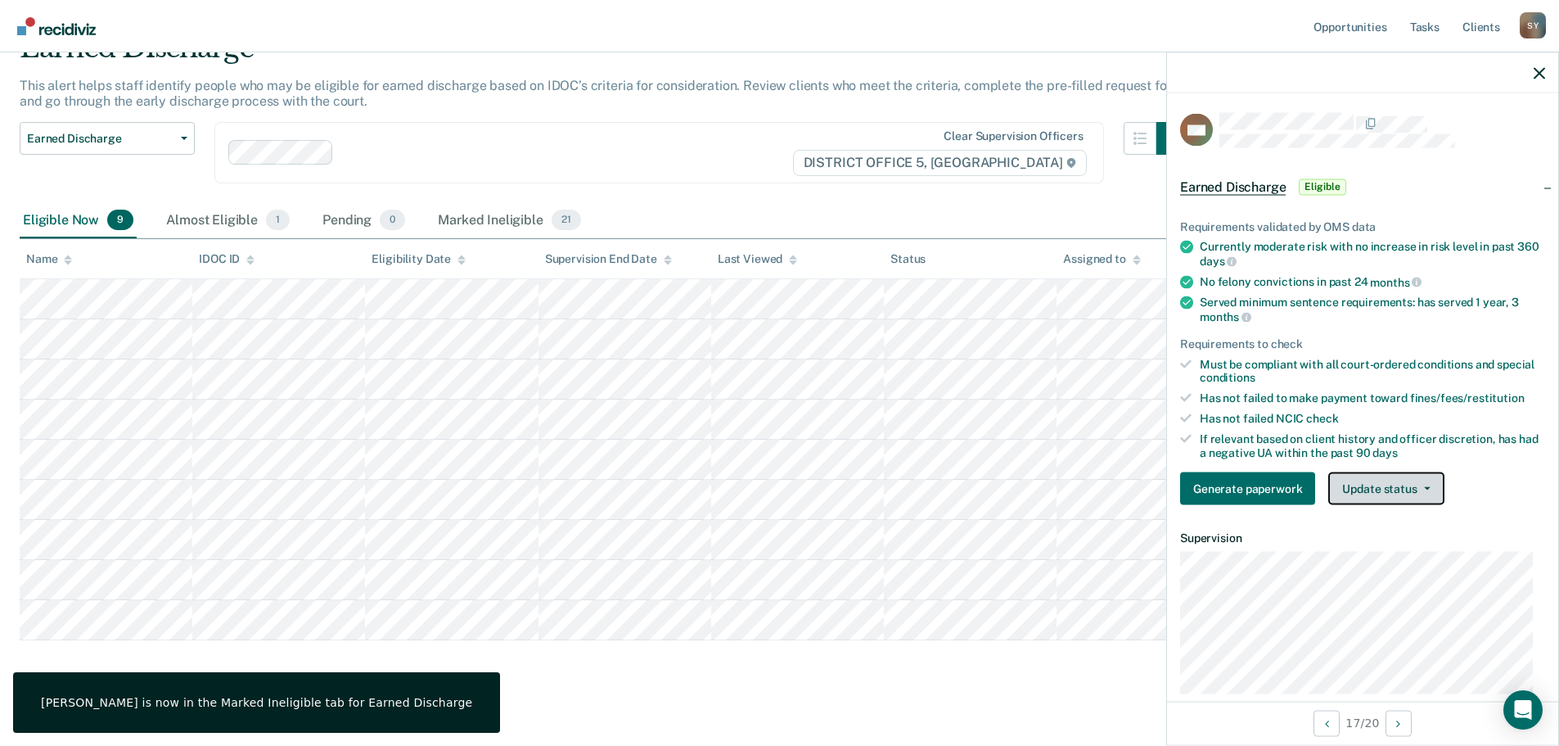
click at [1373, 494] on button "Update status" at bounding box center [1385, 488] width 115 height 33
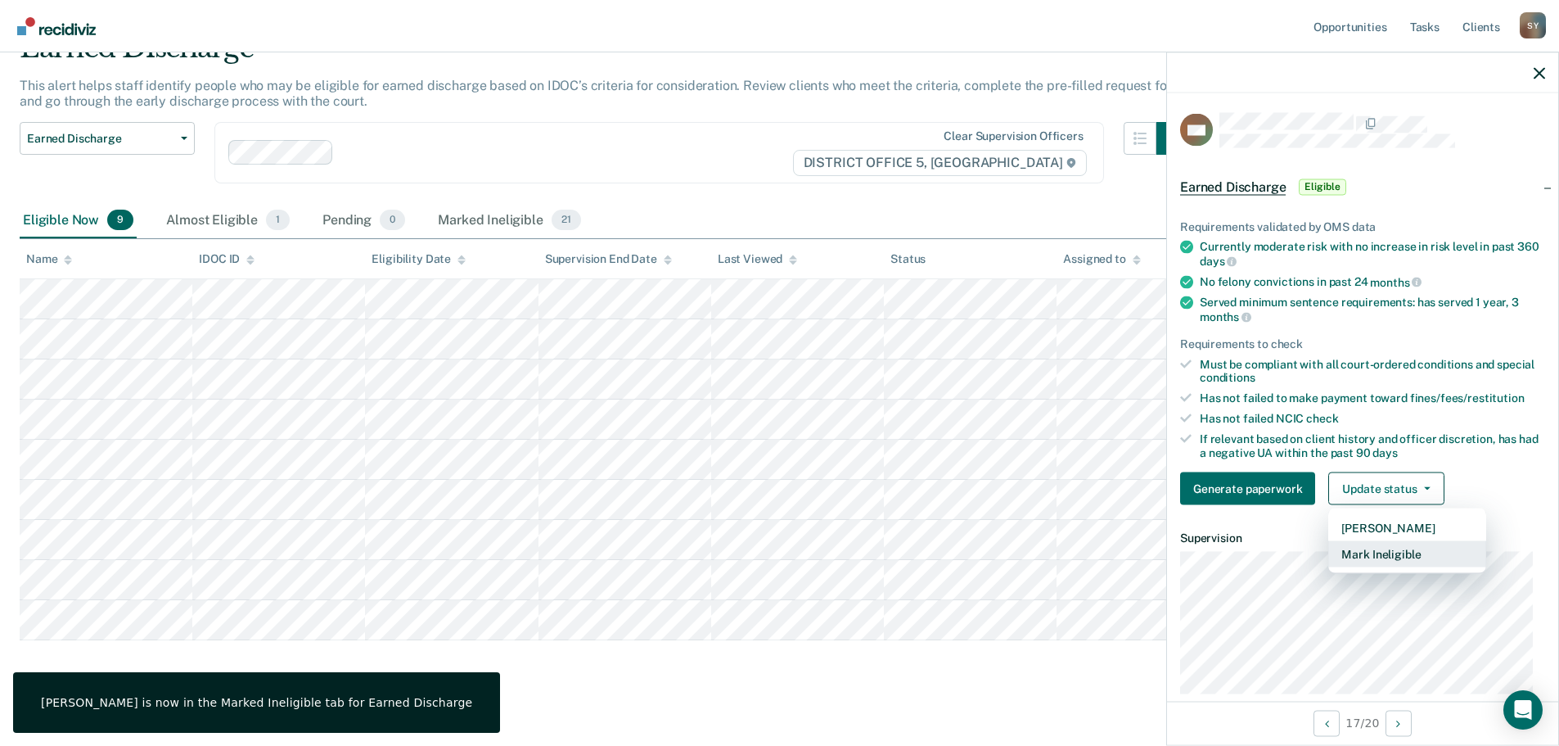
click at [1375, 560] on button "Mark Ineligible" at bounding box center [1407, 554] width 158 height 26
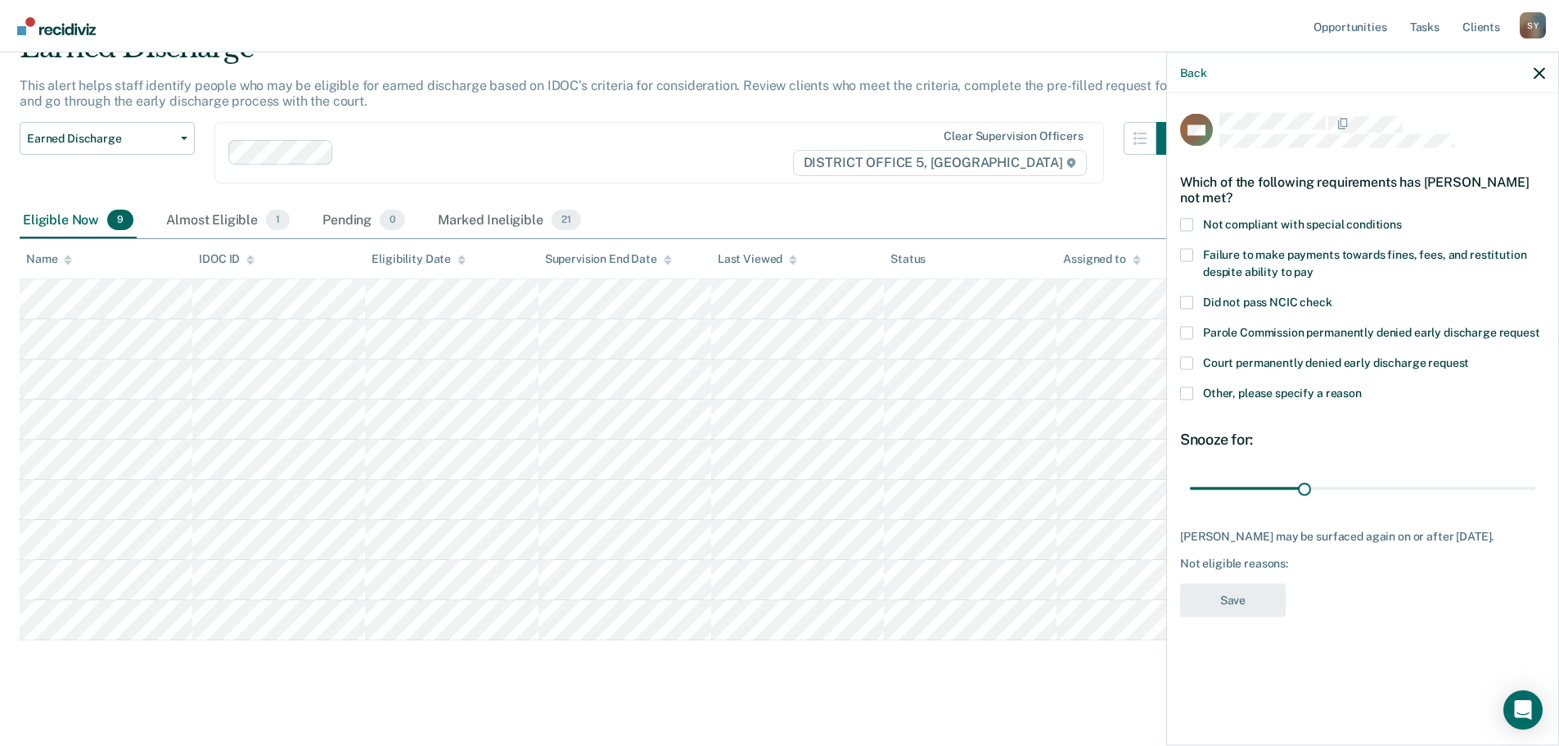
drag, startPoint x: 1190, startPoint y: 392, endPoint x: 1207, endPoint y: 395, distance: 17.4
click at [1193, 392] on label "Other, please specify a reason" at bounding box center [1362, 394] width 365 height 17
click at [1362, 386] on input "Other, please specify a reason" at bounding box center [1362, 386] width 0 height 0
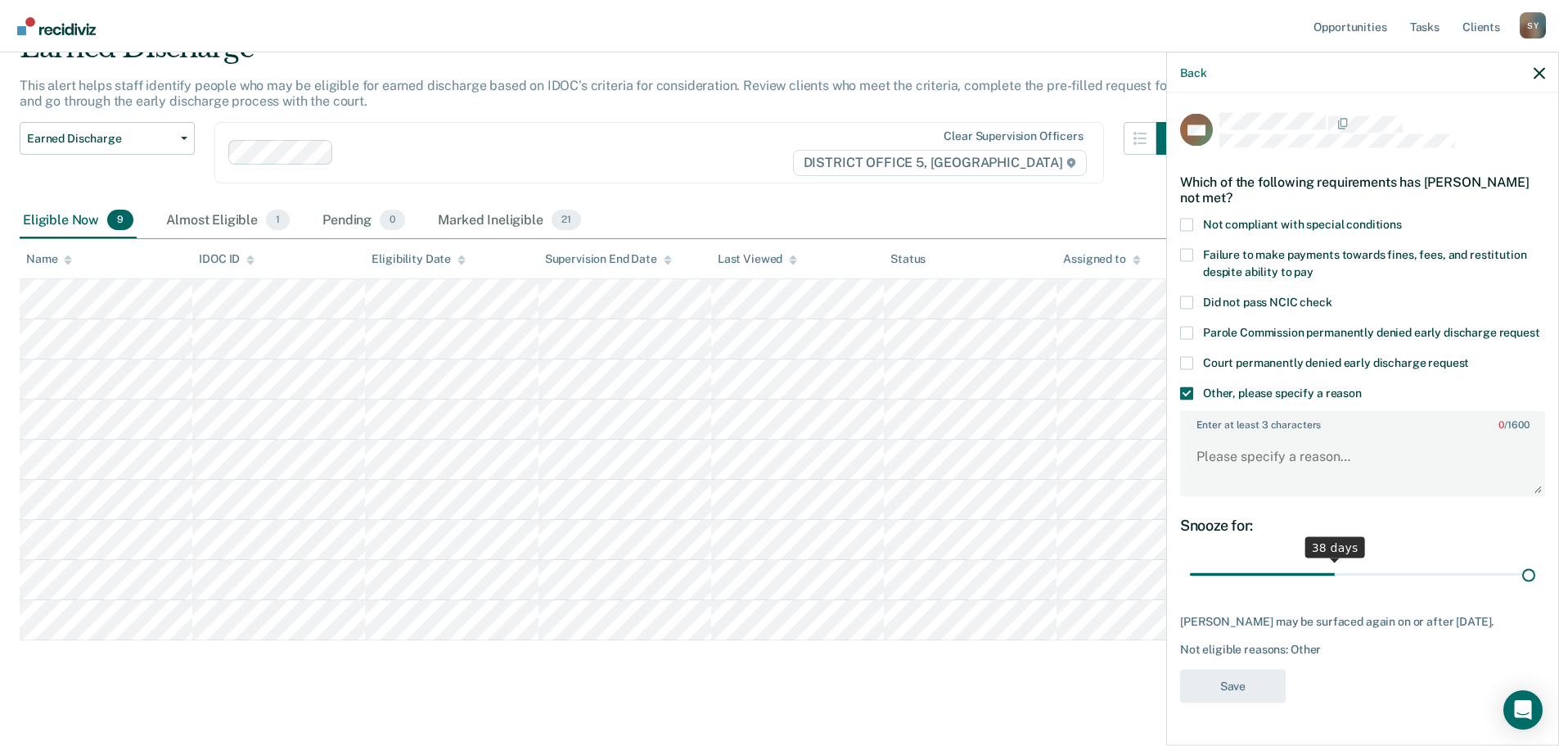
drag, startPoint x: 1308, startPoint y: 574, endPoint x: 1674, endPoint y: 557, distance: 366.2
type input "90"
click at [1536, 560] on input "range" at bounding box center [1362, 574] width 345 height 29
click at [1373, 457] on textarea "Enter at least 3 characters 0 / 1600" at bounding box center [1363, 464] width 362 height 61
type textarea "MHC participant"
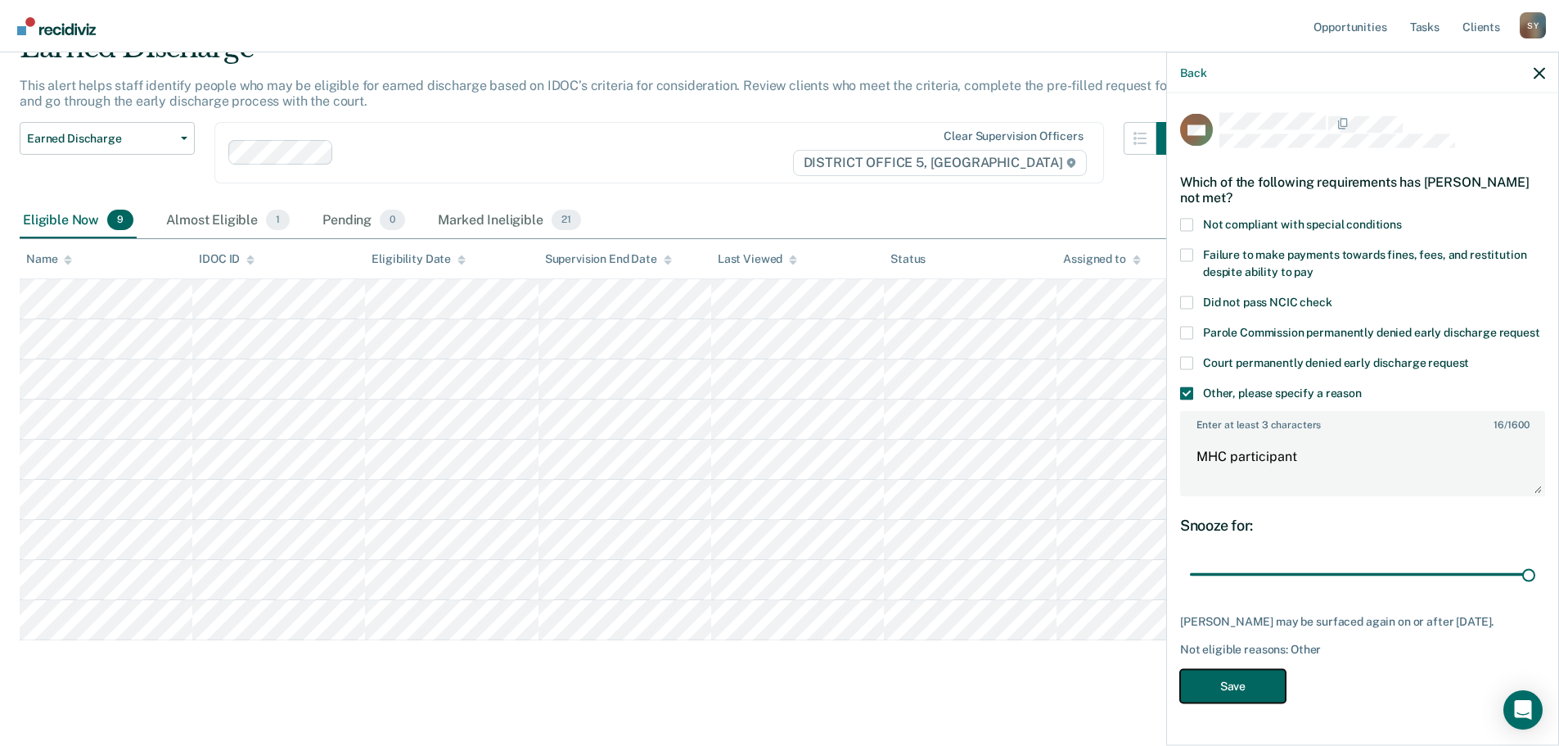
click at [1226, 702] on button "Save" at bounding box center [1233, 686] width 106 height 34
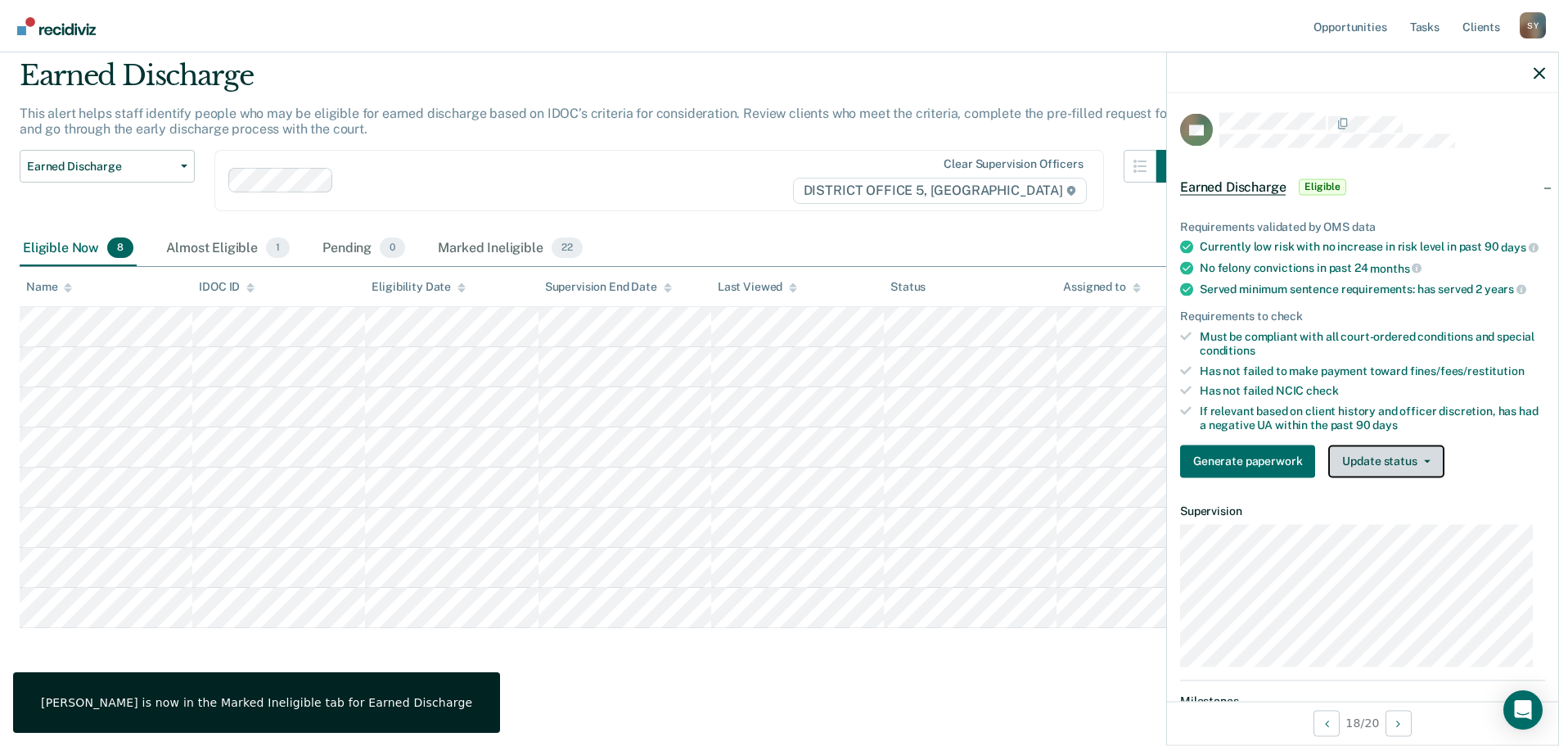
click at [1436, 474] on button "Update status" at bounding box center [1385, 460] width 115 height 33
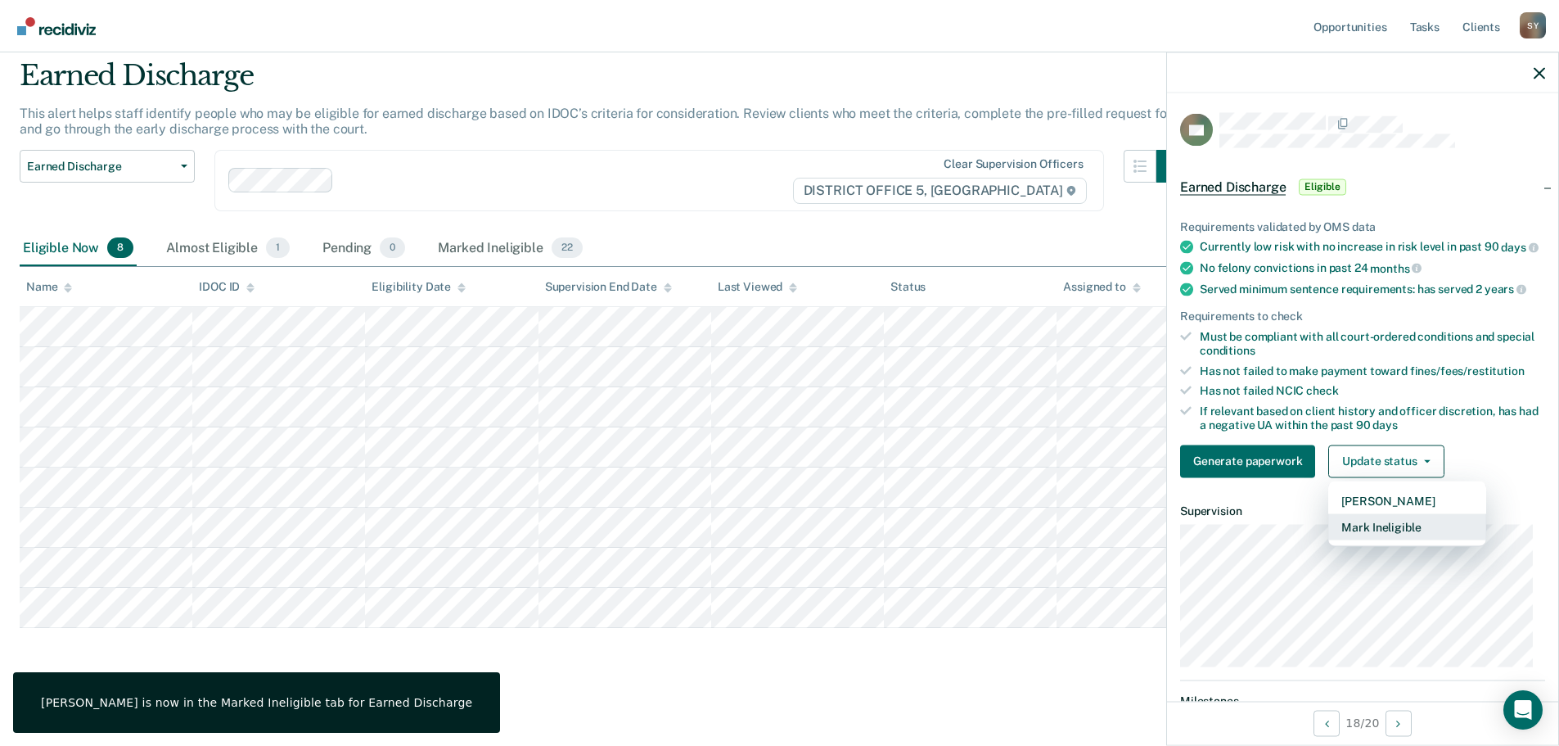
click at [1396, 539] on button "Mark Ineligible" at bounding box center [1407, 526] width 158 height 26
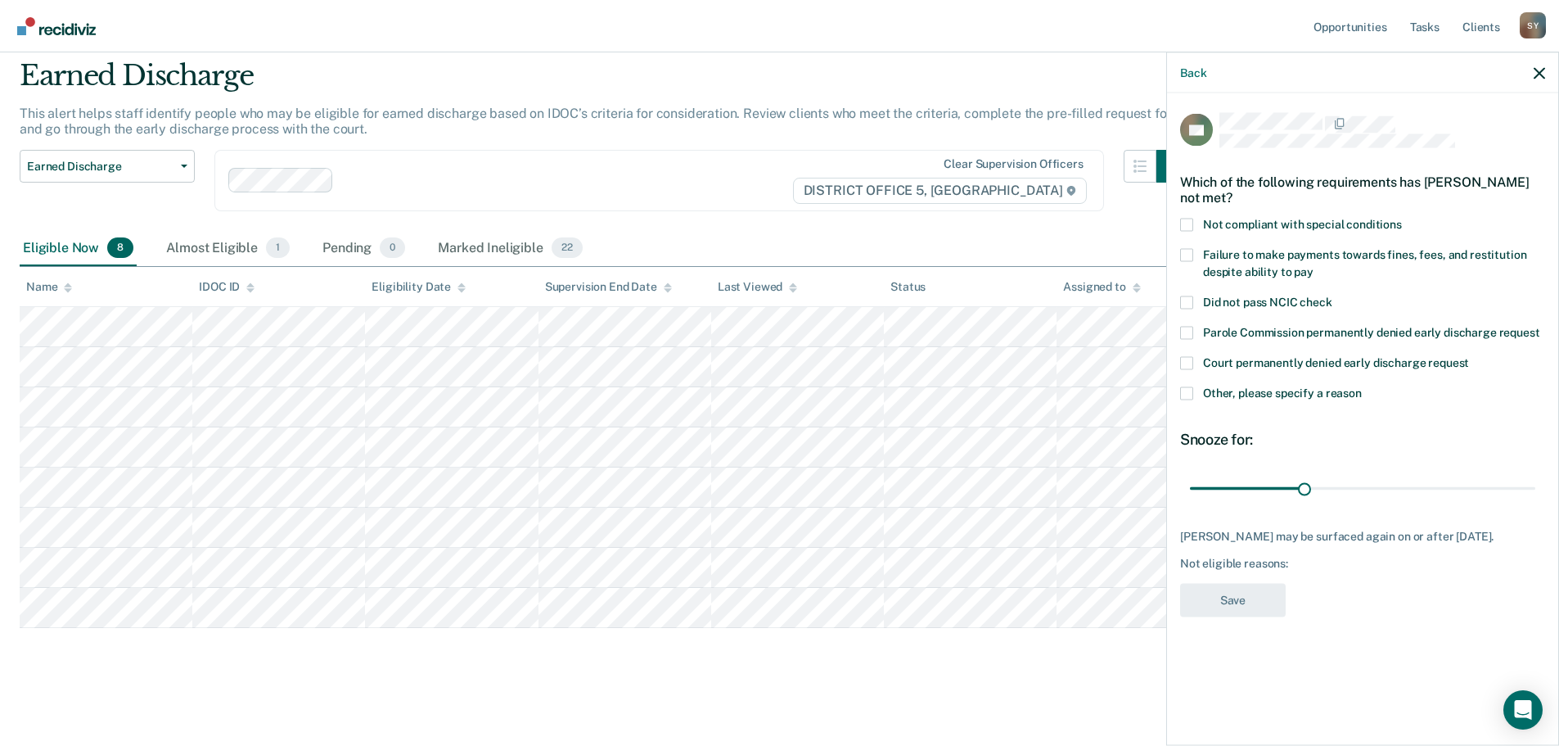
click at [1180, 397] on span at bounding box center [1186, 392] width 13 height 13
click at [1362, 386] on input "Other, please specify a reason" at bounding box center [1362, 386] width 0 height 0
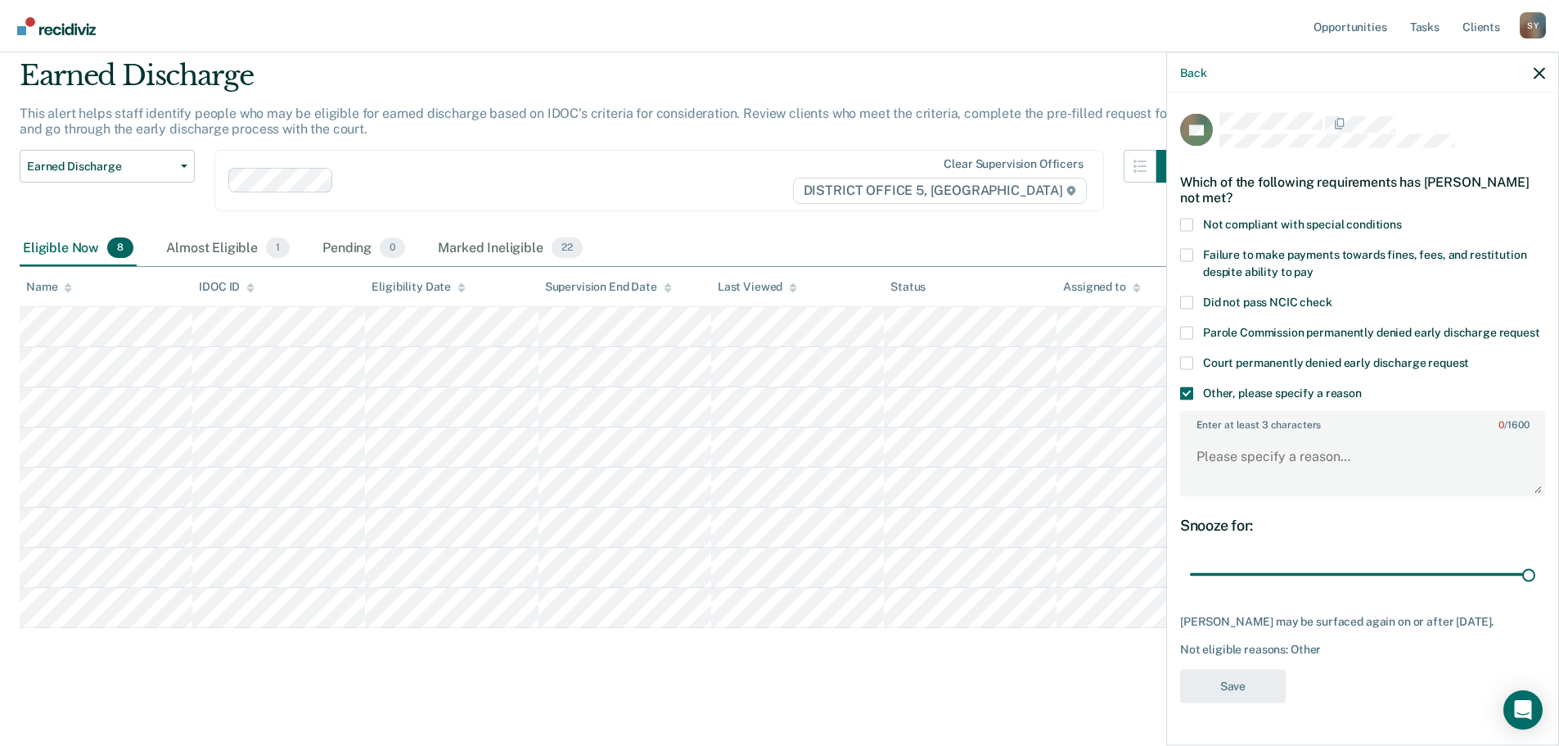
drag, startPoint x: 1309, startPoint y: 572, endPoint x: 1493, endPoint y: 516, distance: 192.6
type input "90"
click at [1536, 575] on input "range" at bounding box center [1362, 574] width 345 height 29
click at [1340, 476] on textarea "Enter at least 3 characters 0 / 1600" at bounding box center [1363, 464] width 362 height 61
type textarea "MHC participant"
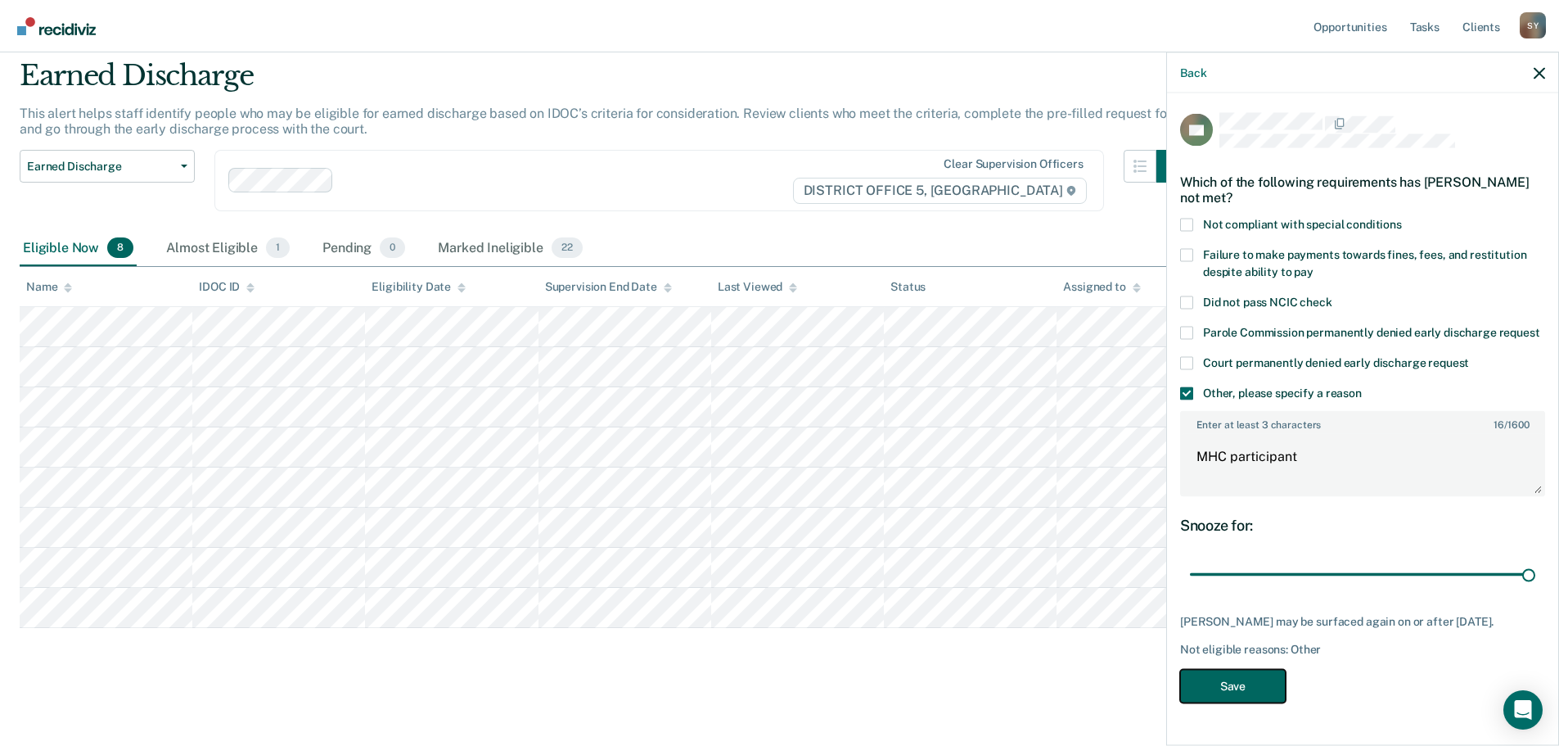
click at [1252, 701] on button "Save" at bounding box center [1233, 686] width 106 height 34
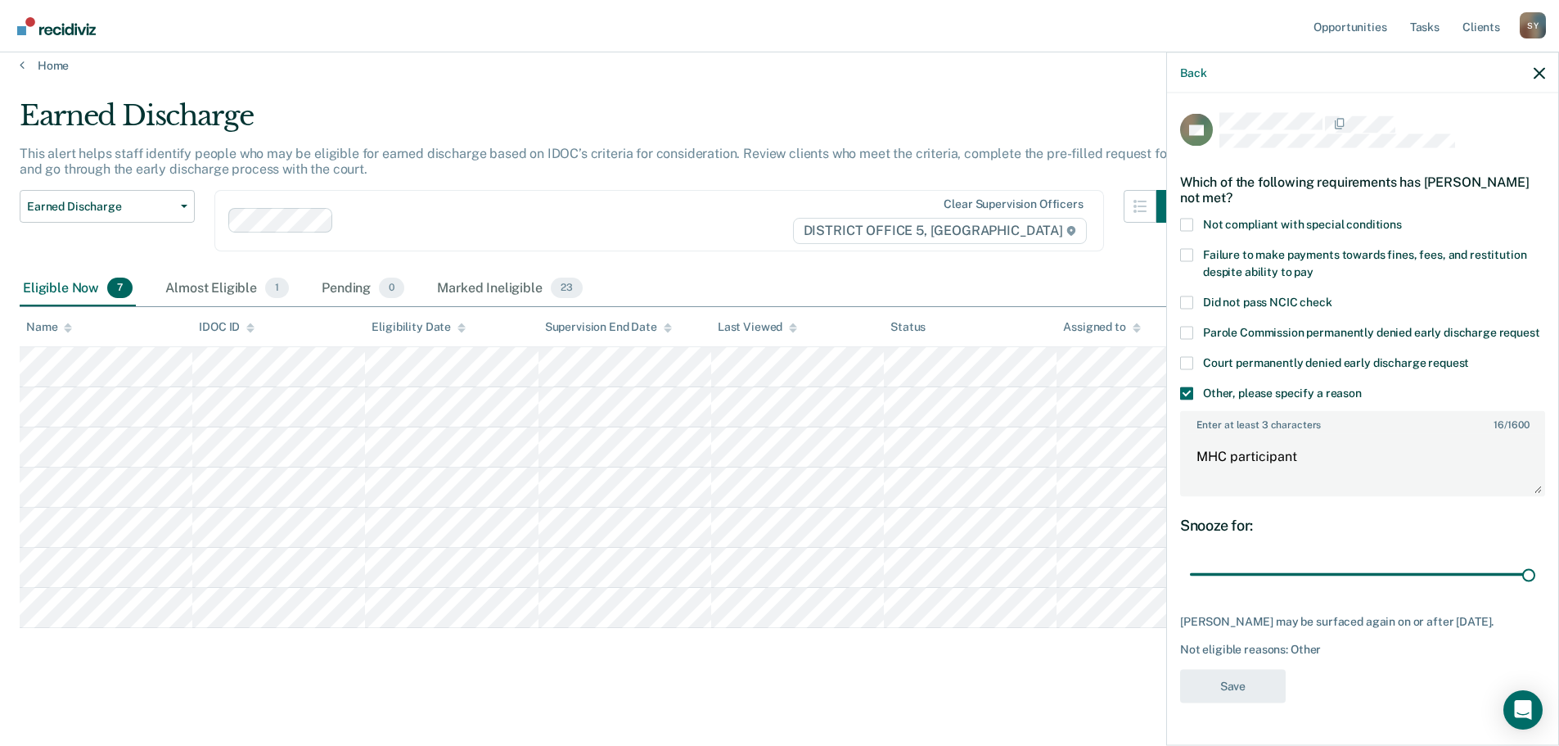
scroll to position [14, 0]
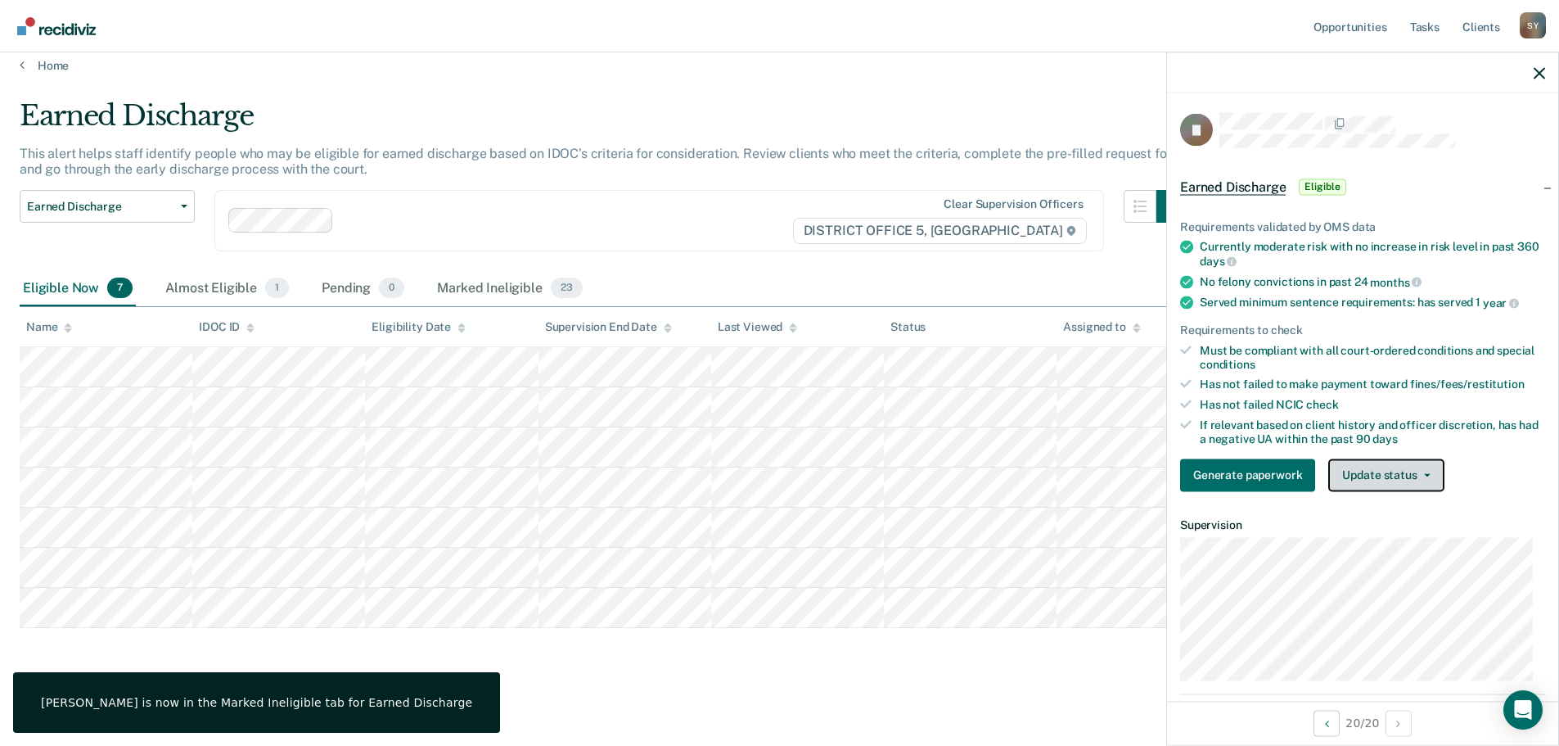
drag, startPoint x: 1365, startPoint y: 468, endPoint x: 1382, endPoint y: 509, distance: 44.4
click at [1367, 470] on button "Update status" at bounding box center [1385, 474] width 115 height 33
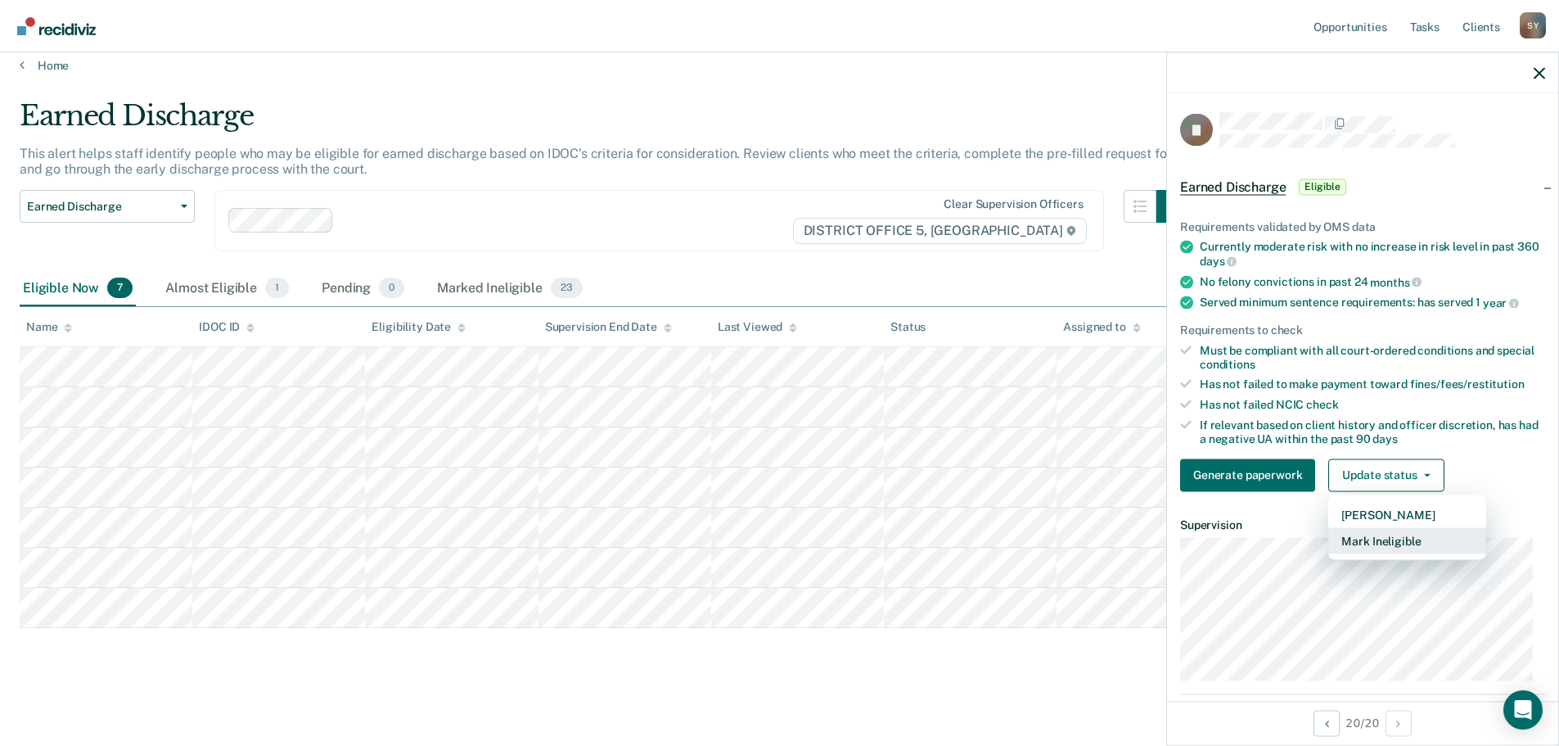
click at [1387, 529] on button "Mark Ineligible" at bounding box center [1407, 540] width 158 height 26
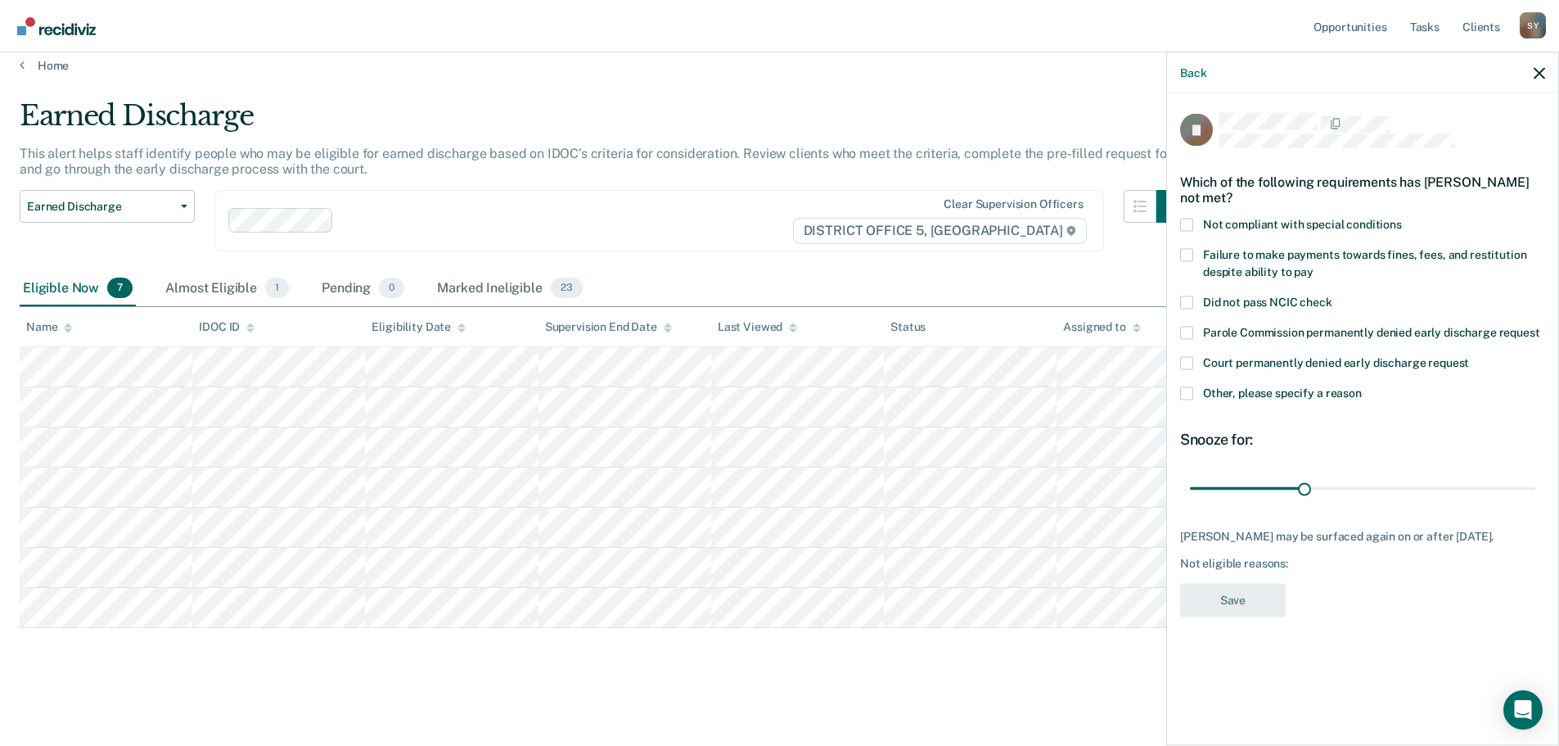
click at [1187, 222] on span at bounding box center [1186, 224] width 13 height 13
click at [1402, 218] on input "Not compliant with special conditions" at bounding box center [1402, 218] width 0 height 0
drag, startPoint x: 1298, startPoint y: 485, endPoint x: 1637, endPoint y: 514, distance: 340.1
type input "90"
click at [1536, 503] on input "range" at bounding box center [1362, 488] width 345 height 29
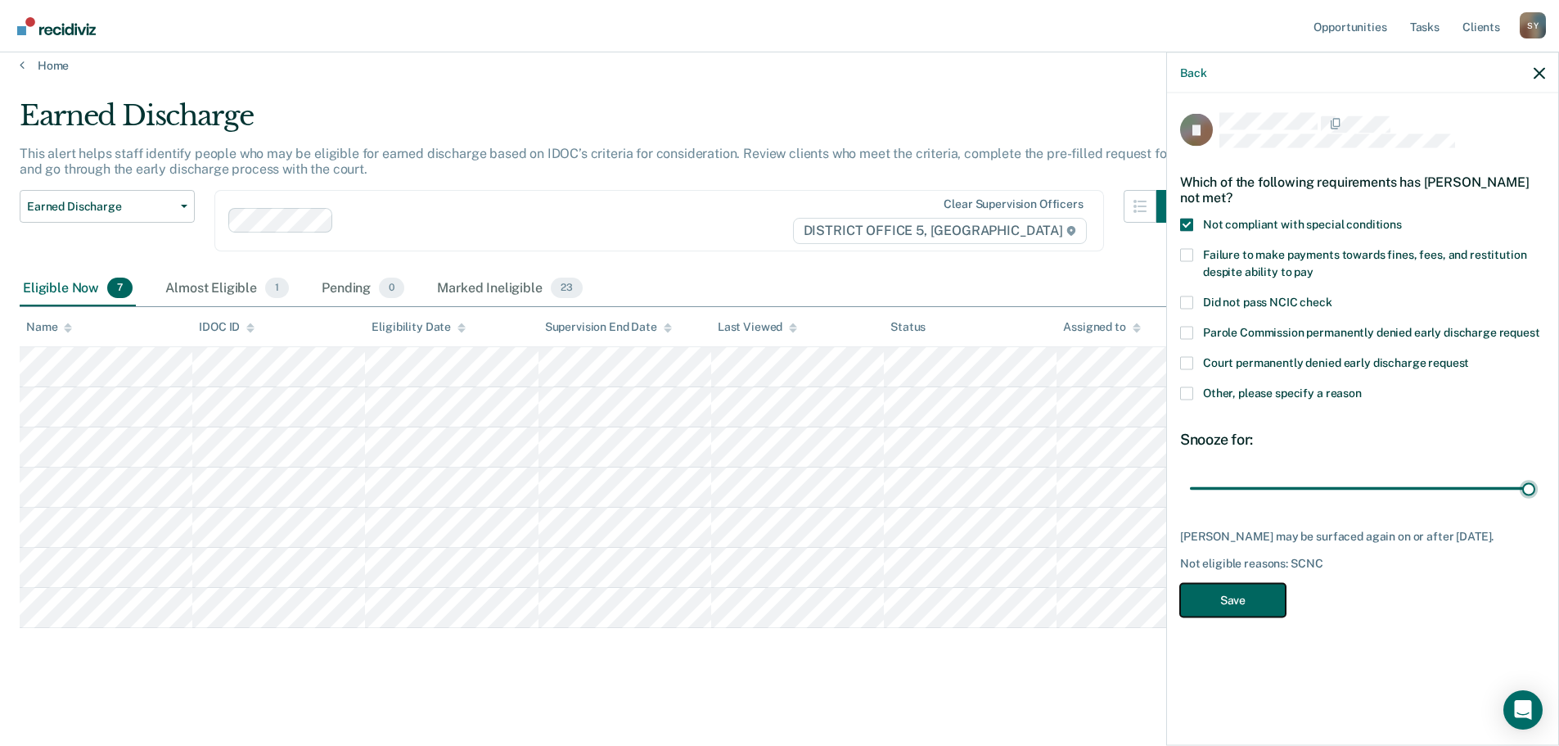
click at [1226, 616] on button "Save" at bounding box center [1233, 600] width 106 height 34
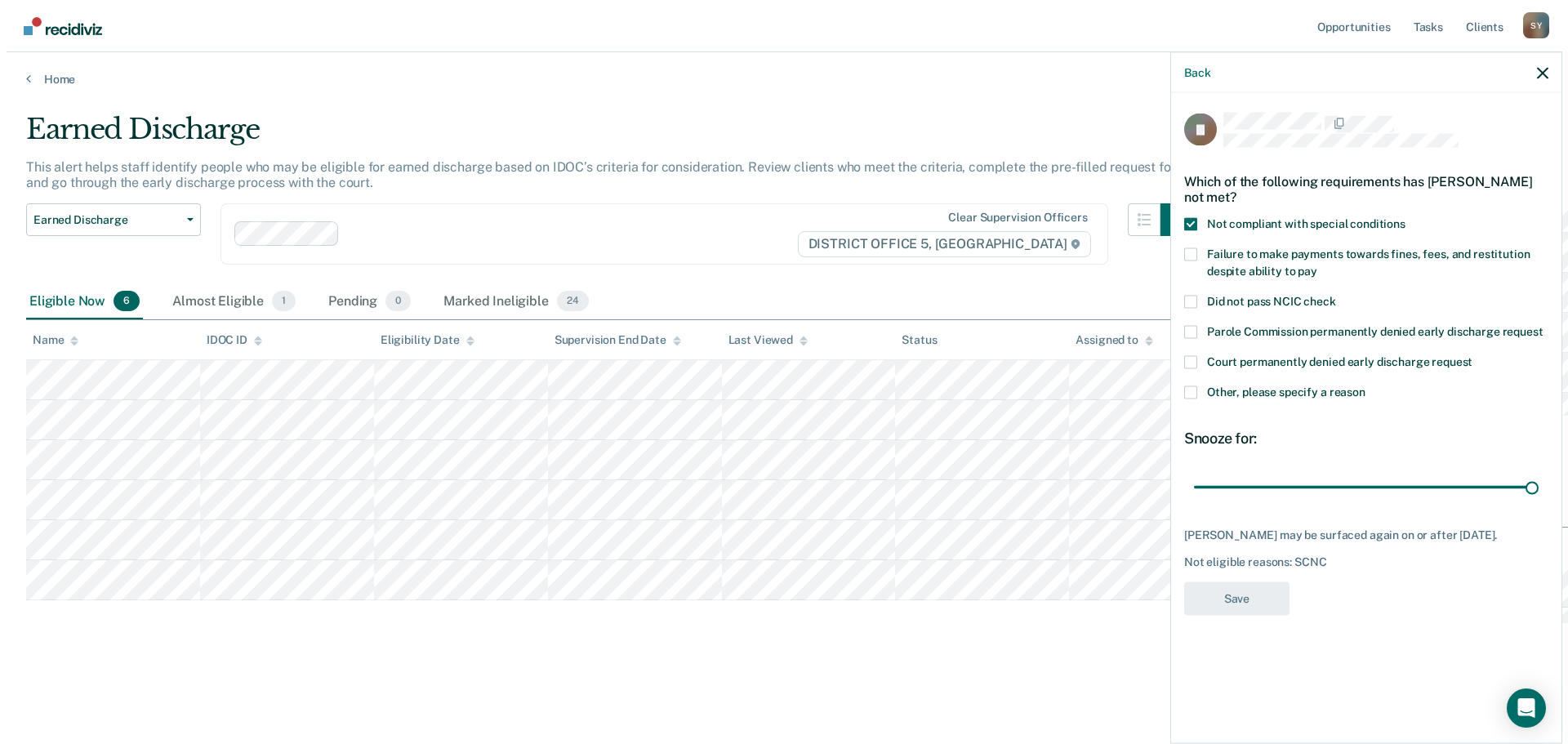
scroll to position [0, 0]
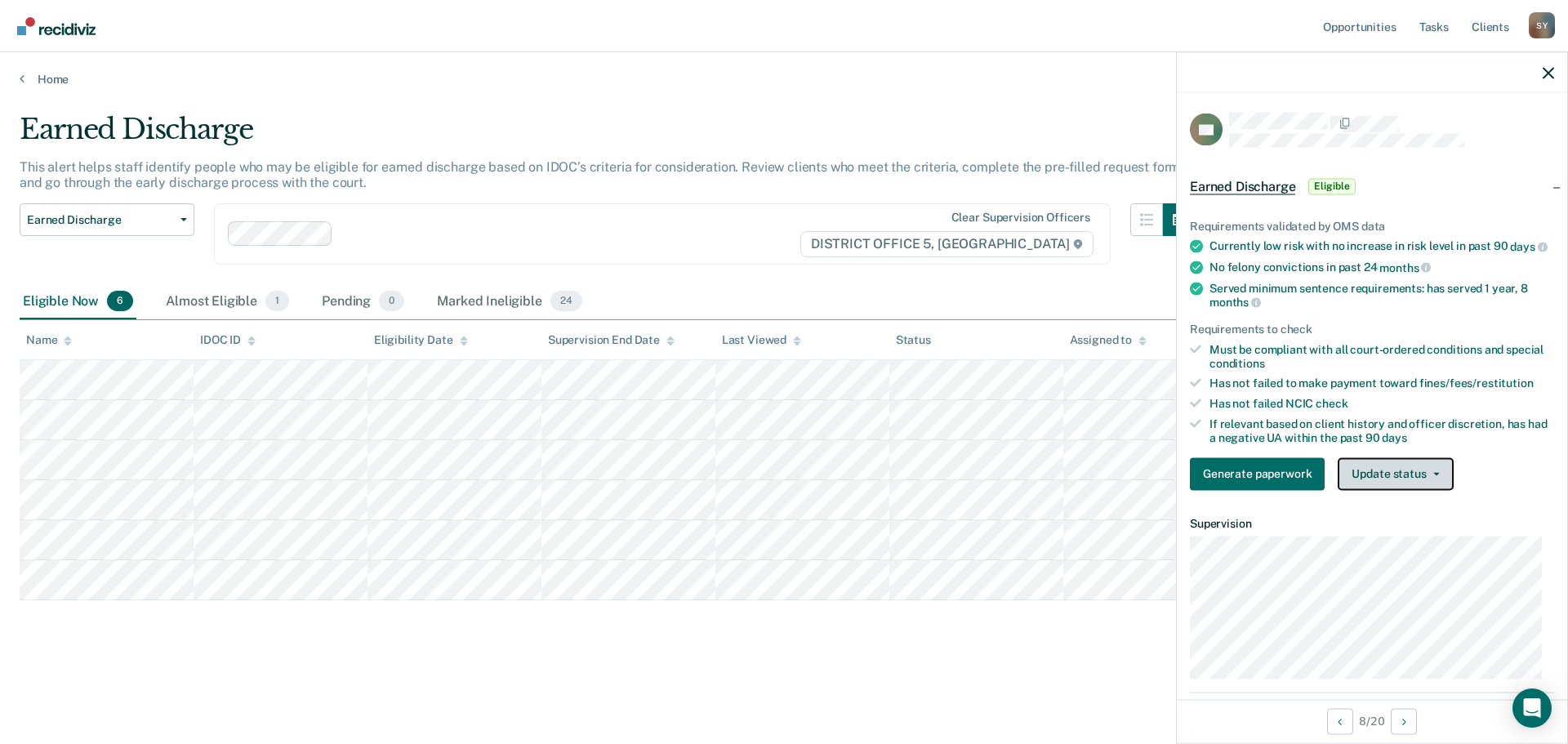
click at [1389, 488] on button "Update status" at bounding box center [1394, 473] width 115 height 33
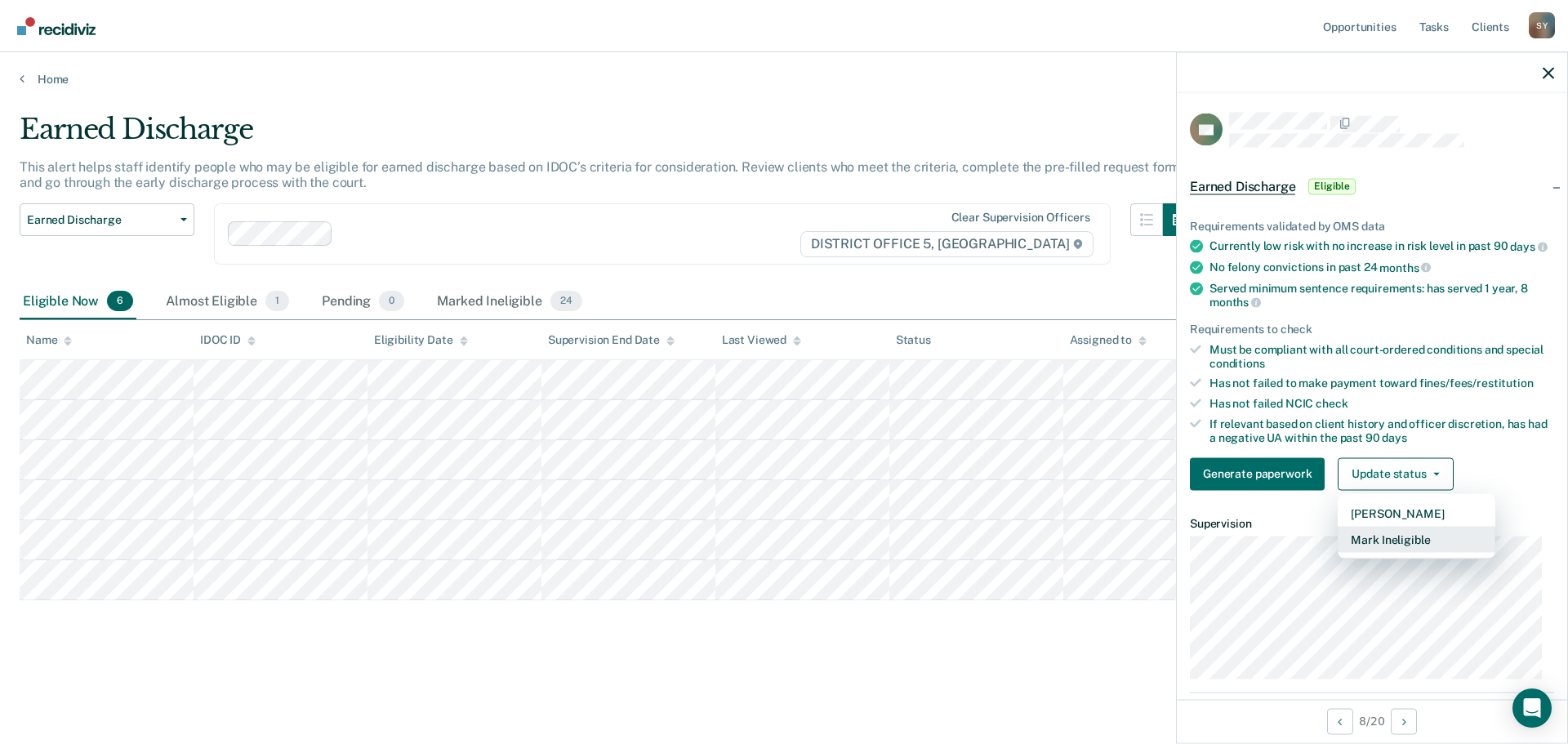
click at [1405, 552] on button "Mark Ineligible" at bounding box center [1416, 539] width 158 height 26
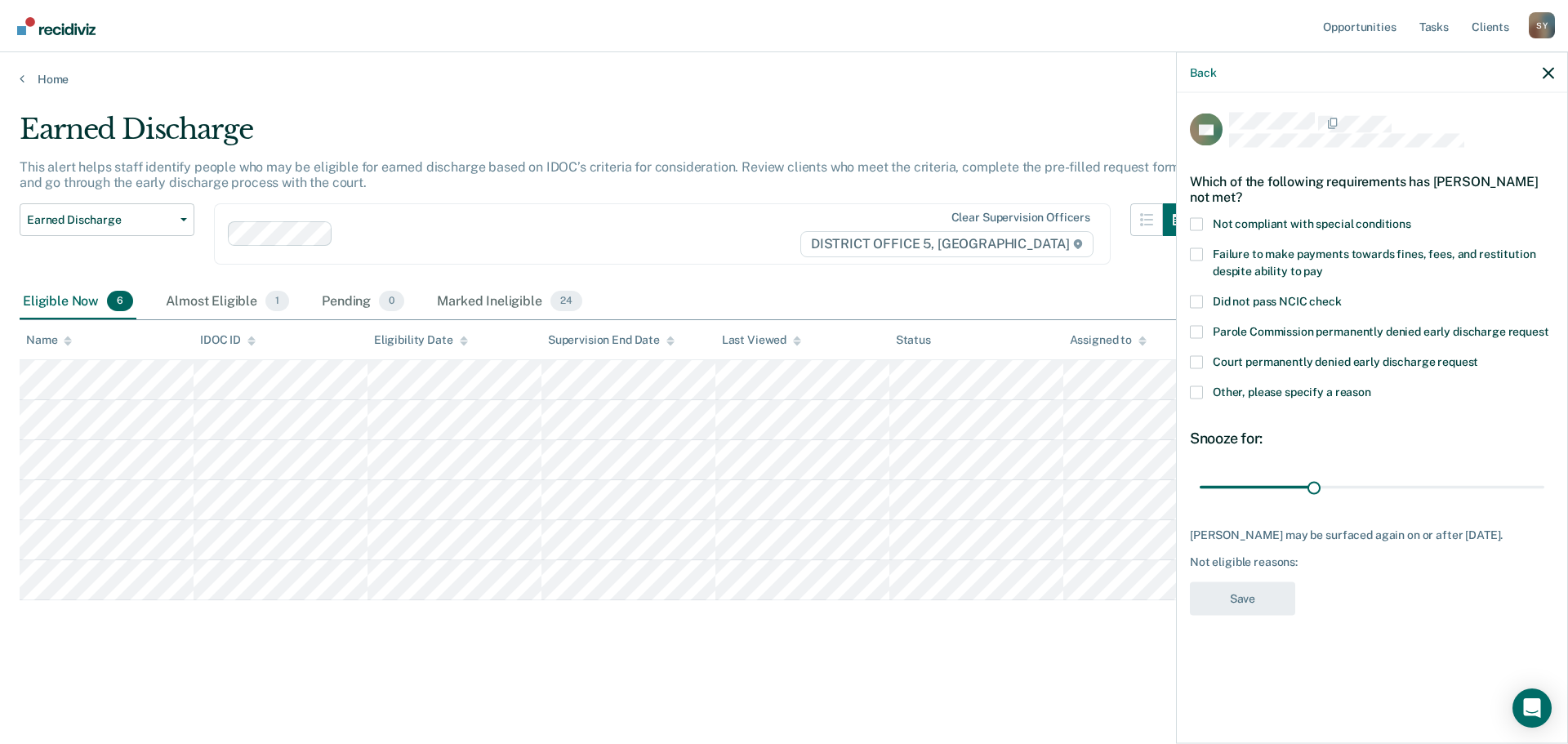
click at [1198, 218] on span at bounding box center [1196, 223] width 13 height 13
click at [1410, 217] on input "Not compliant with special conditions" at bounding box center [1410, 217] width 0 height 0
drag, startPoint x: 1315, startPoint y: 492, endPoint x: 1543, endPoint y: 488, distance: 228.0
type input "90"
click at [1543, 488] on input "range" at bounding box center [1371, 487] width 344 height 29
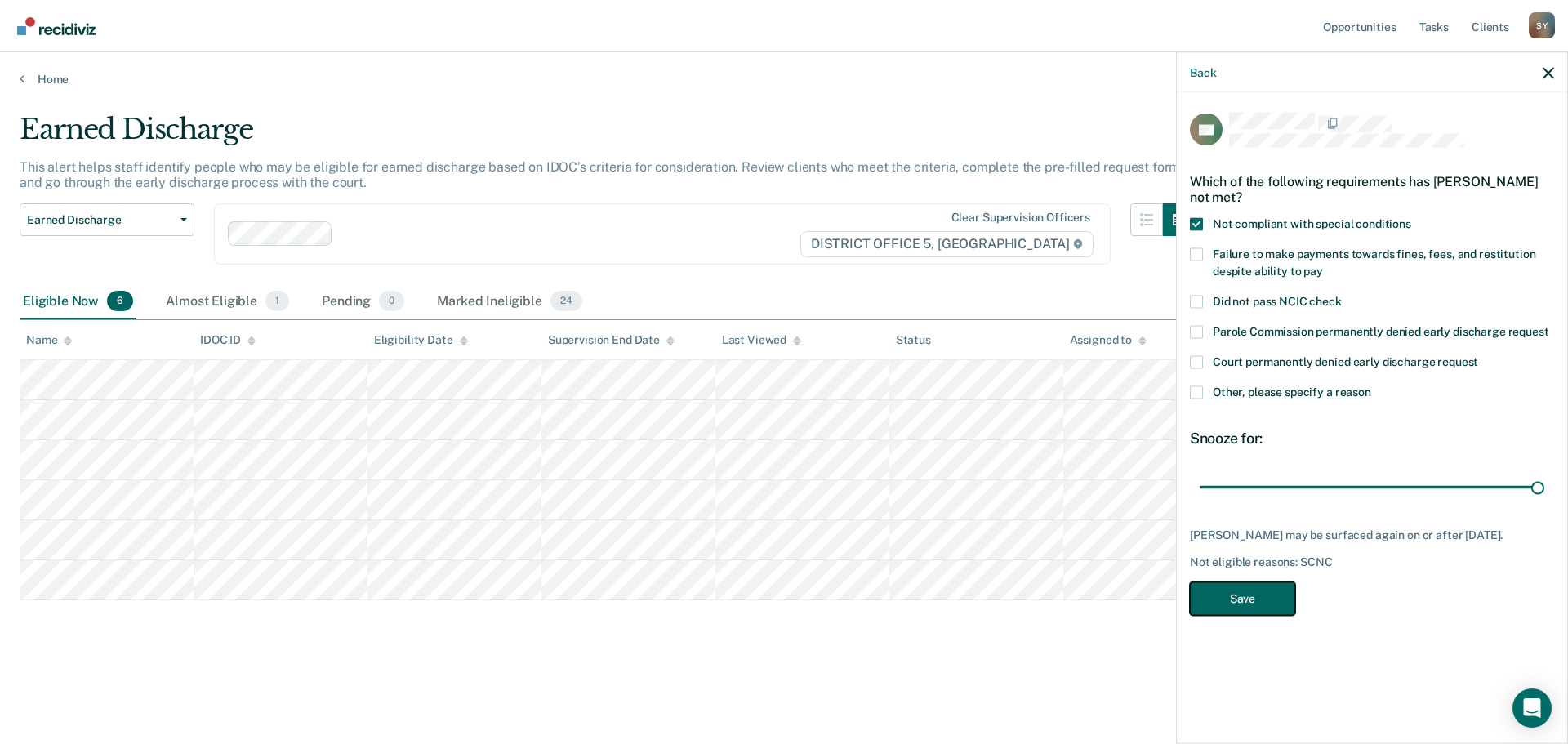
click at [1285, 590] on button "Save" at bounding box center [1243, 598] width 106 height 34
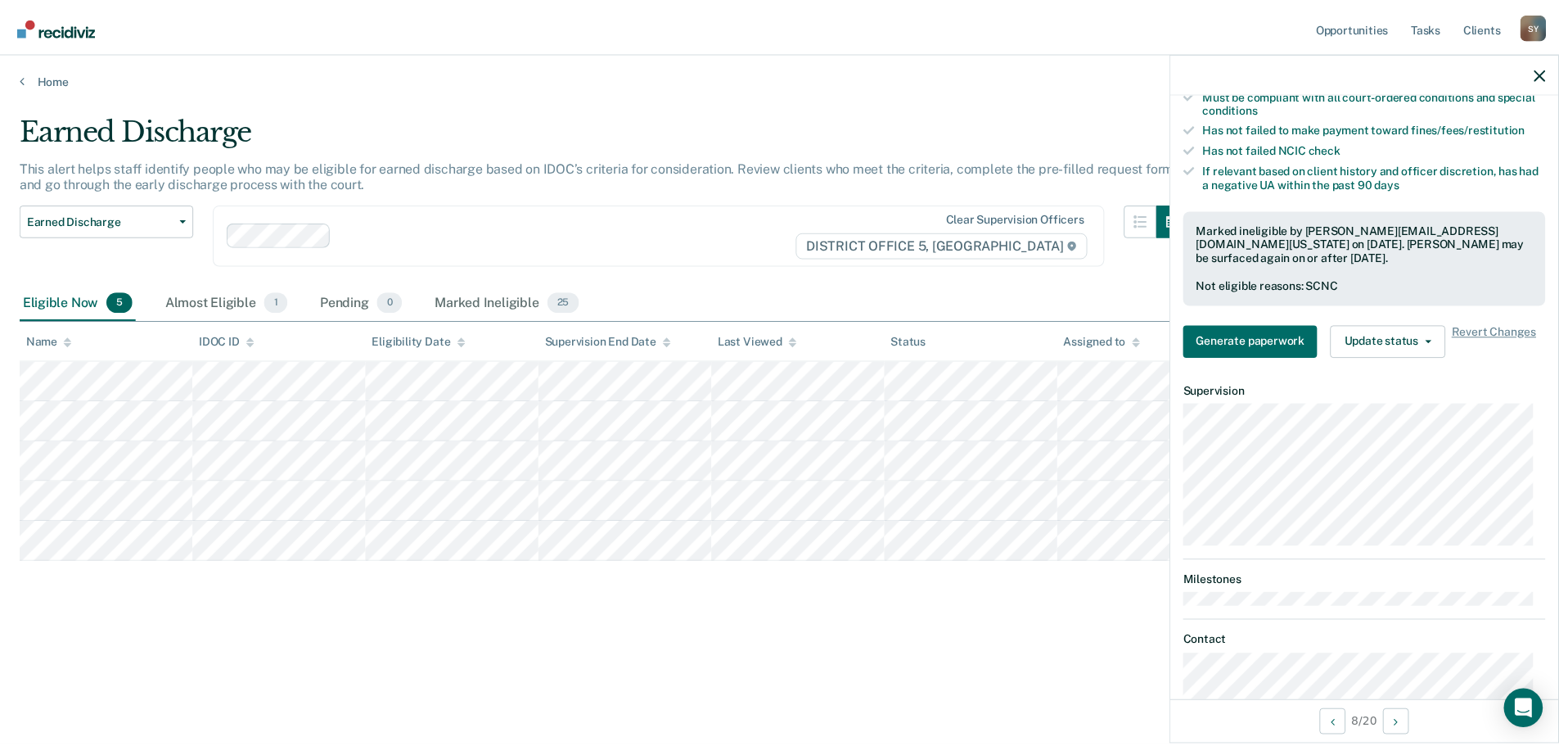
scroll to position [11, 0]
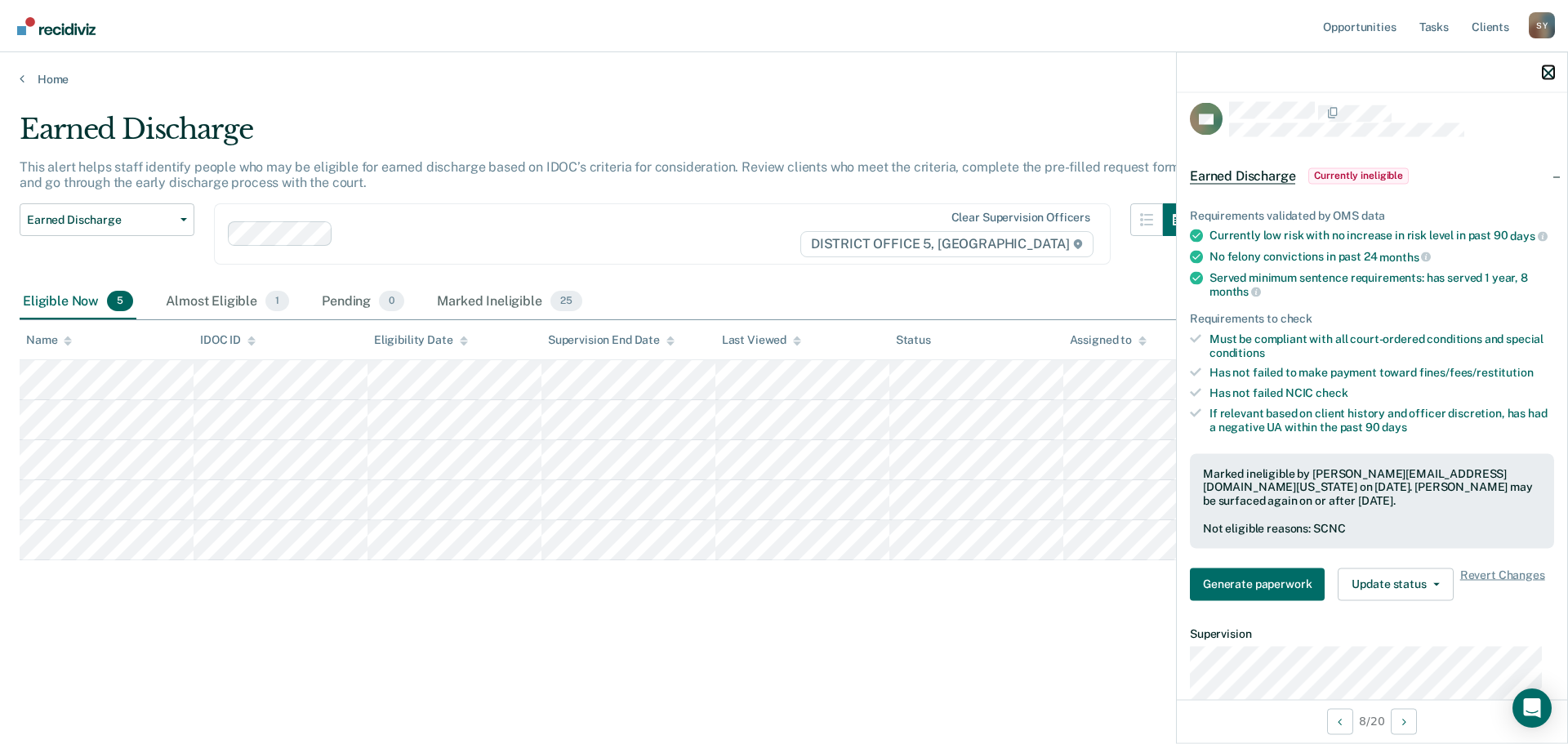
click at [1546, 77] on icon "button" at bounding box center [1547, 72] width 11 height 11
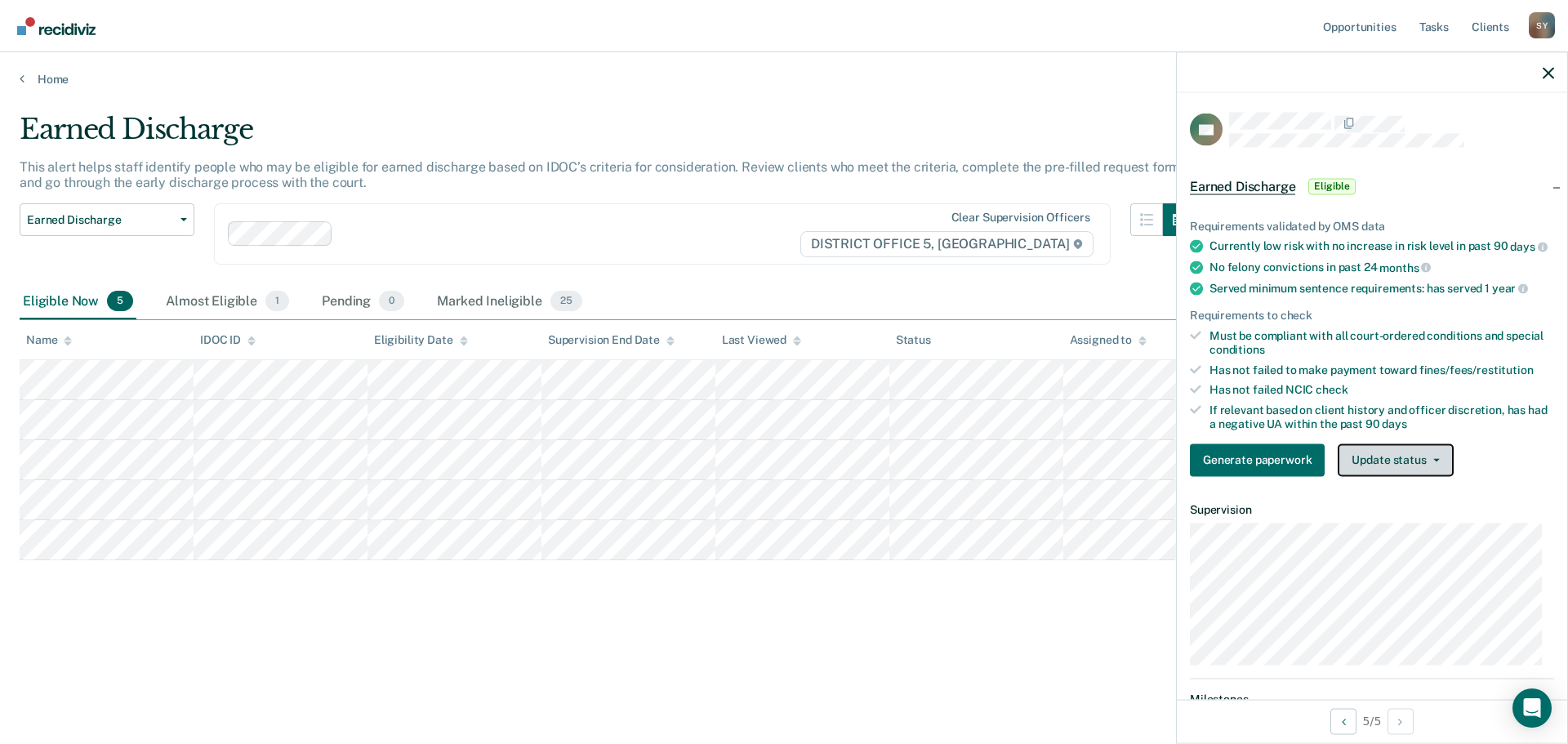
click at [1387, 471] on button "Update status" at bounding box center [1394, 459] width 115 height 33
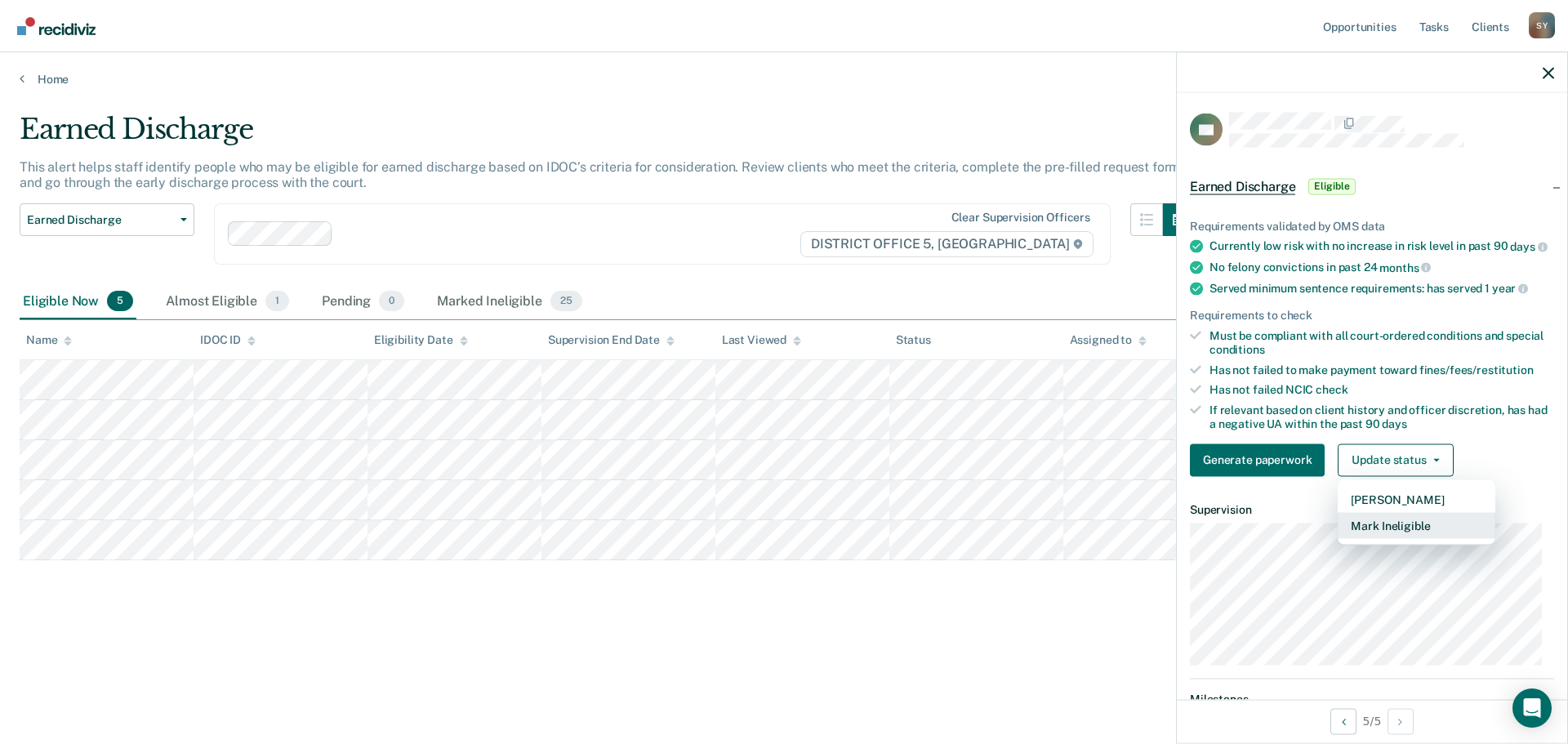
click at [1397, 538] on button "Mark Ineligible" at bounding box center [1416, 525] width 158 height 26
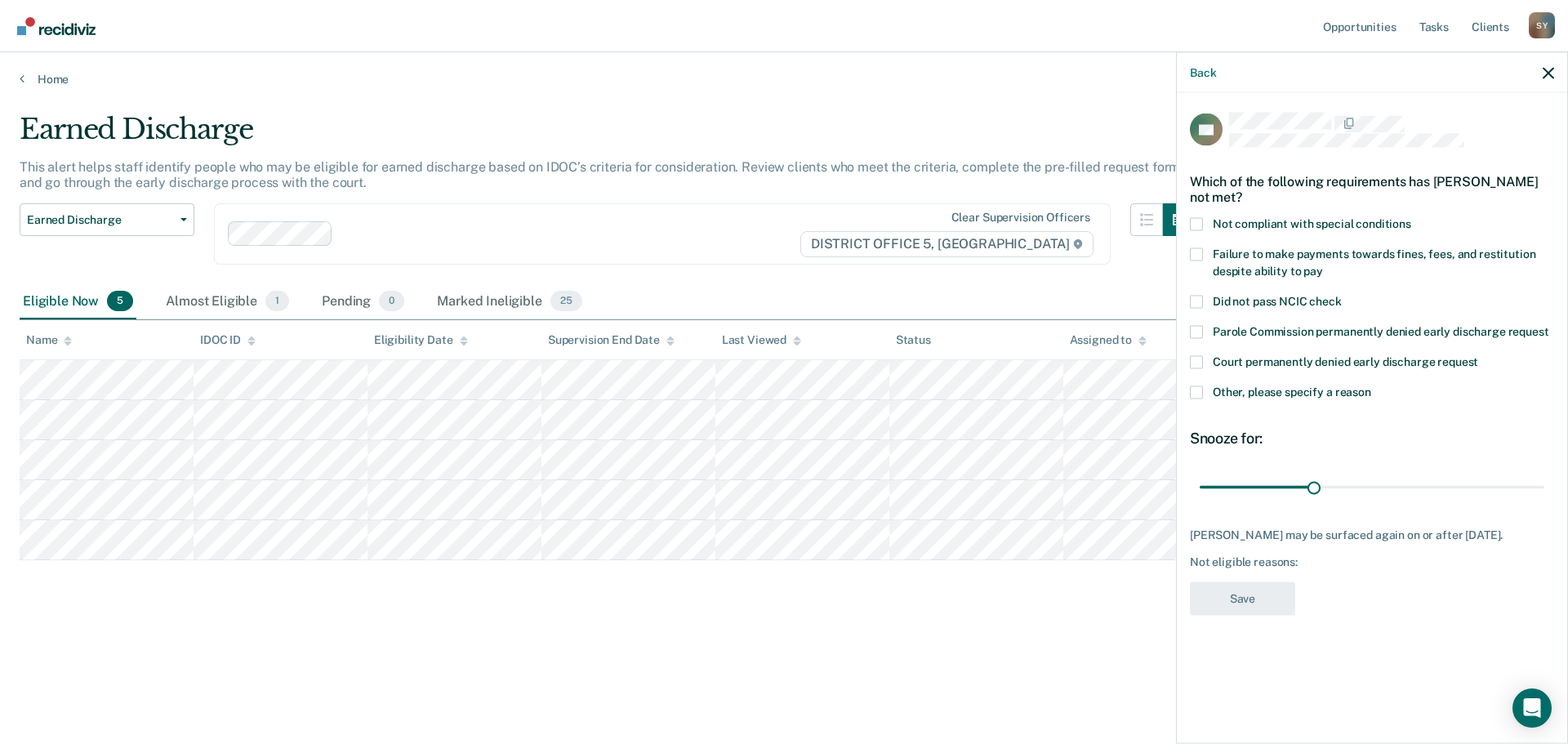
click at [1196, 397] on label "Other, please specify a reason" at bounding box center [1372, 393] width 364 height 17
click at [1371, 385] on input "Other, please specify a reason" at bounding box center [1371, 385] width 0 height 0
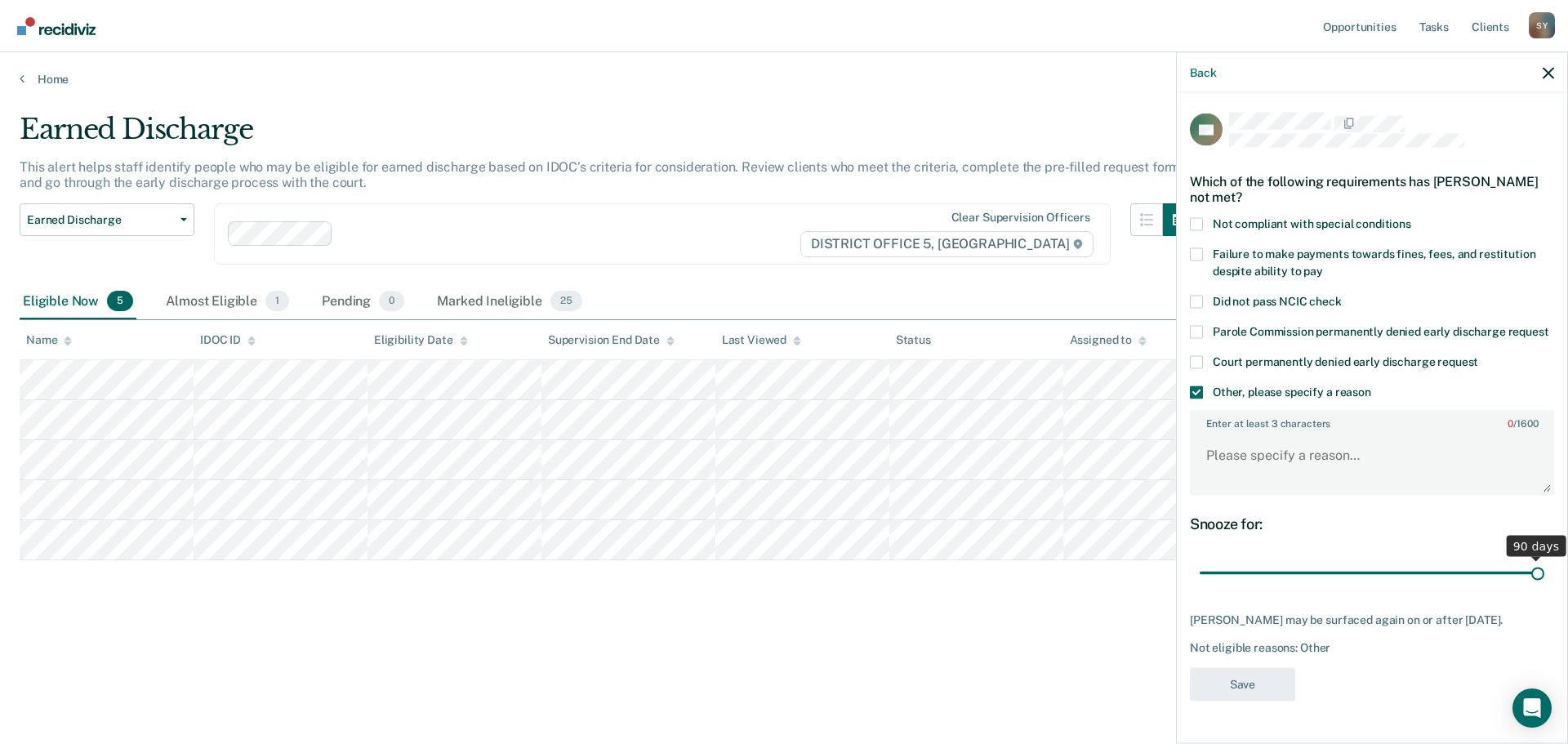
drag, startPoint x: 1308, startPoint y: 571, endPoint x: 1549, endPoint y: 568, distance: 241.0
type input "90"
click at [1544, 587] on input "range" at bounding box center [1371, 572] width 344 height 29
click at [1392, 484] on textarea "Enter at least 3 characters 0 / 1600" at bounding box center [1372, 463] width 361 height 61
type textarea "Has not completed 1/3 of his sentence"
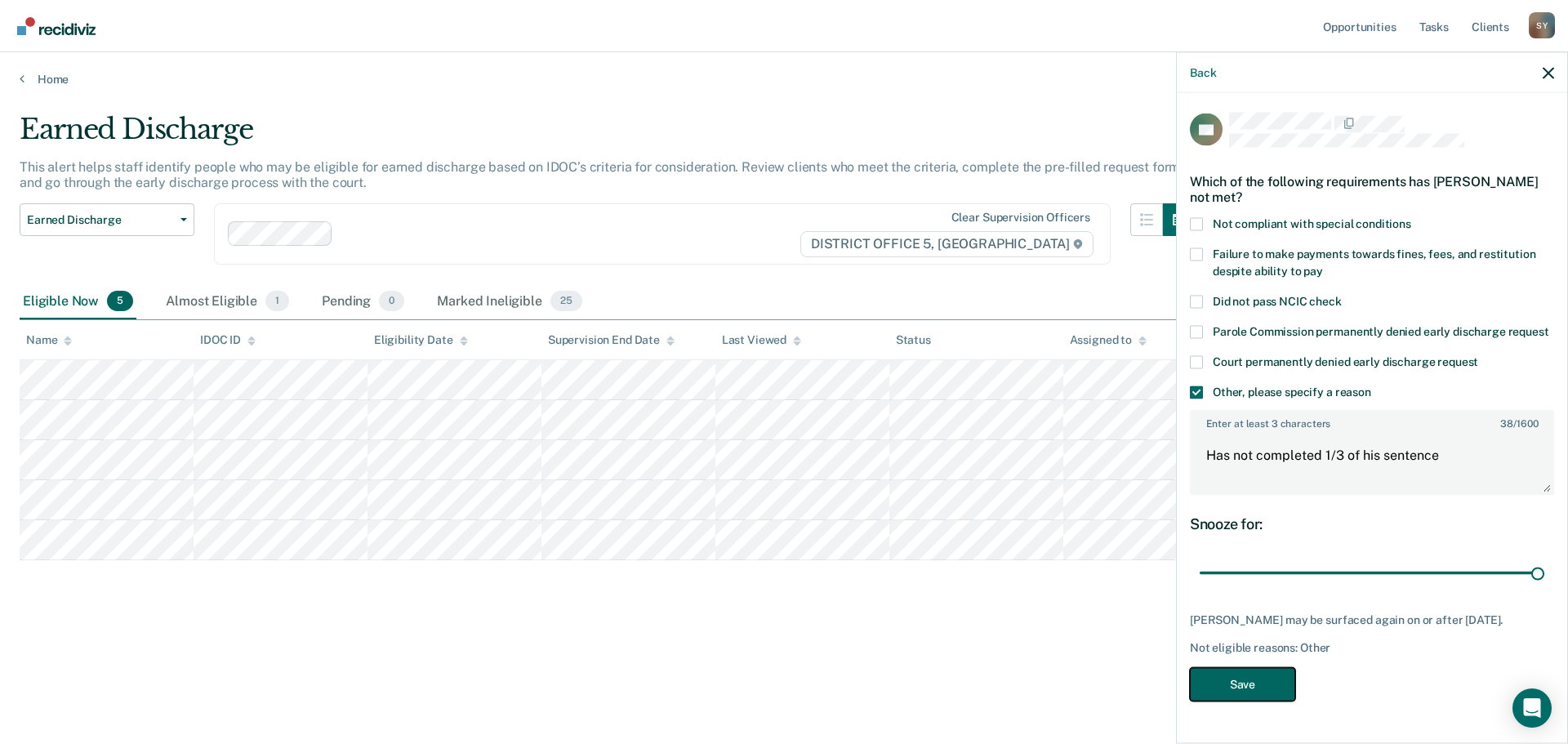
click at [1276, 700] on button "Save" at bounding box center [1243, 684] width 106 height 34
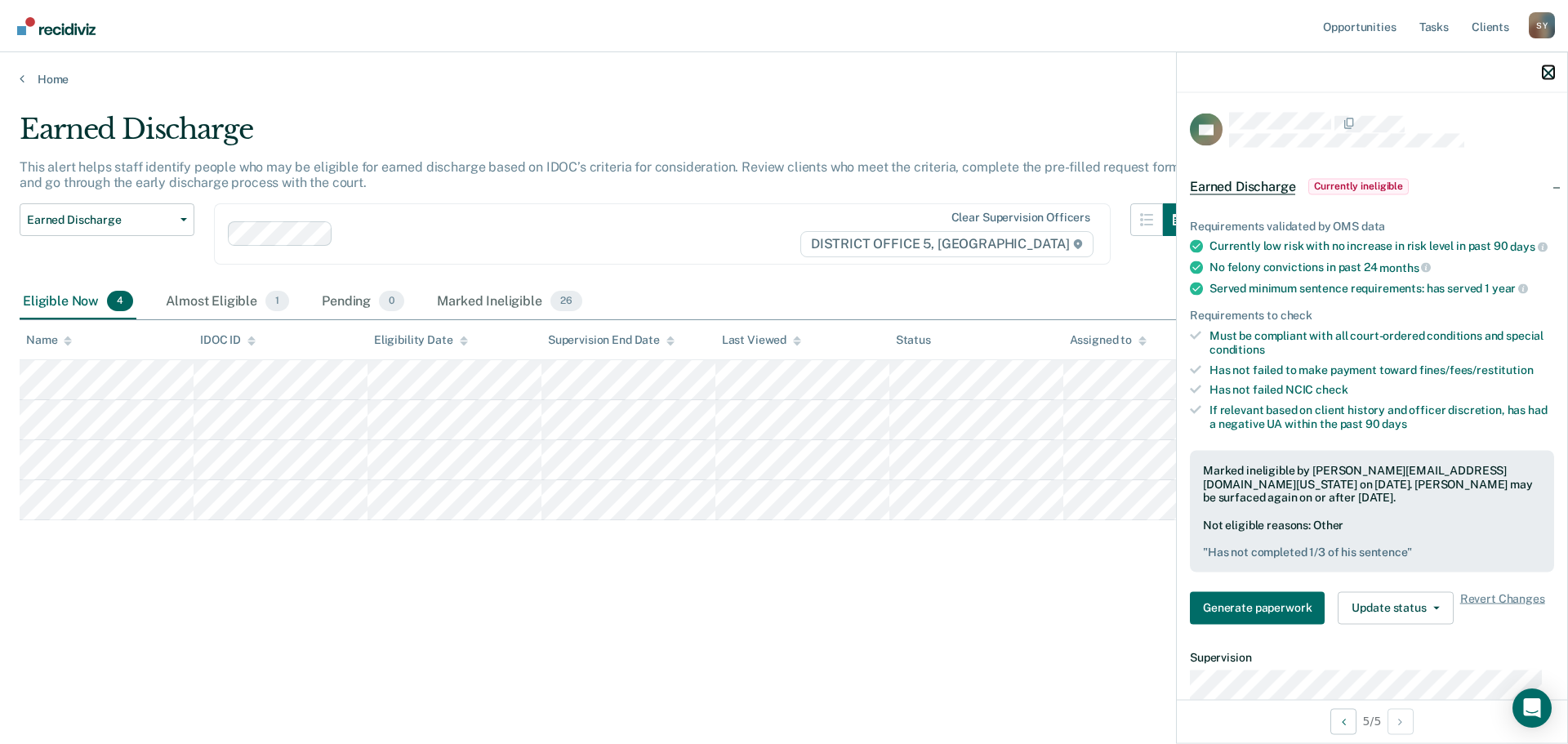
click at [1545, 76] on icon "button" at bounding box center [1547, 72] width 11 height 11
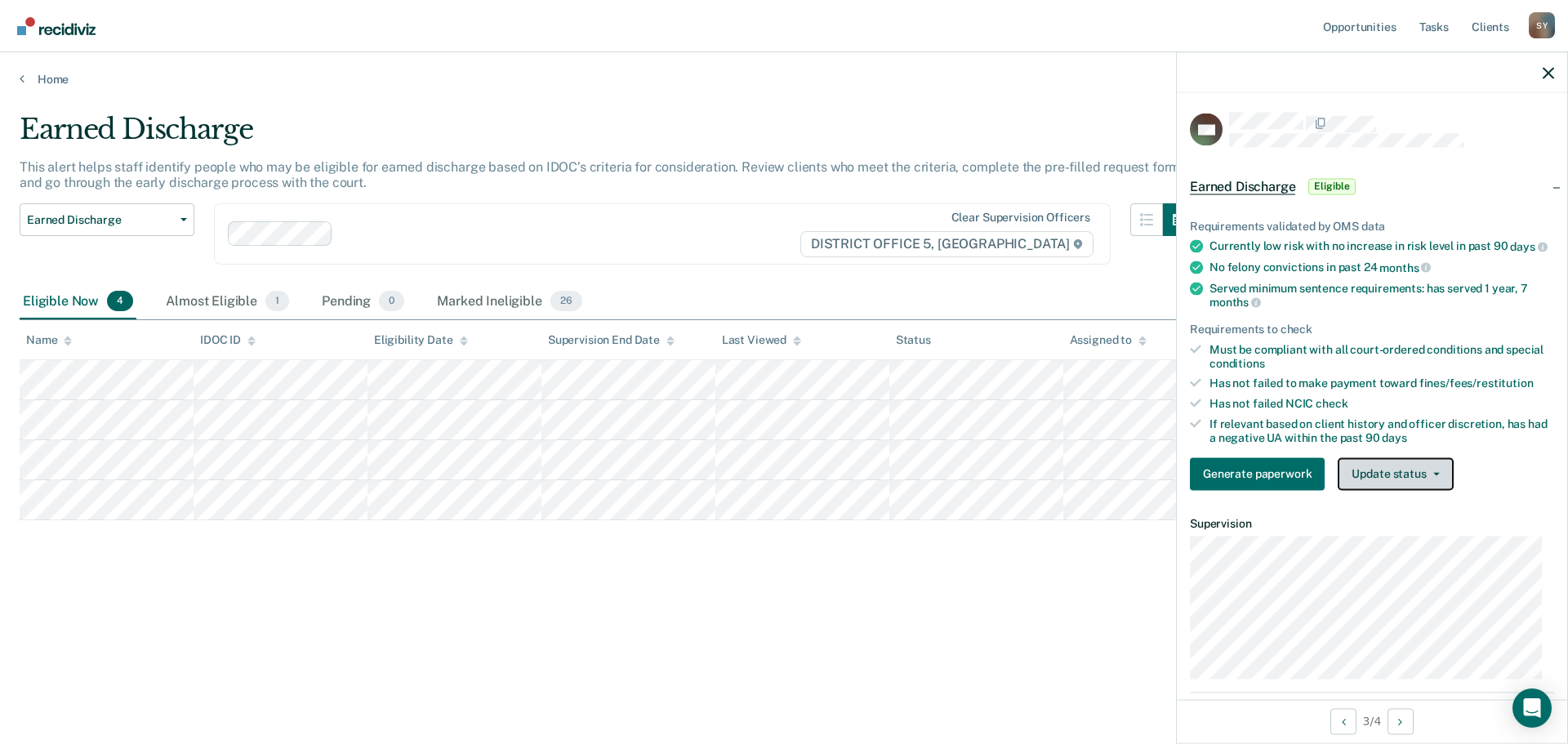
click at [1438, 484] on button "Update status" at bounding box center [1394, 473] width 115 height 33
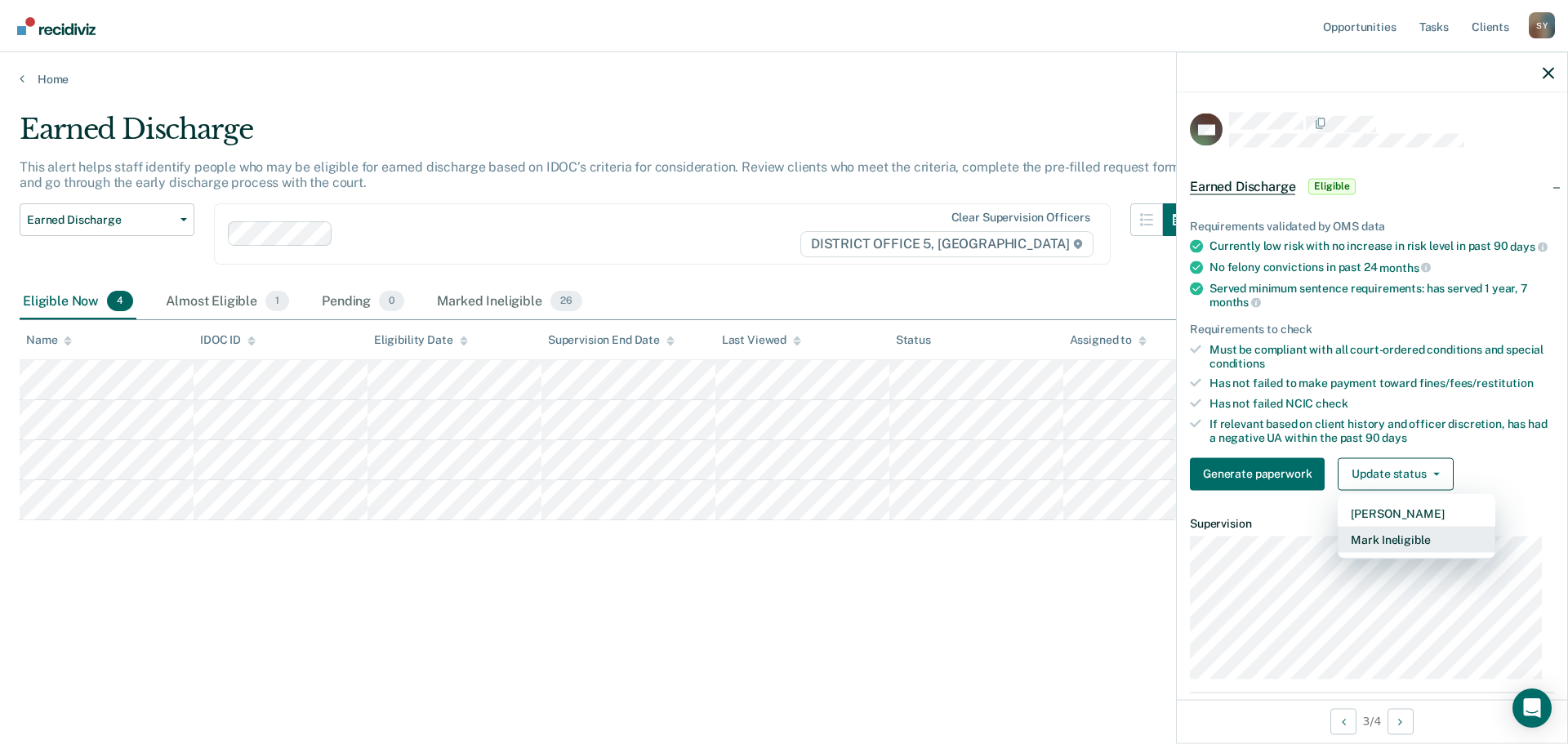
click at [1406, 552] on button "Mark Ineligible" at bounding box center [1416, 539] width 158 height 26
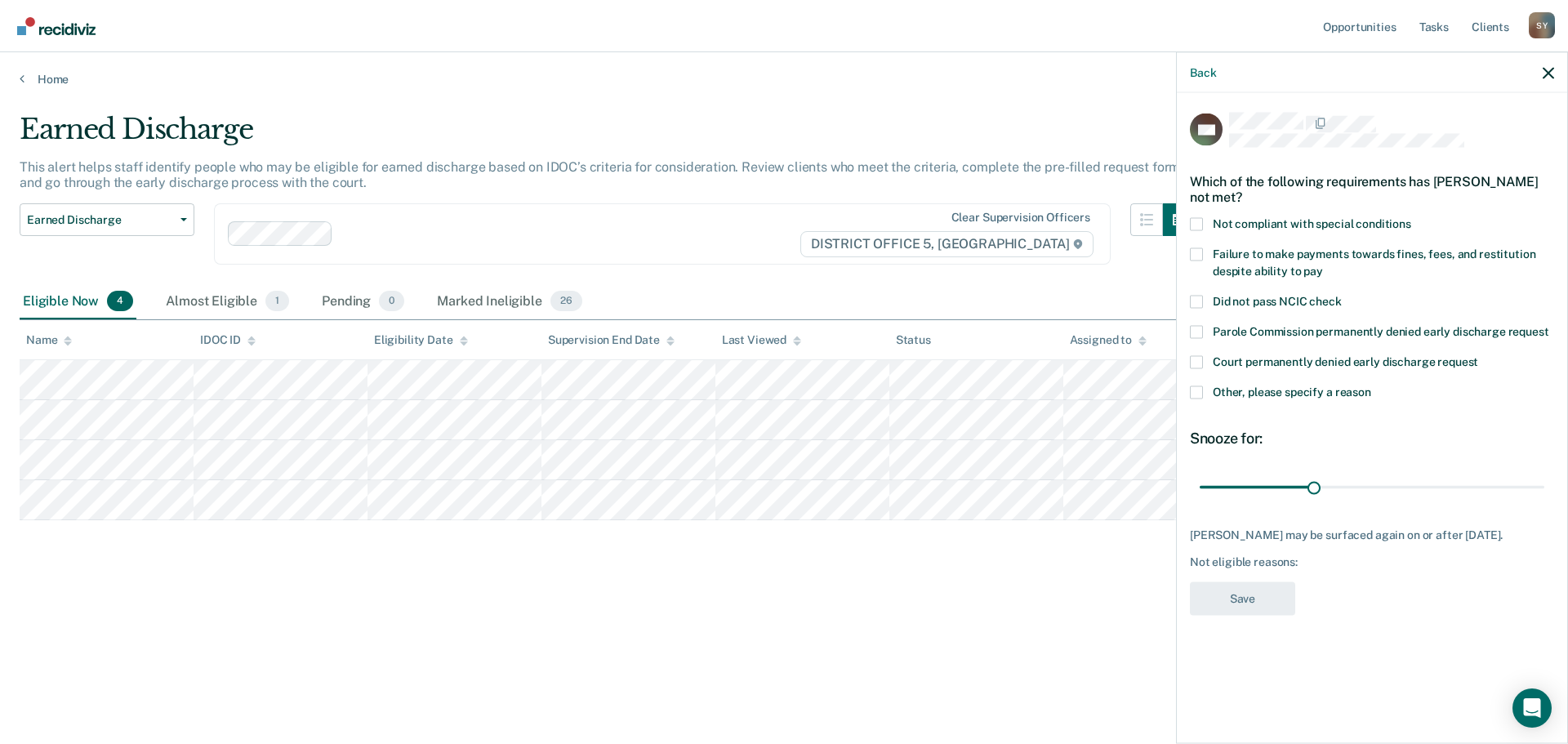
click at [1197, 221] on span at bounding box center [1196, 223] width 13 height 13
click at [1410, 217] on input "Not compliant with special conditions" at bounding box center [1410, 217] width 0 height 0
click at [1196, 253] on span at bounding box center [1196, 253] width 13 height 13
click at [1323, 264] on input "Failure to make payments towards fines, fees, and restitution despite ability t…" at bounding box center [1323, 264] width 0 height 0
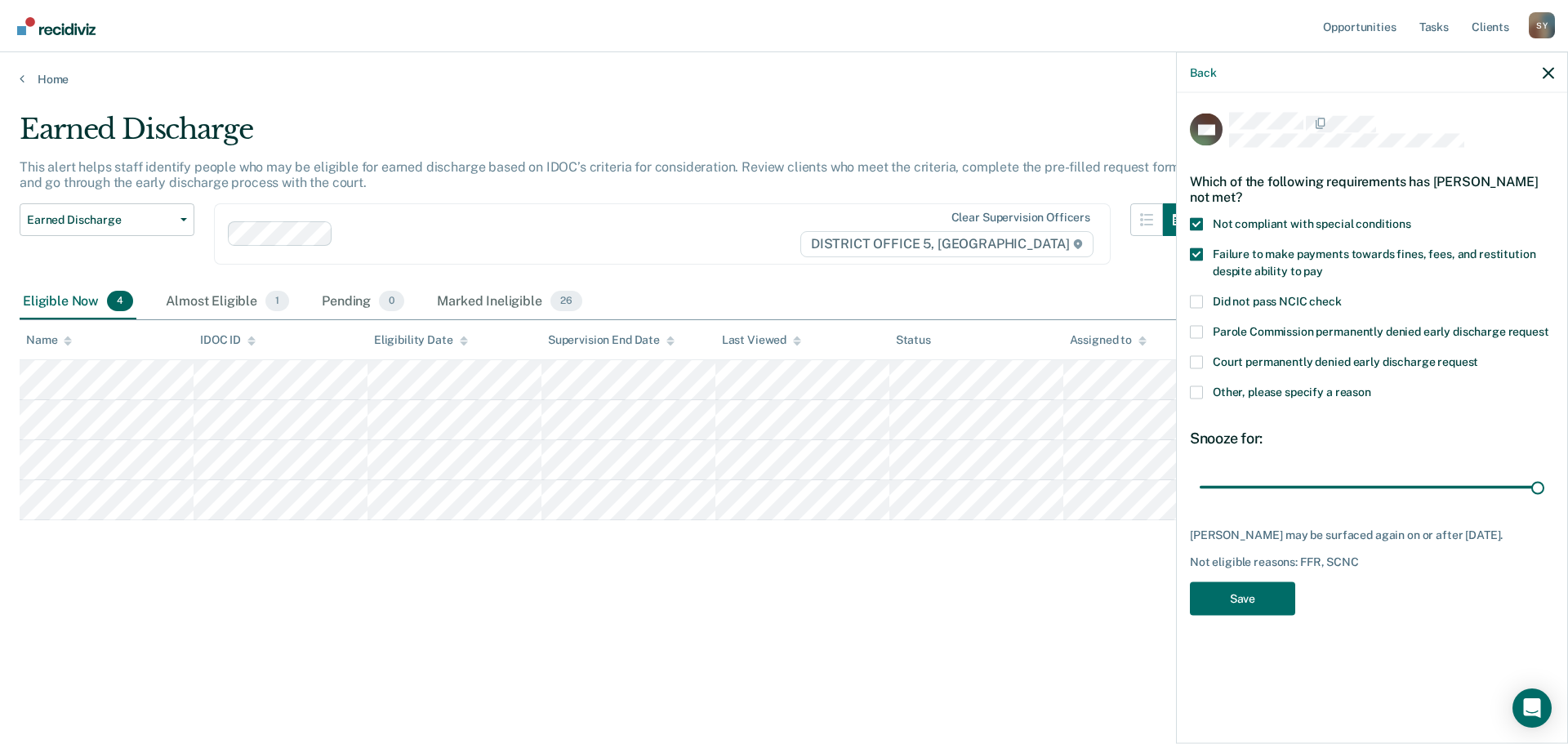
drag, startPoint x: 1316, startPoint y: 491, endPoint x: 1541, endPoint y: 511, distance: 225.9
type input "90"
click at [1544, 502] on input "range" at bounding box center [1371, 487] width 344 height 29
click at [1282, 581] on button "Save" at bounding box center [1243, 598] width 106 height 34
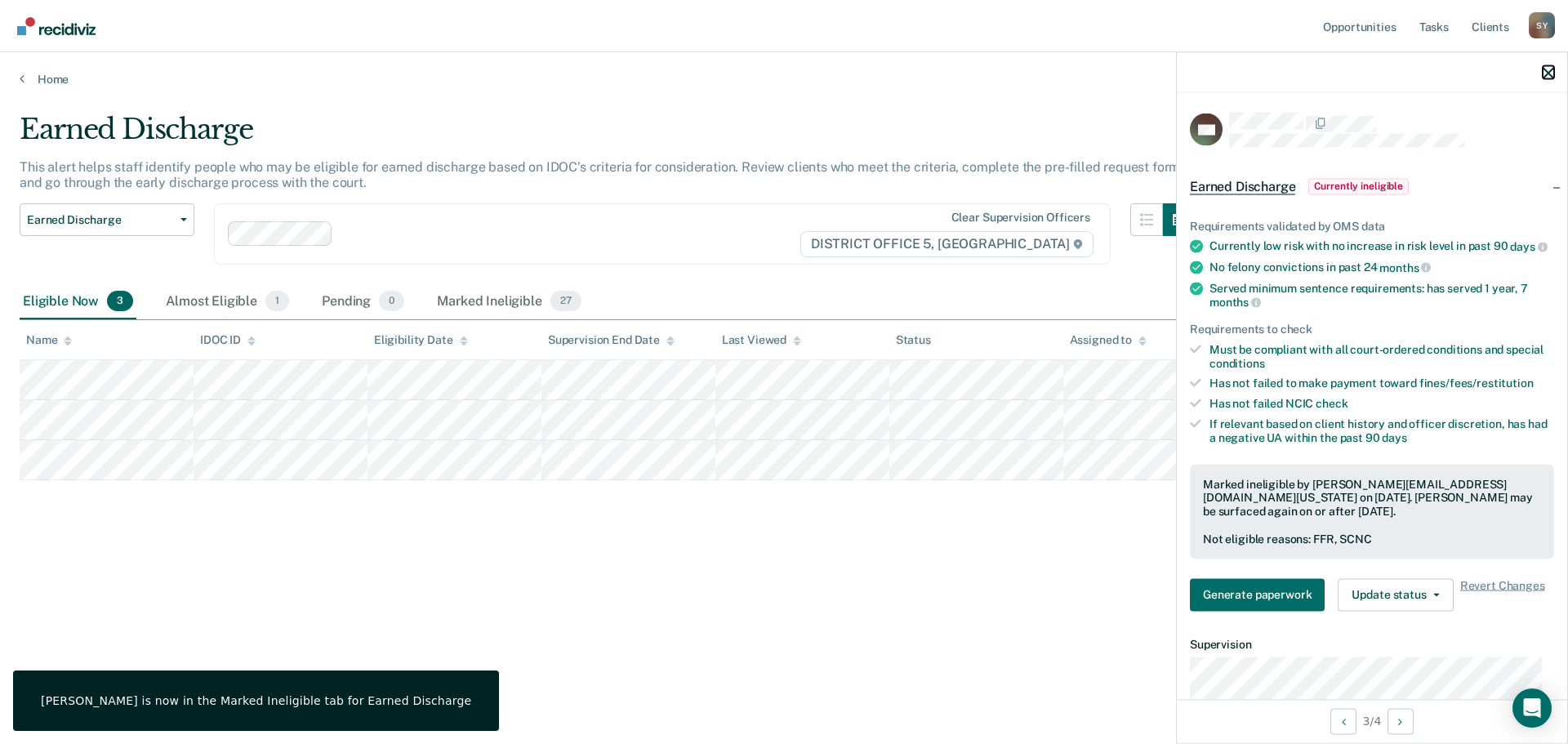
click at [1548, 76] on icon "button" at bounding box center [1547, 72] width 11 height 11
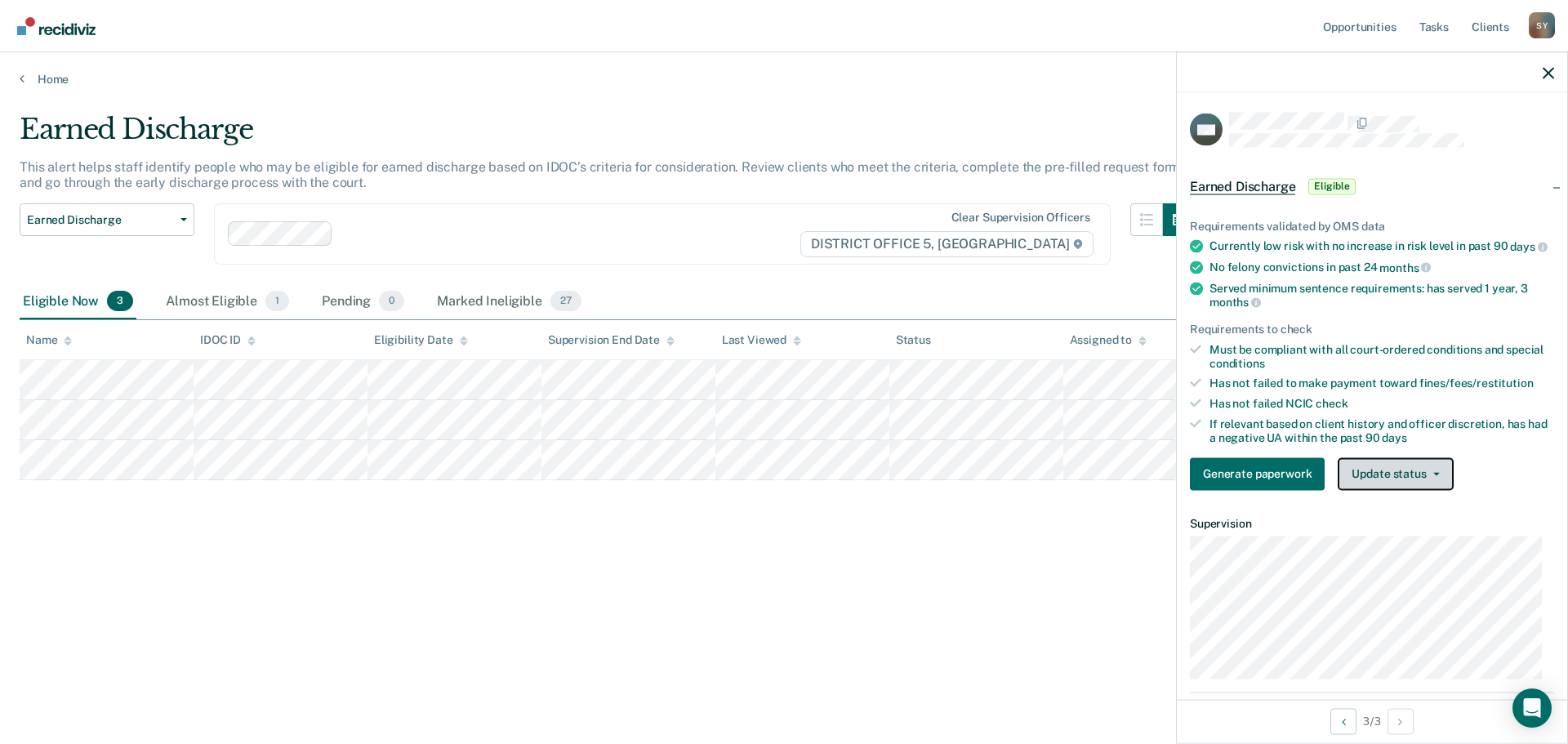
click at [1421, 484] on button "Update status" at bounding box center [1394, 473] width 115 height 33
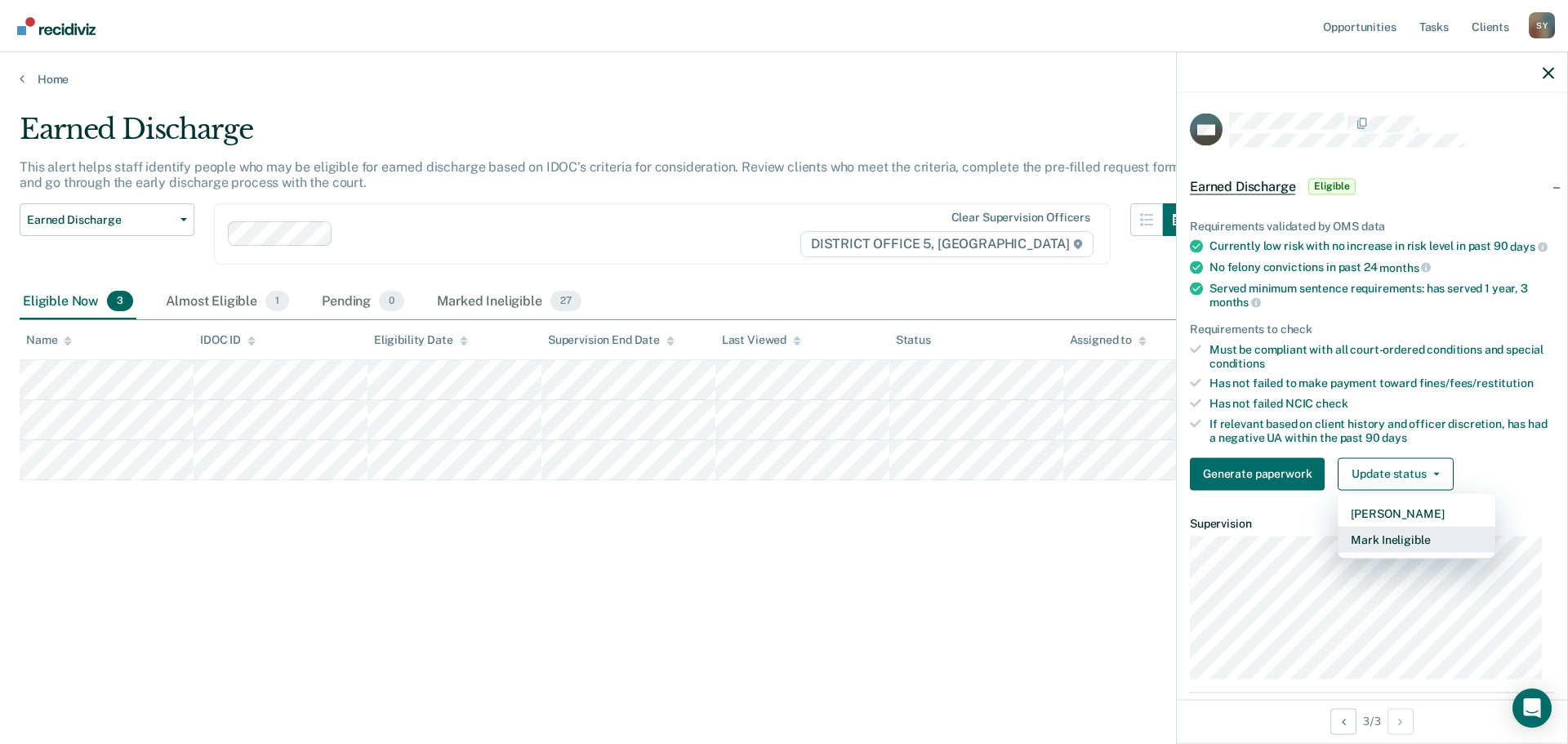
click at [1426, 545] on button "Mark Ineligible" at bounding box center [1416, 539] width 158 height 26
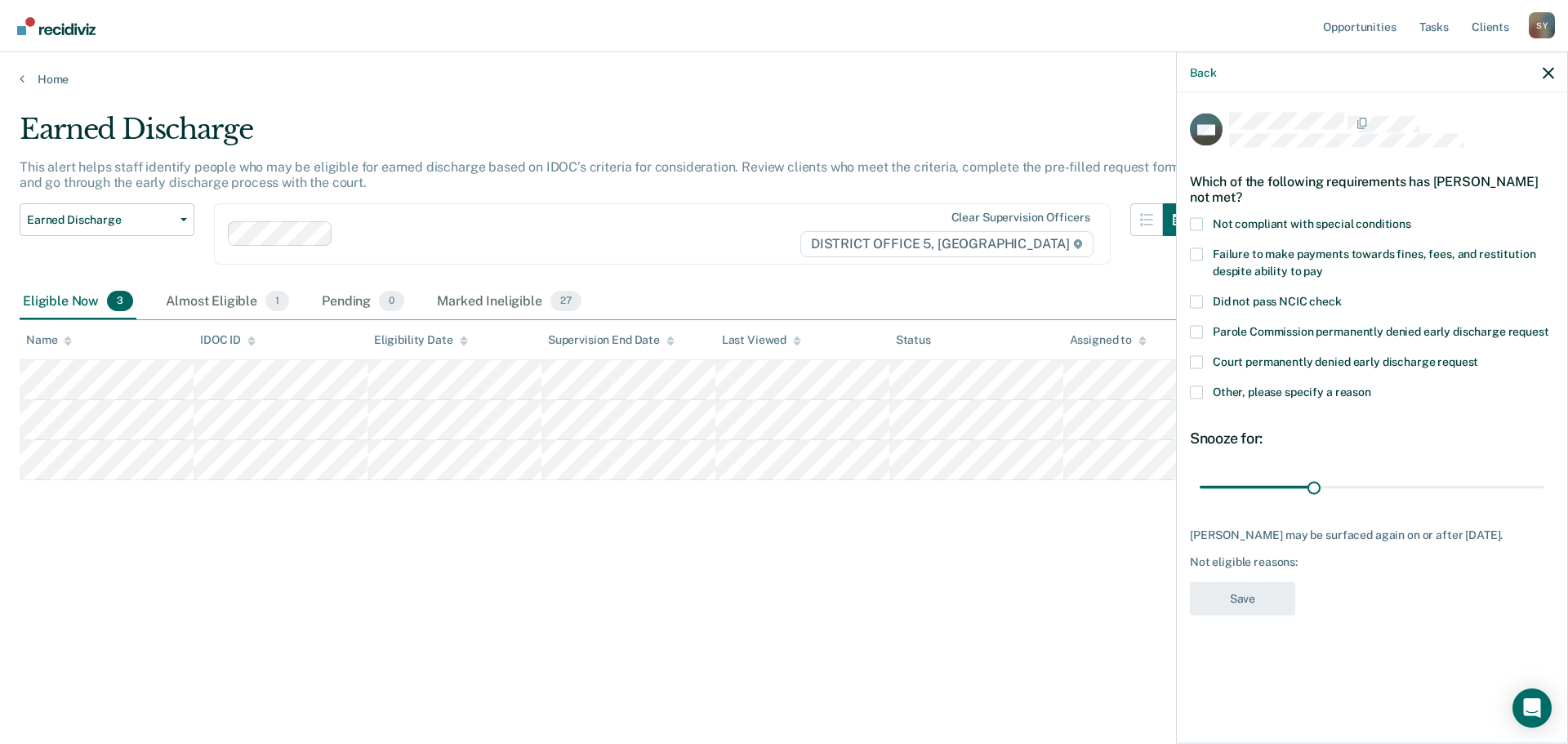
drag, startPoint x: 1203, startPoint y: 252, endPoint x: 1270, endPoint y: 337, distance: 108.2
click at [1204, 253] on label "Failure to make payments towards fines, fees, and restitution despite ability t…" at bounding box center [1372, 264] width 364 height 34
click at [1323, 264] on input "Failure to make payments towards fines, fees, and restitution despite ability t…" at bounding box center [1323, 264] width 0 height 0
drag, startPoint x: 1311, startPoint y: 487, endPoint x: 1598, endPoint y: 488, distance: 287.0
type input "90"
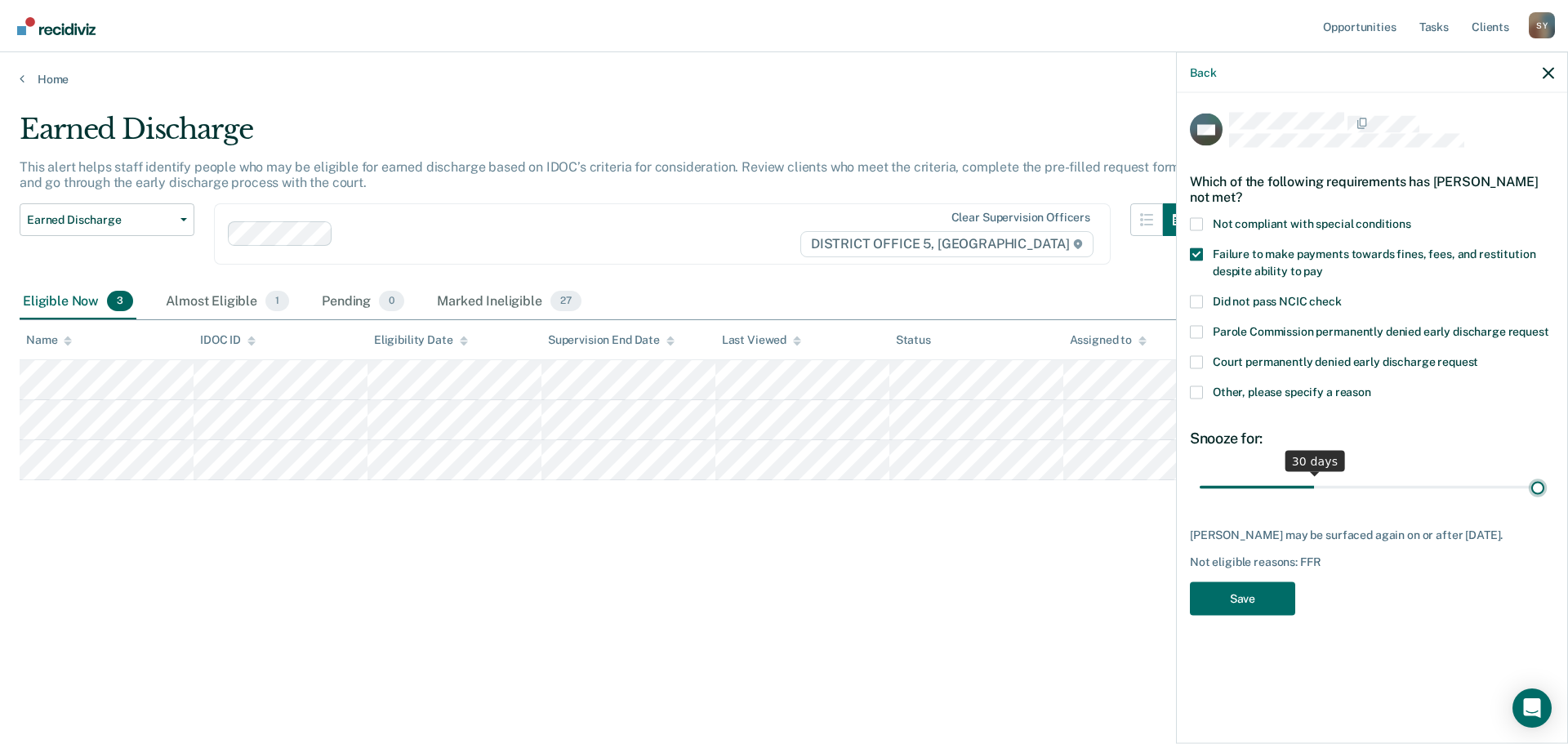
click at [1544, 488] on input "range" at bounding box center [1371, 487] width 344 height 29
click at [1280, 606] on button "Save" at bounding box center [1243, 598] width 106 height 34
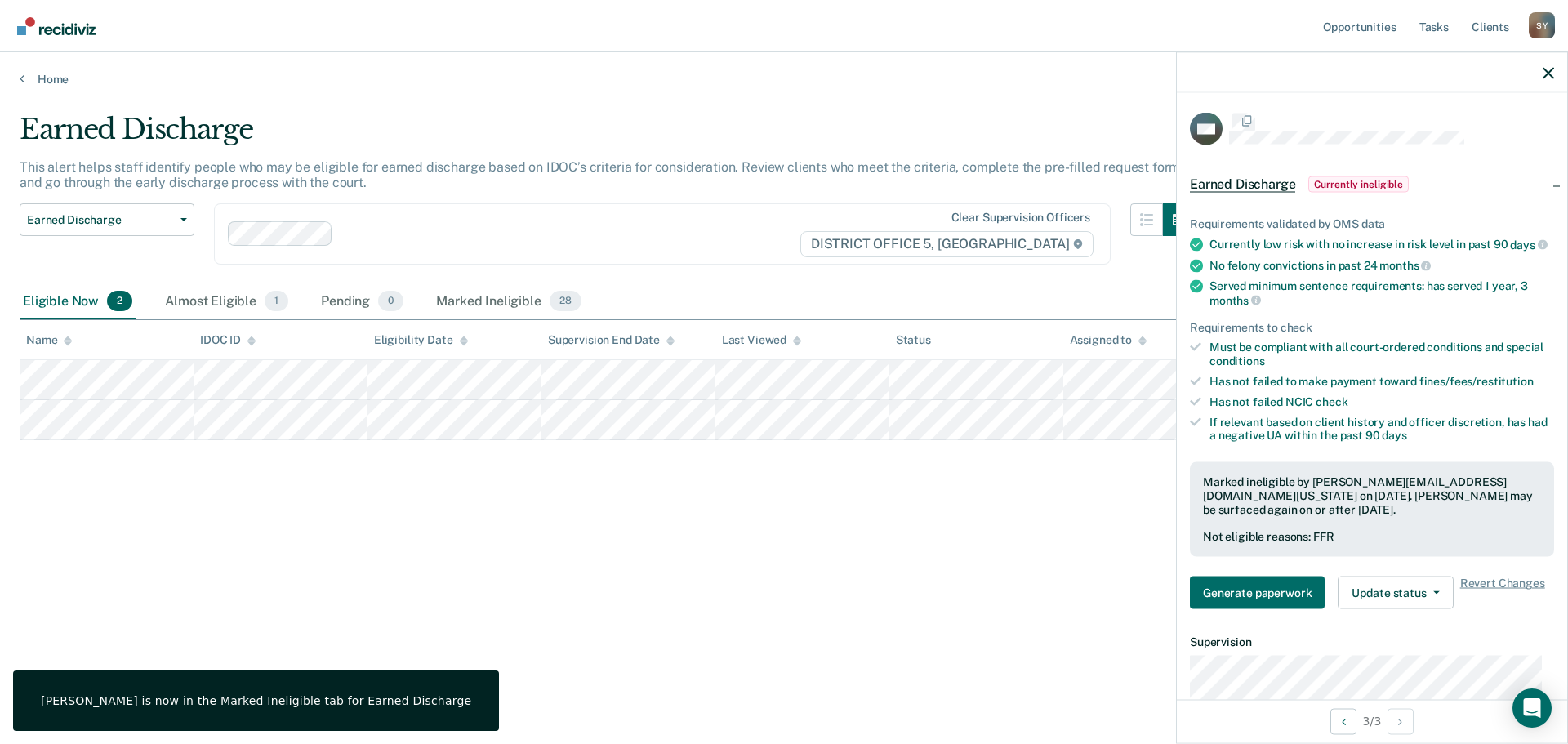
click at [760, 632] on div "Earned Discharge This alert helps staff identify people who may be eligible for…" at bounding box center [784, 393] width 1528 height 560
click at [1547, 73] on icon "button" at bounding box center [1547, 72] width 11 height 11
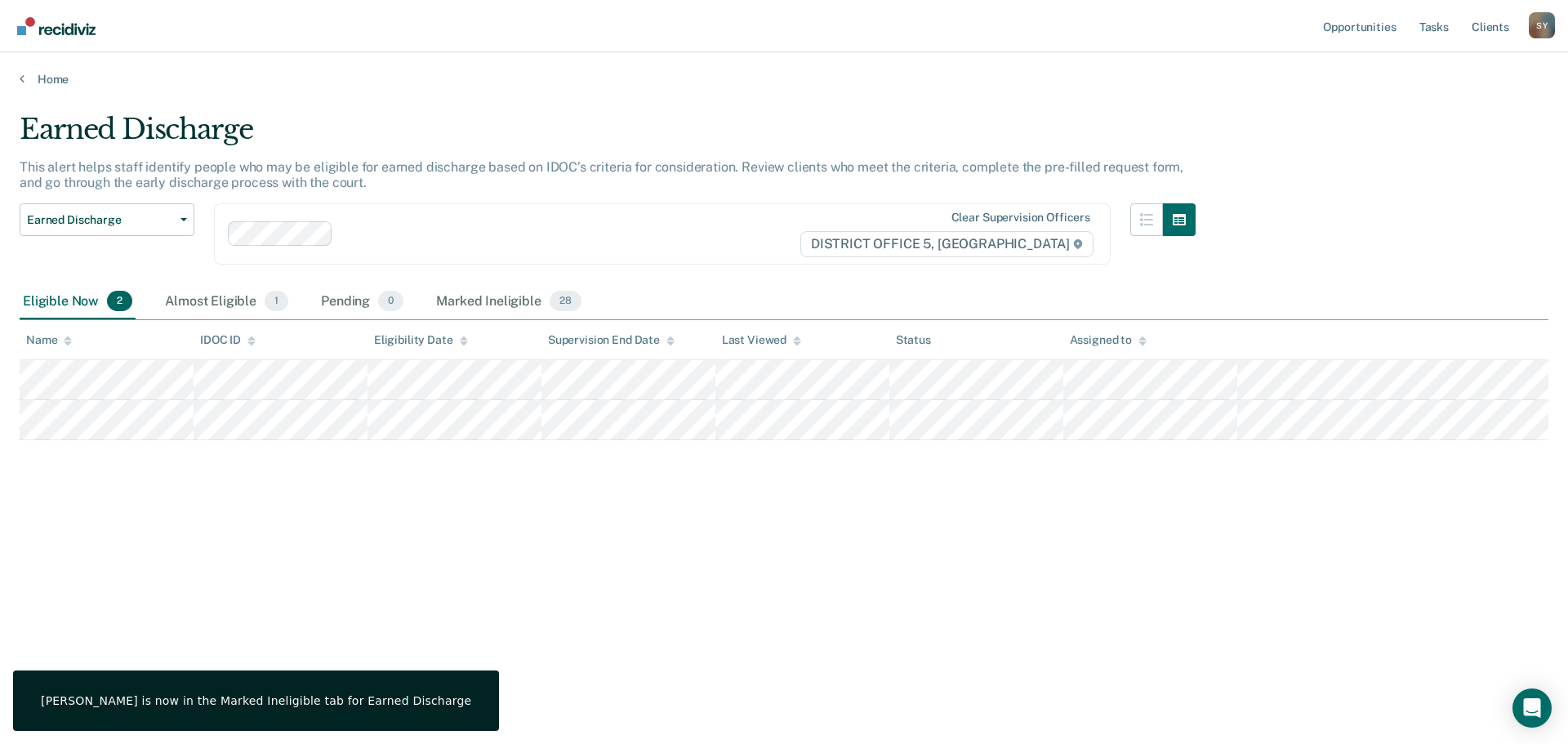
click at [38, 69] on div "Home" at bounding box center [784, 69] width 1568 height 34
click at [46, 79] on link "Home" at bounding box center [784, 79] width 1528 height 15
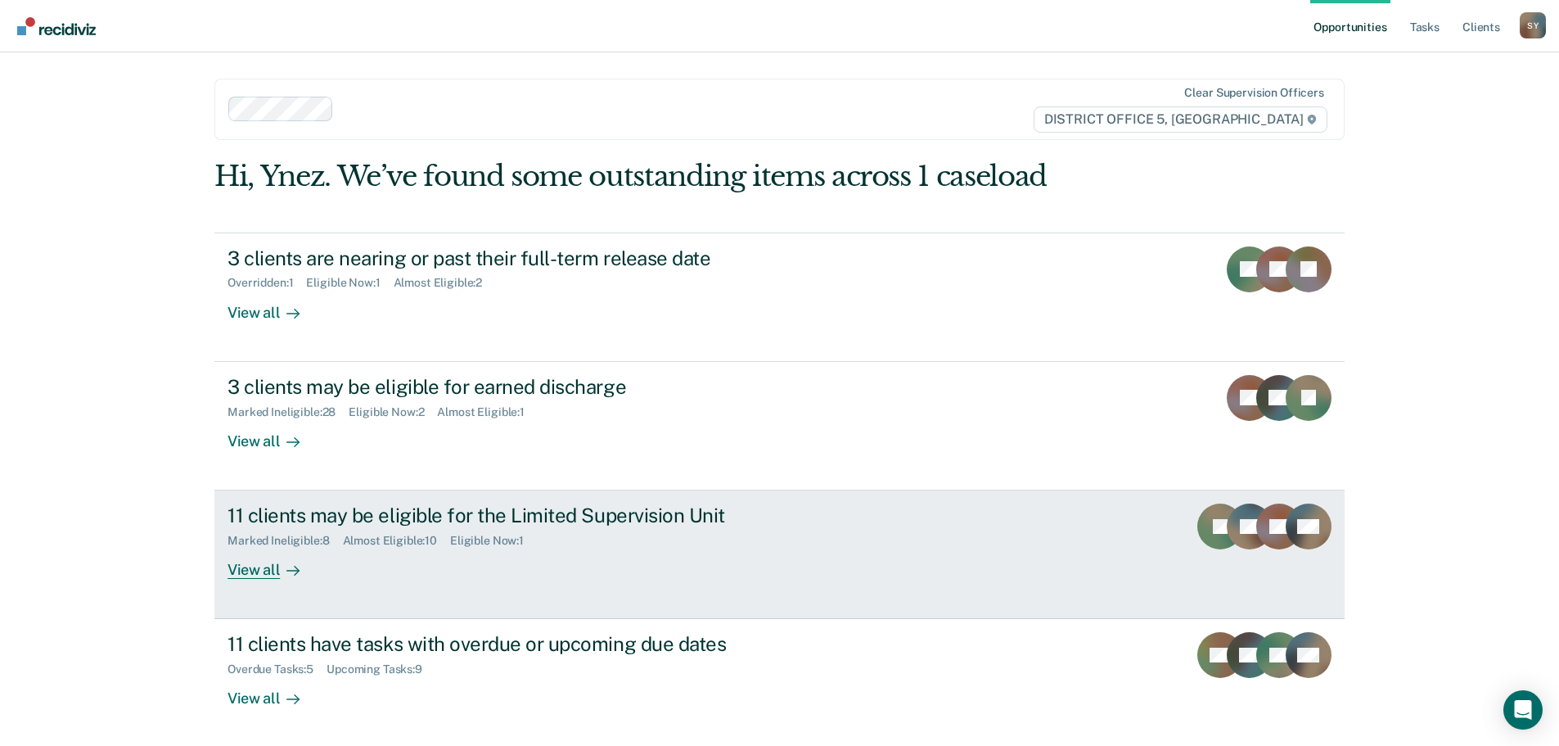
scroll to position [67, 0]
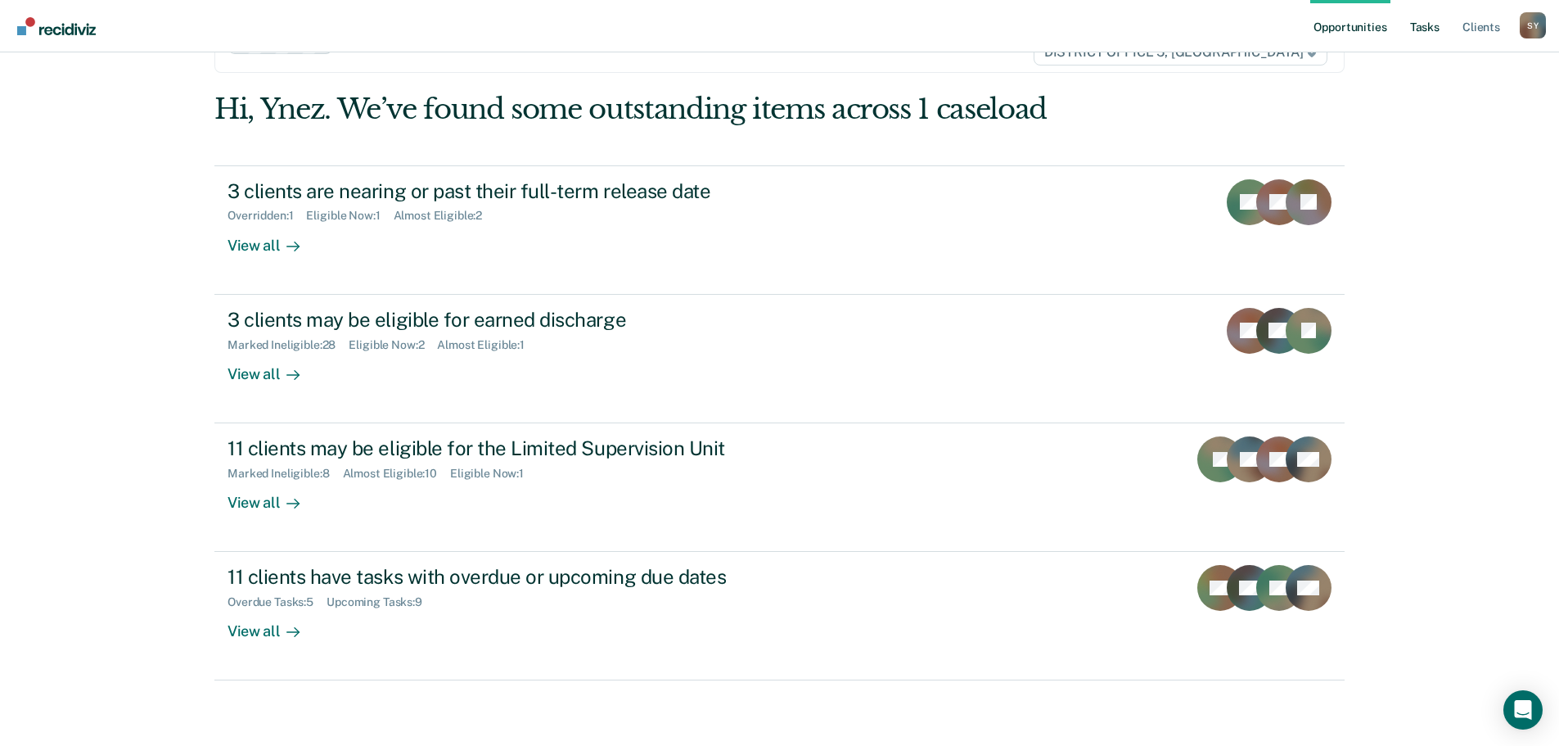
click at [1427, 20] on link "Tasks" at bounding box center [1425, 26] width 36 height 52
